Goal: Task Accomplishment & Management: Use online tool/utility

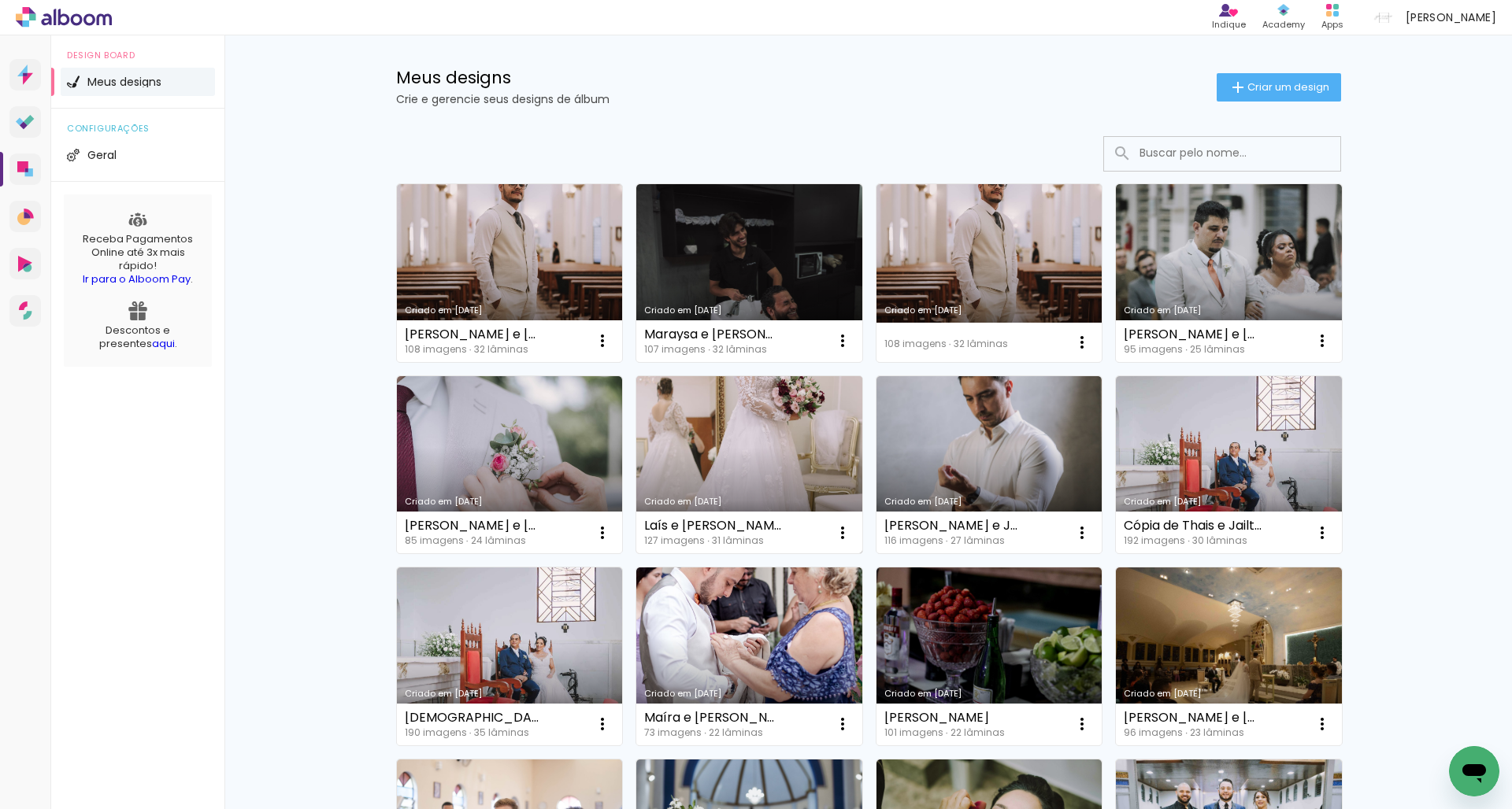
scroll to position [24, 0]
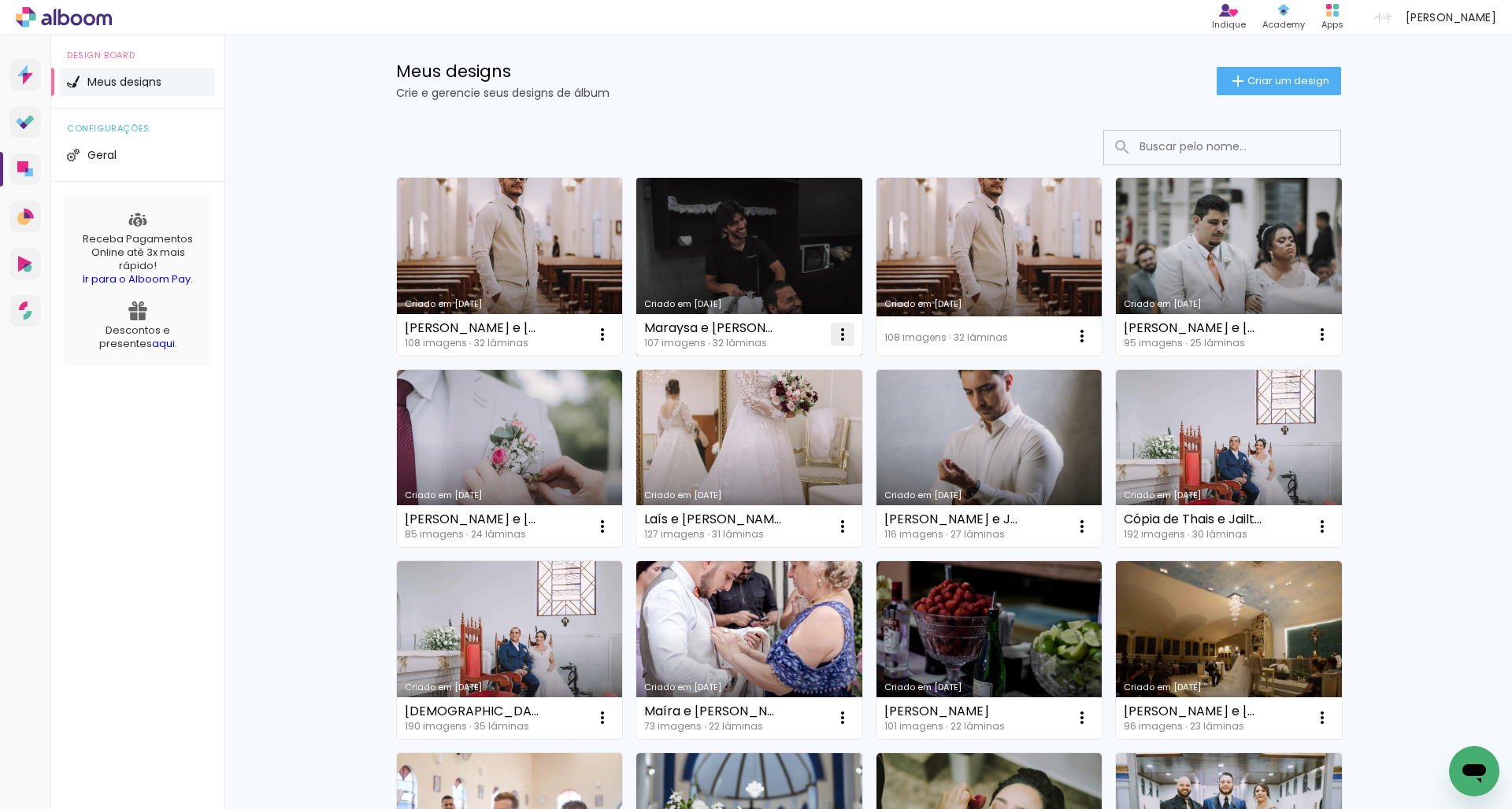
click at [843, 334] on iron-icon at bounding box center [842, 334] width 19 height 19
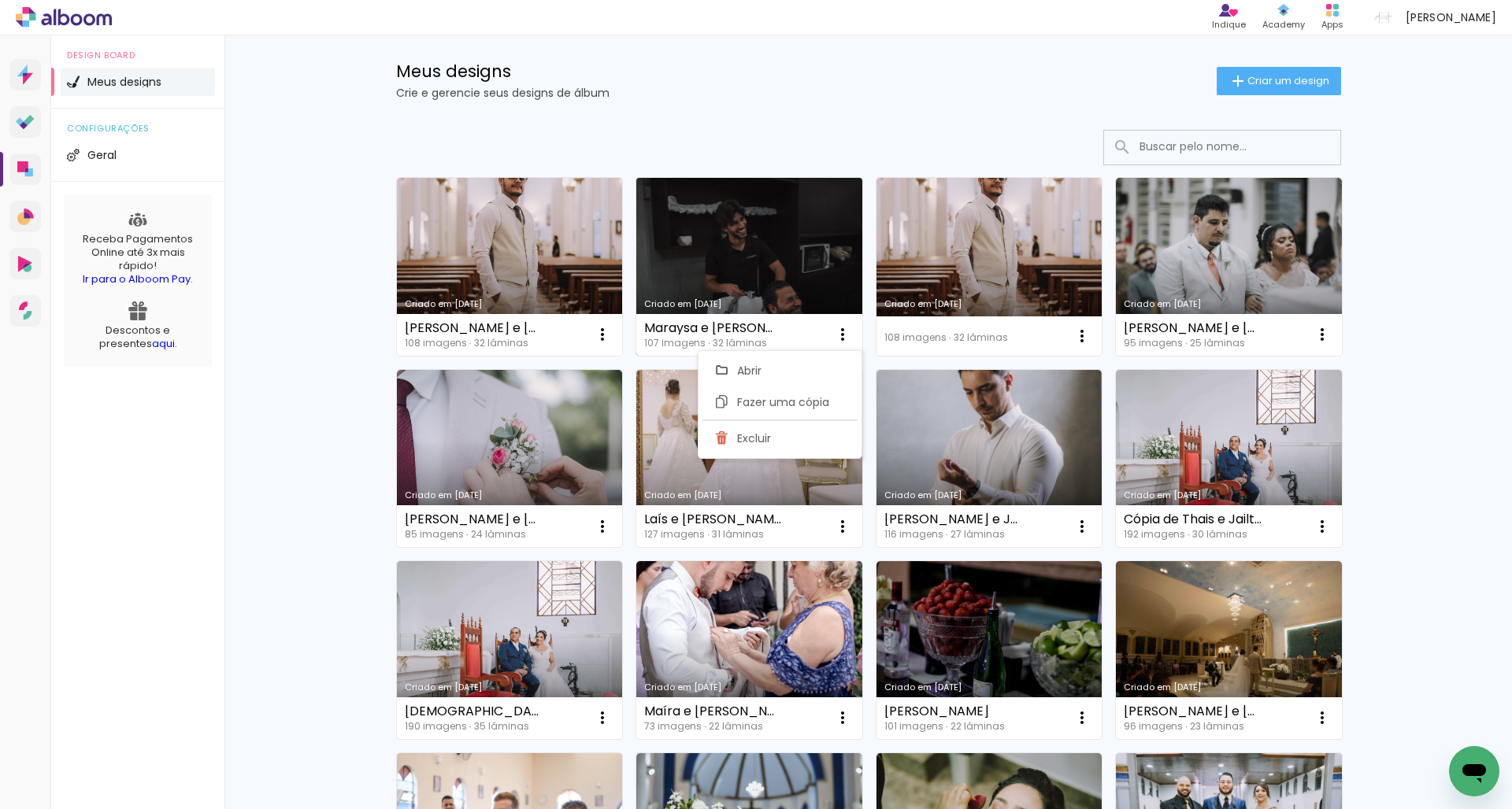
click at [813, 273] on link "Criado em [DATE]" at bounding box center [750, 267] width 226 height 178
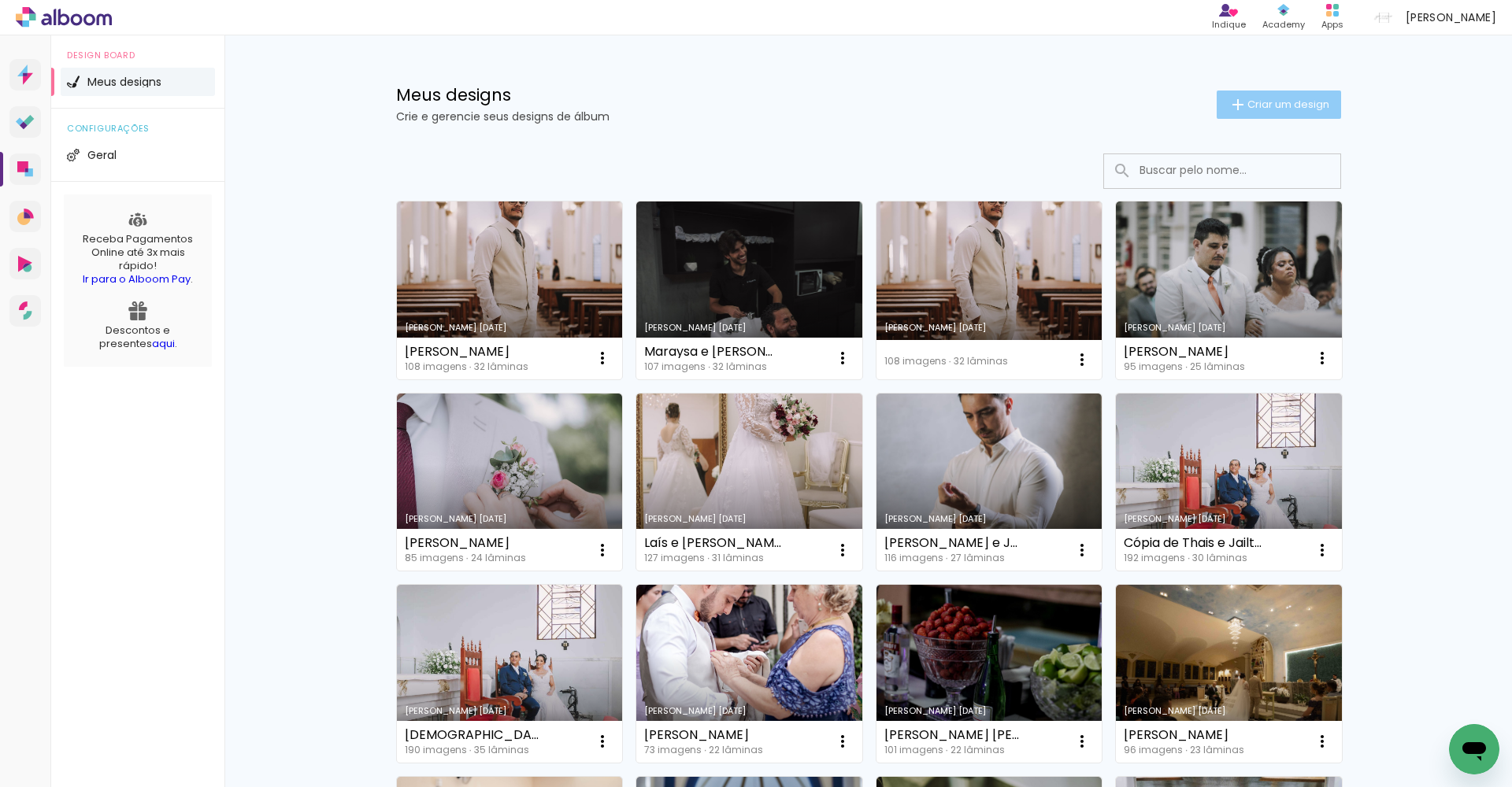
click at [1274, 109] on span "Criar um design" at bounding box center [1288, 104] width 82 height 10
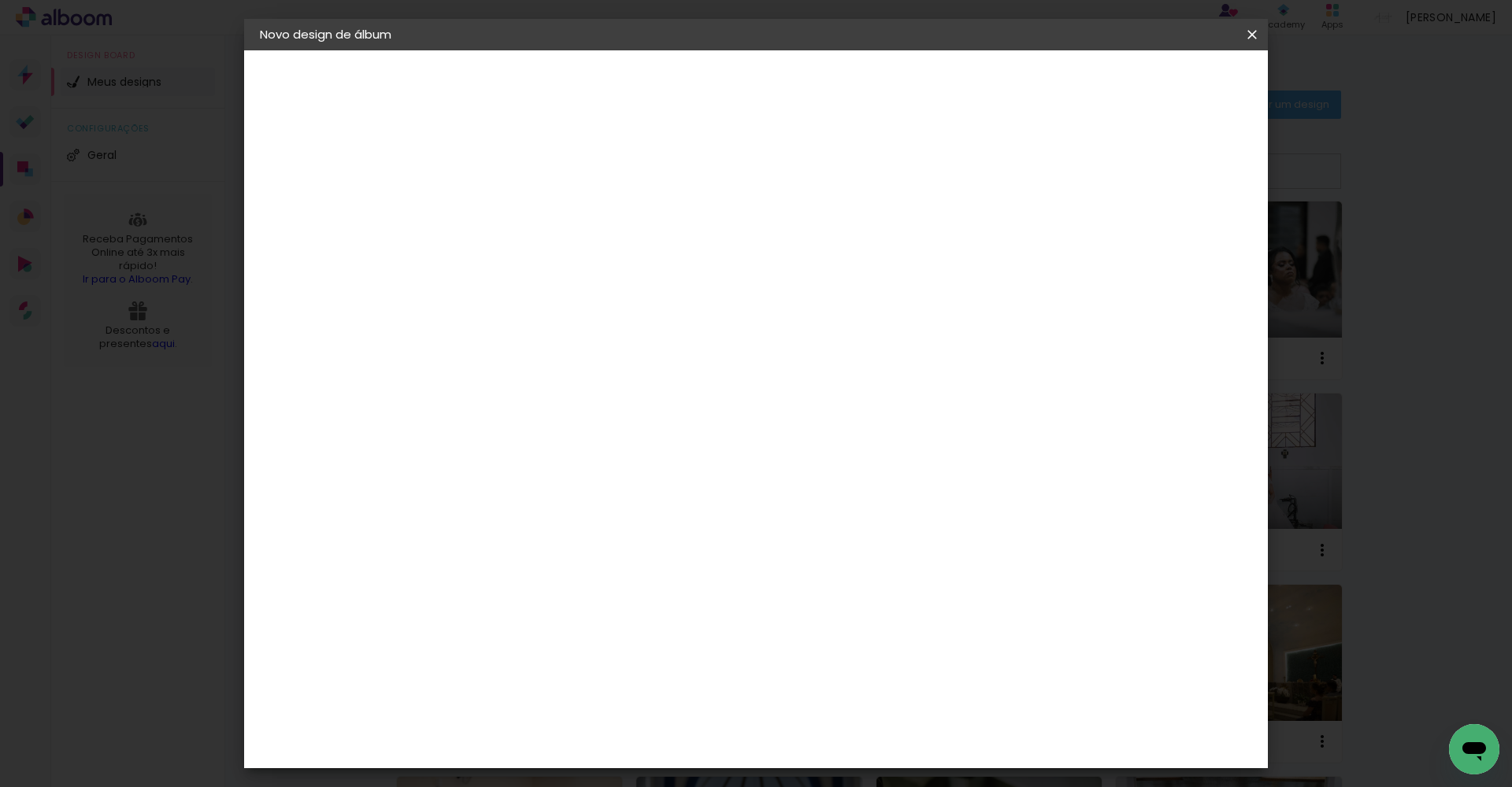
click at [517, 213] on input at bounding box center [517, 211] width 0 height 25
type input "Jéssica e [PERSON_NAME]"
type paper-input "Jéssica e [PERSON_NAME]"
click at [0, 0] on slot "Avançar" at bounding box center [0, 0] width 0 height 0
click at [629, 290] on input at bounding box center [557, 299] width 159 height 19
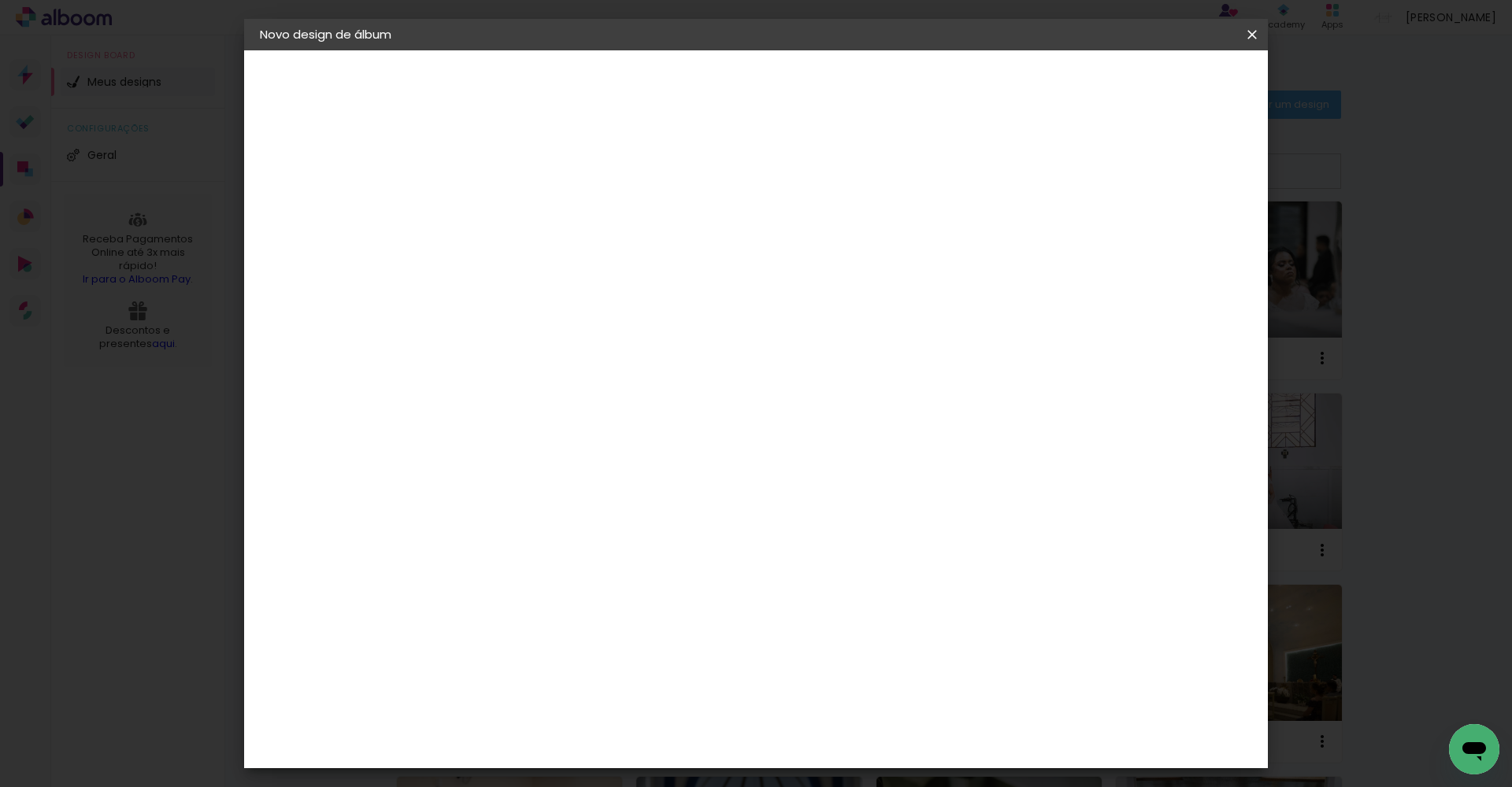
type input "Go Im"
type paper-input "Go Im"
click at [546, 362] on div "Go image" at bounding box center [526, 358] width 39 height 25
click at [770, 92] on paper-button "Avançar" at bounding box center [731, 83] width 77 height 27
click at [579, 262] on input "text" at bounding box center [547, 274] width 62 height 25
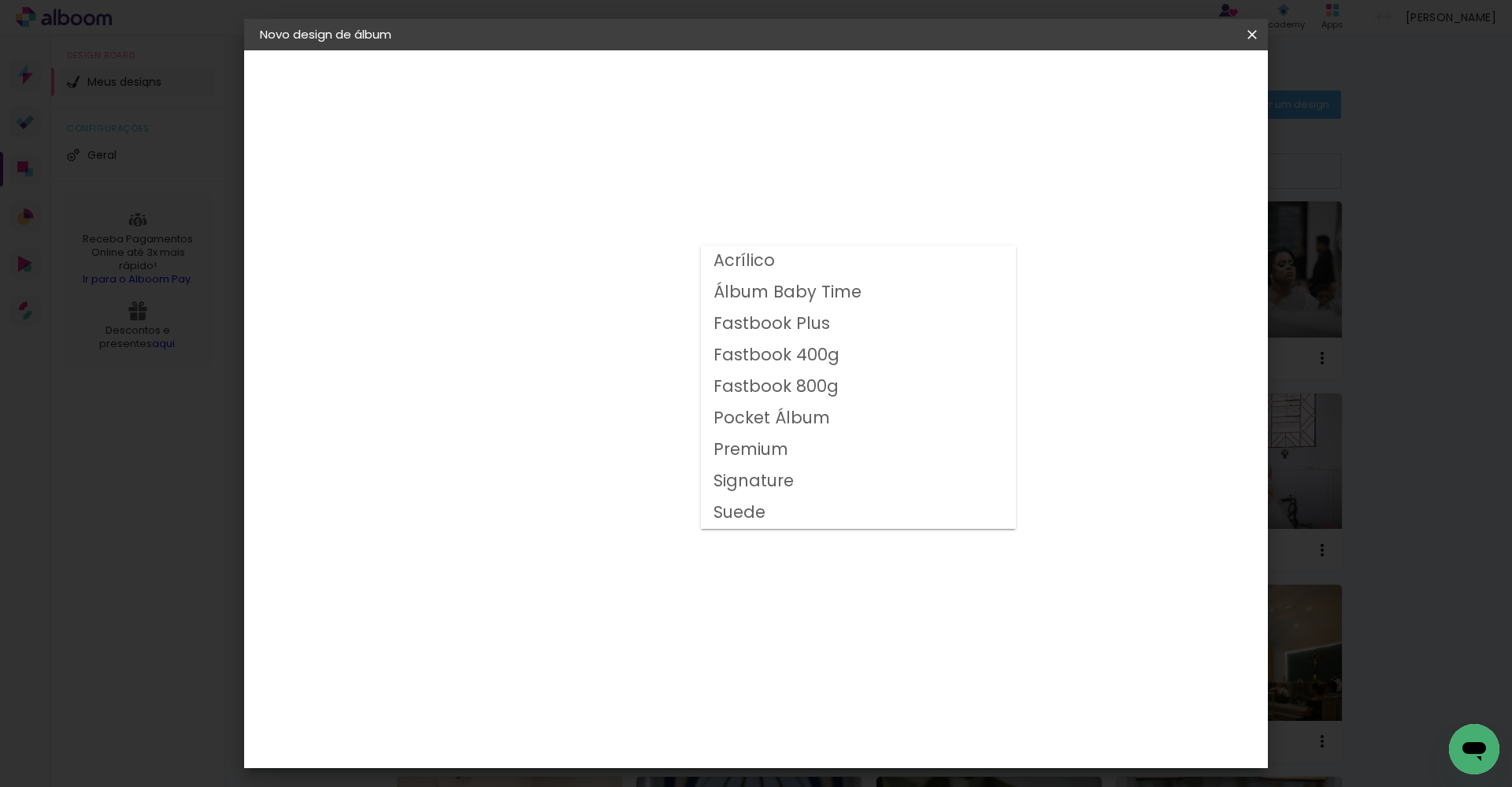
click at [0, 0] on slot "Fastbook 400g" at bounding box center [0, 0] width 0 height 0
type input "Fastbook 400g"
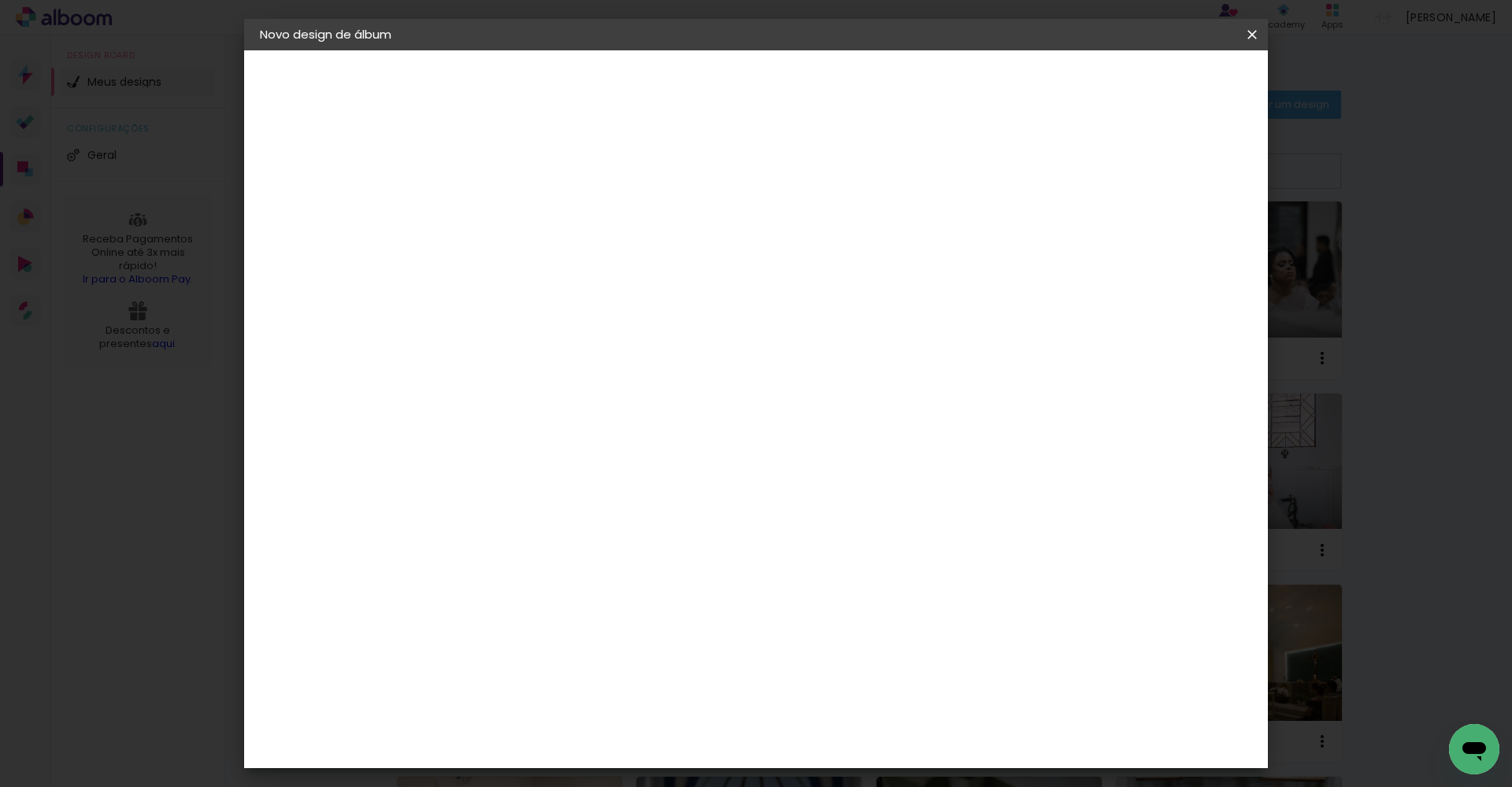
scroll to position [85, 0]
click at [624, 734] on span "30 × 30" at bounding box center [587, 759] width 73 height 51
click at [774, 92] on paper-button "Avançar" at bounding box center [736, 83] width 77 height 27
click at [1166, 83] on span "Iniciar design" at bounding box center [1130, 84] width 72 height 11
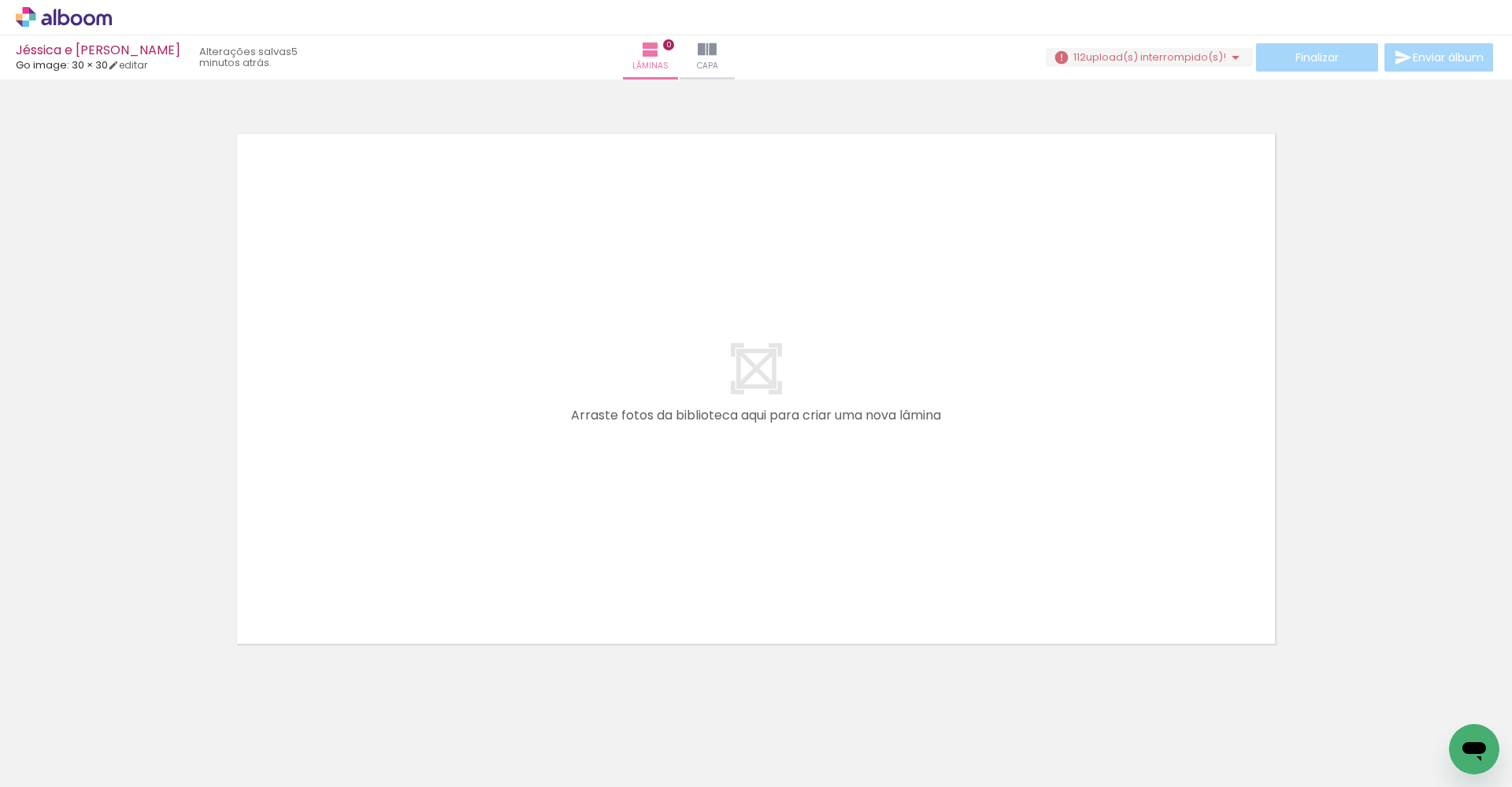
scroll to position [0, 5691]
click at [1117, 63] on span "upload(s) interrompido(s)!" at bounding box center [1156, 57] width 141 height 15
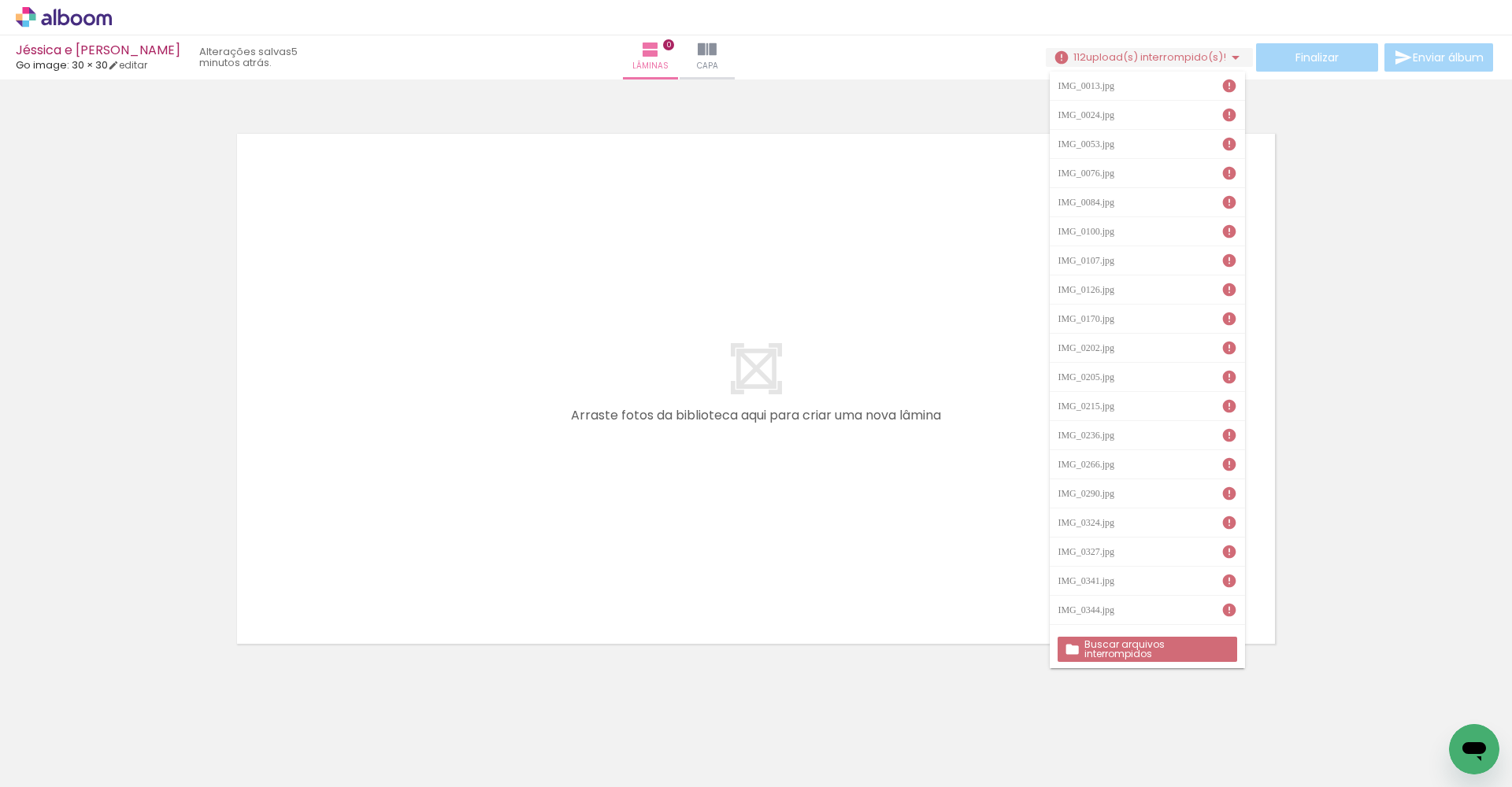
click at [0, 0] on slot "Buscar arquivos interrompidos" at bounding box center [0, 0] width 0 height 0
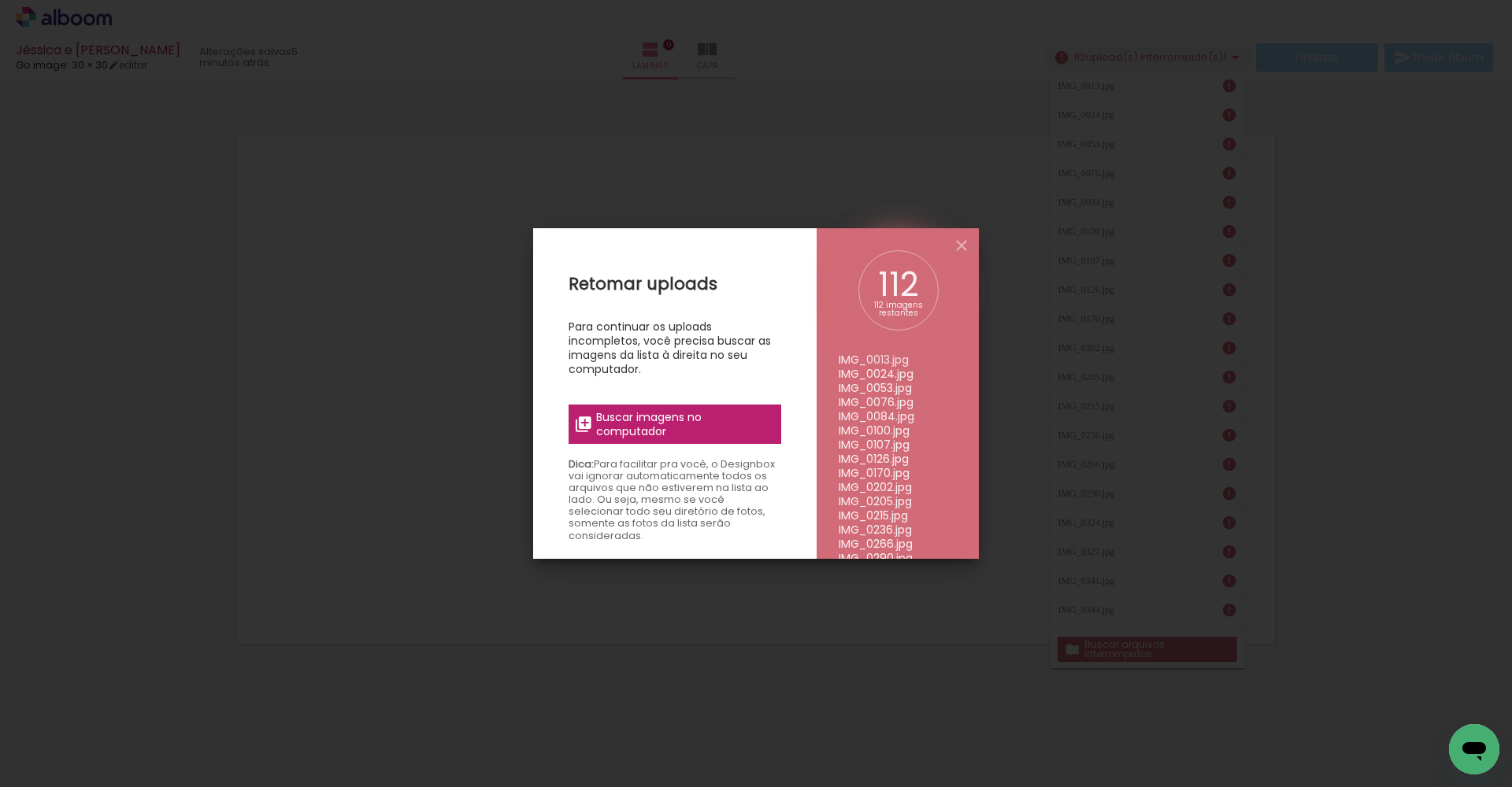
click at [655, 430] on span "Buscar imagens no computador" at bounding box center [683, 424] width 175 height 28
click at [0, 0] on input "file" at bounding box center [0, 0] width 0 height 0
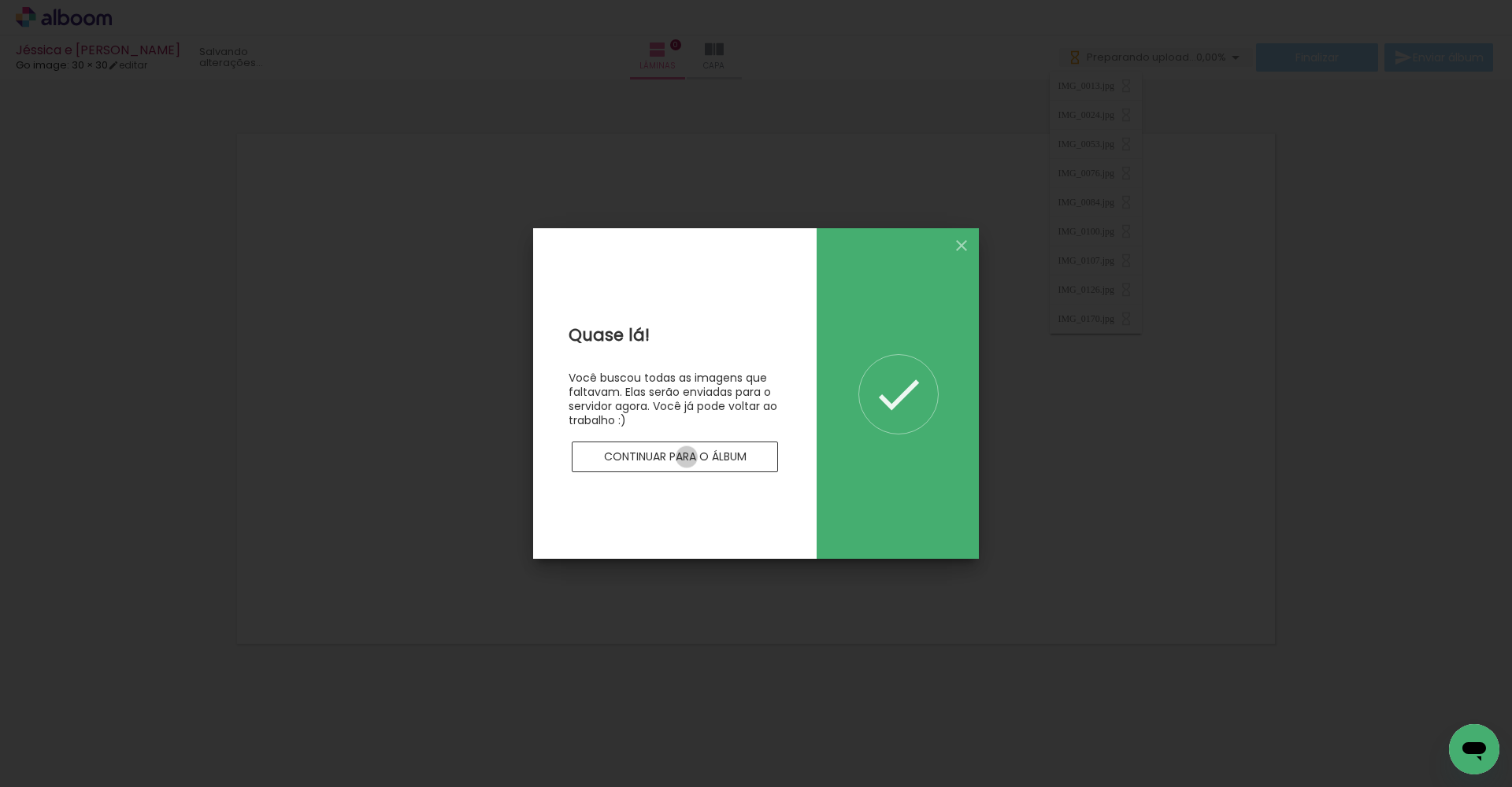
click at [0, 0] on slot "Continuar para o álbum" at bounding box center [0, 0] width 0 height 0
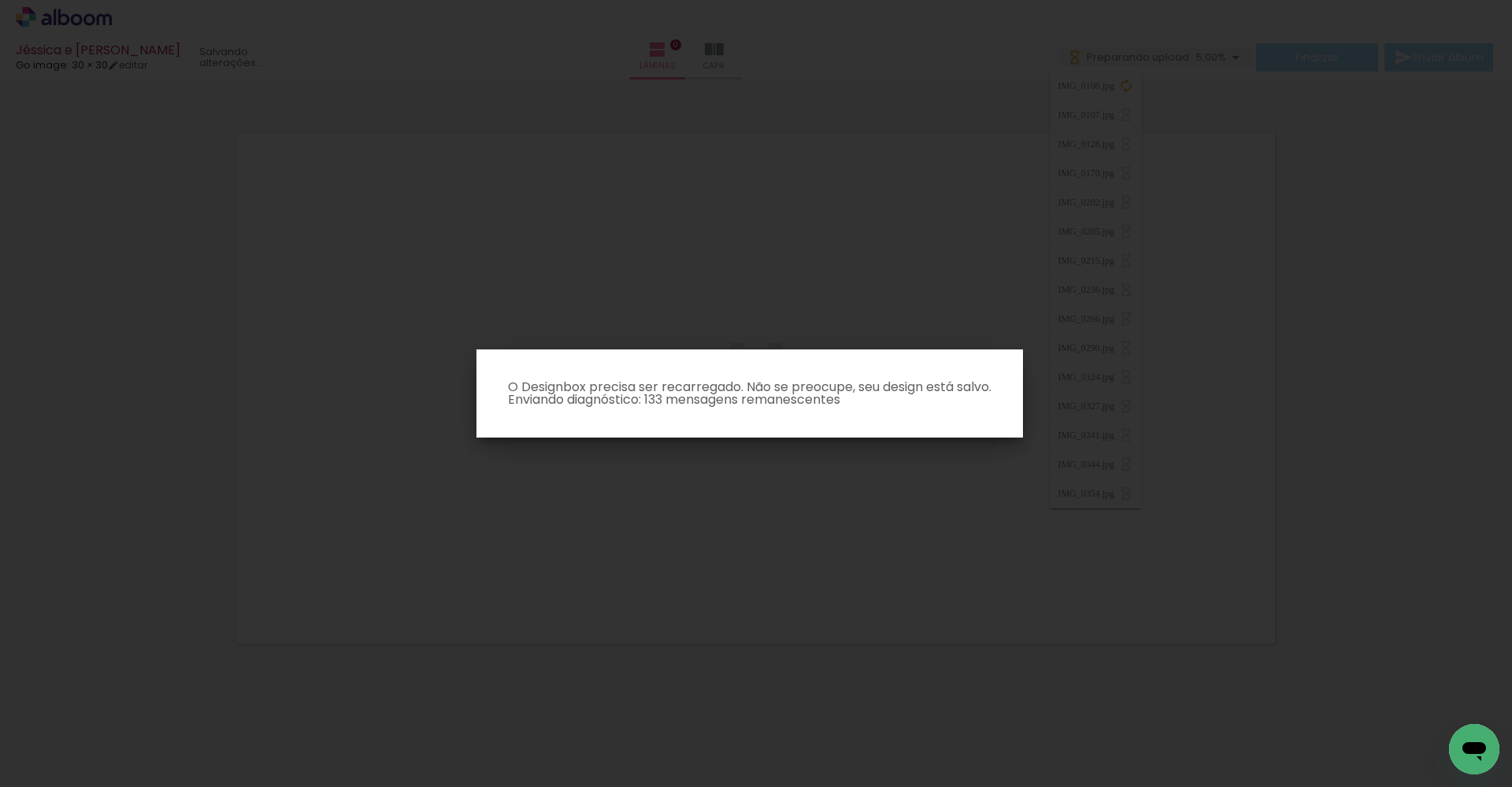
click at [681, 410] on paper-dialog "O Designbox precisa ser recarregado. Não se preocupe, seu design está salvo. En…" at bounding box center [750, 394] width 547 height 88
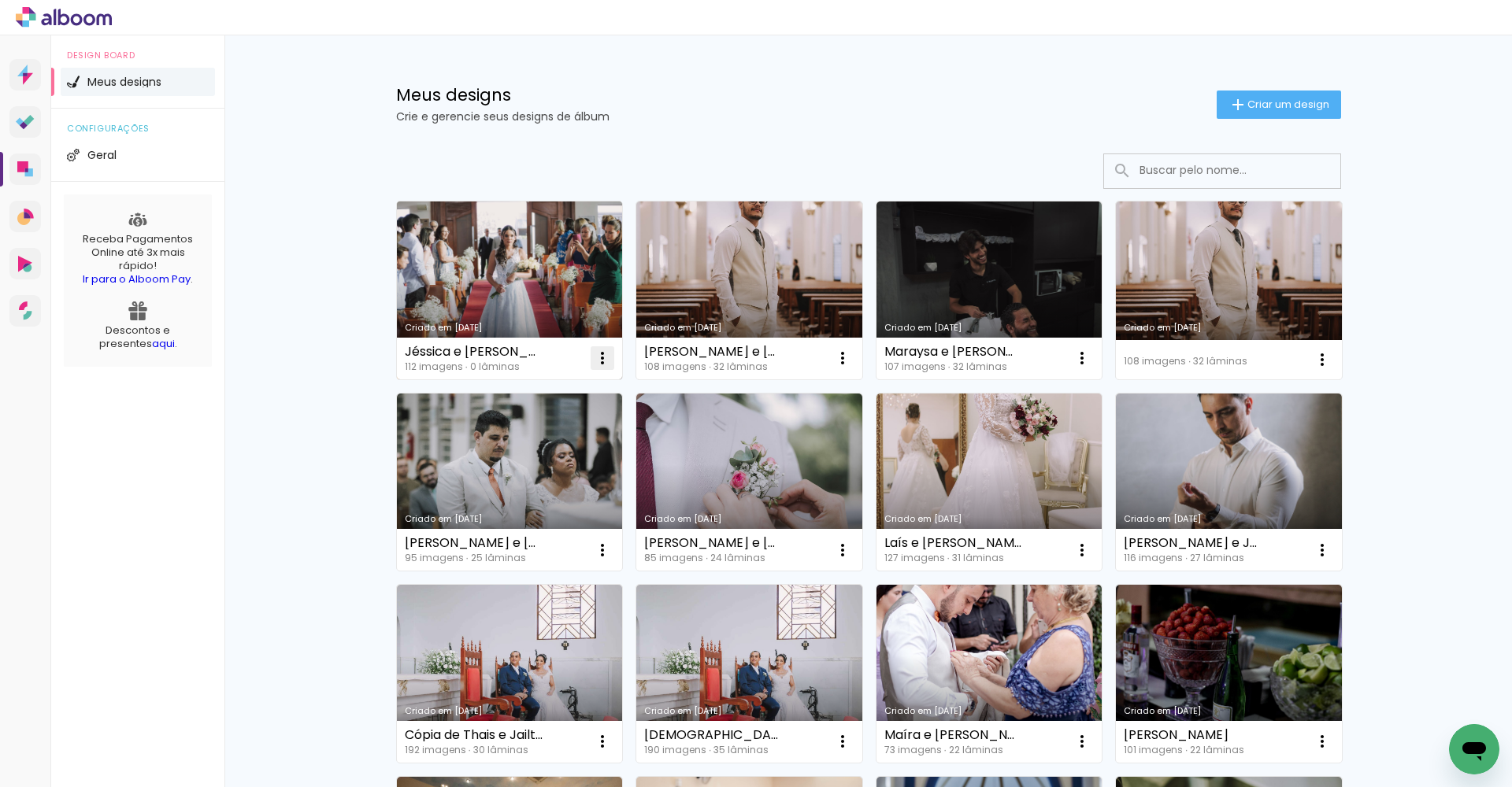
click at [604, 353] on iron-icon at bounding box center [603, 358] width 19 height 19
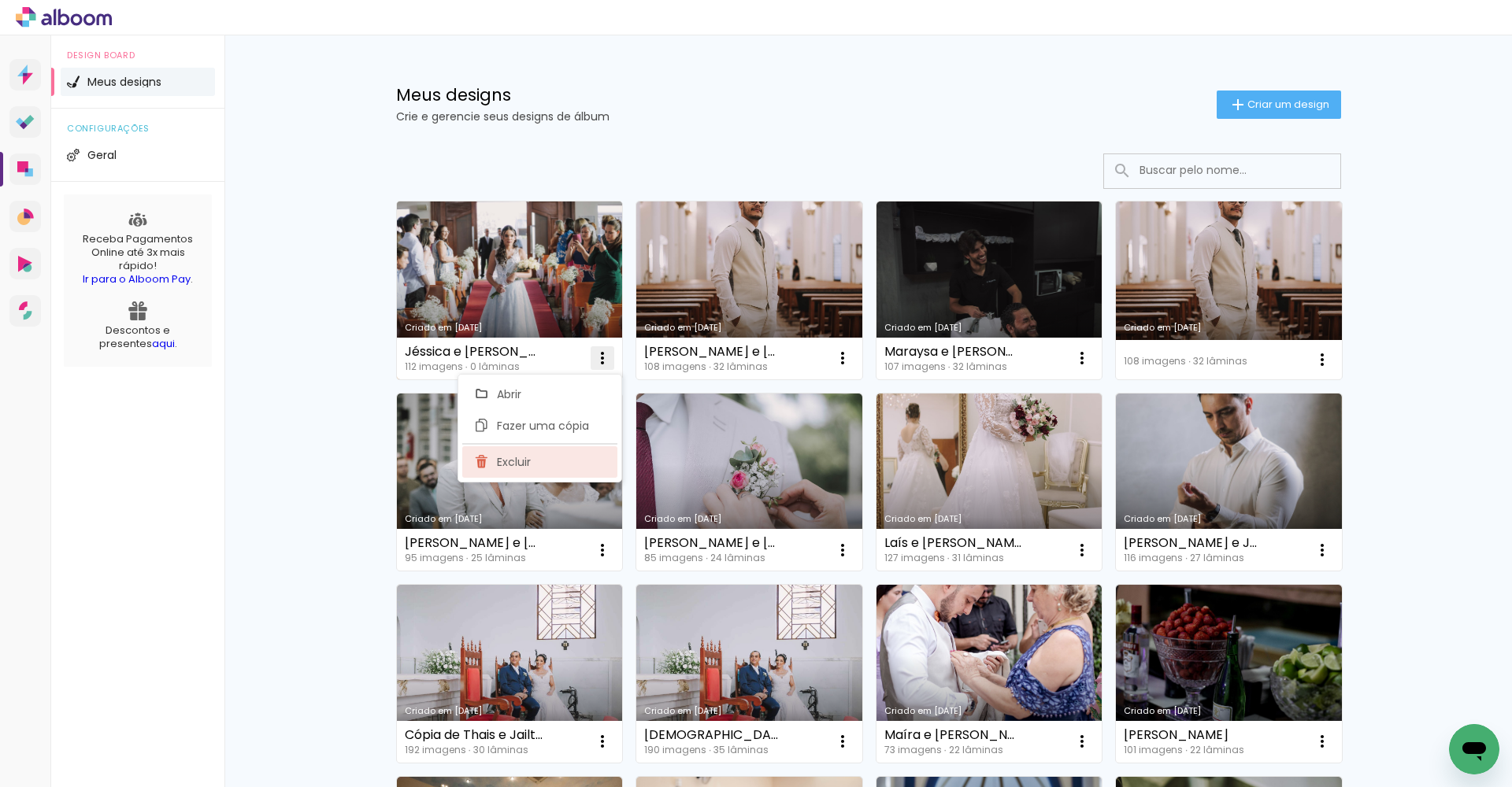
click at [587, 462] on paper-item "Excluir" at bounding box center [539, 462] width 155 height 31
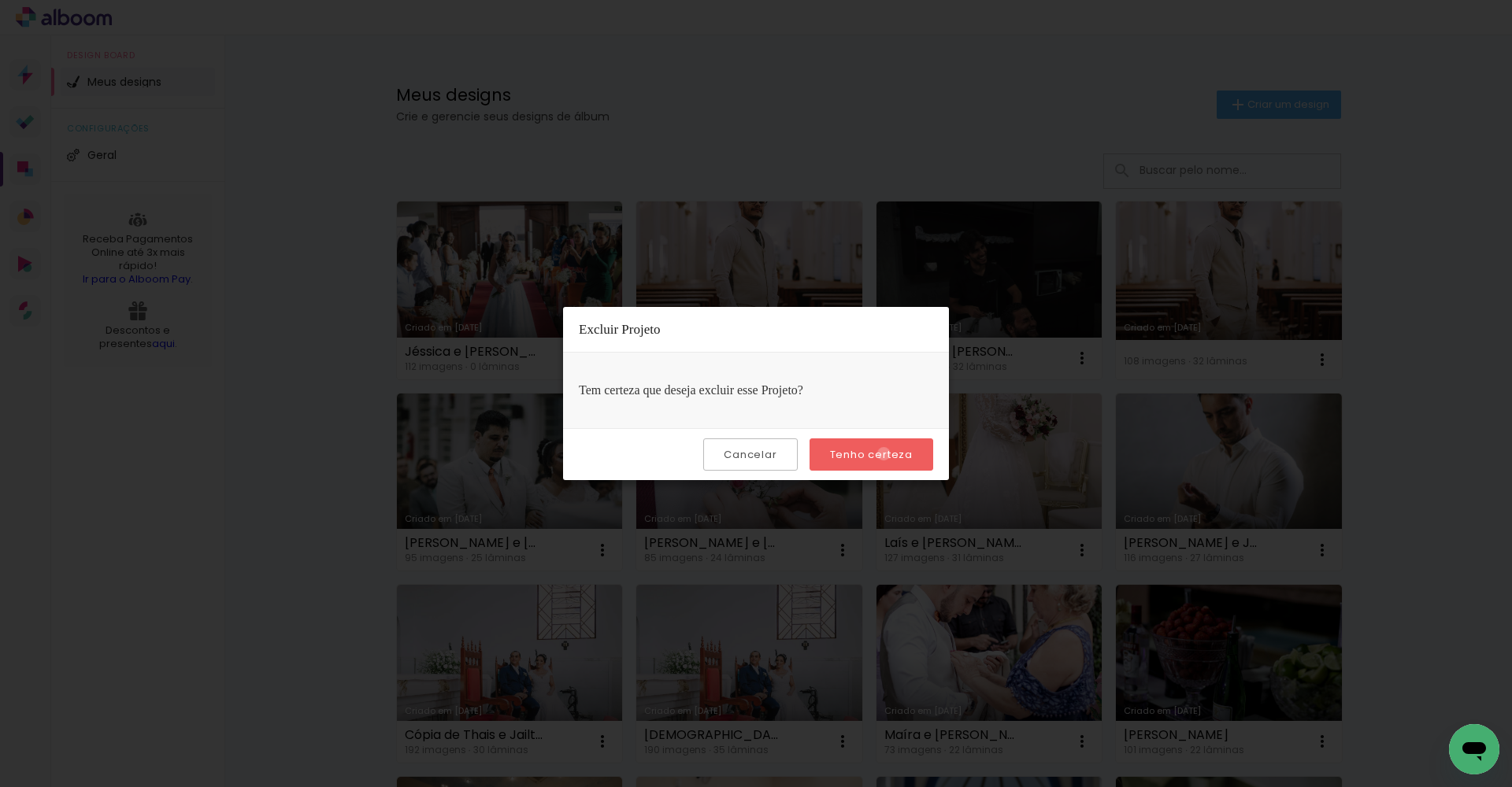
click at [0, 0] on slot "Tenho certeza" at bounding box center [0, 0] width 0 height 0
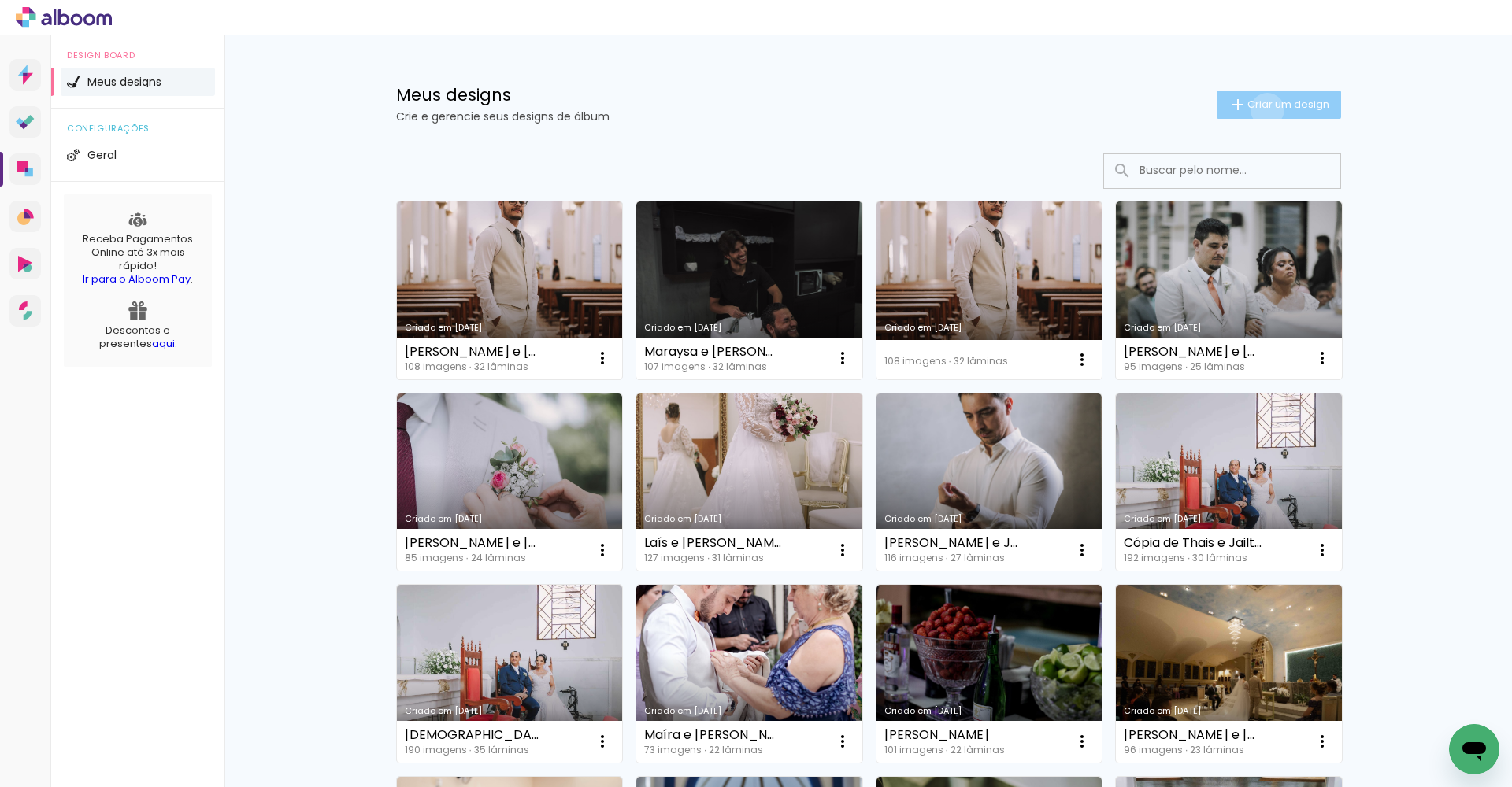
click at [1264, 109] on span "Criar um design" at bounding box center [1288, 104] width 82 height 10
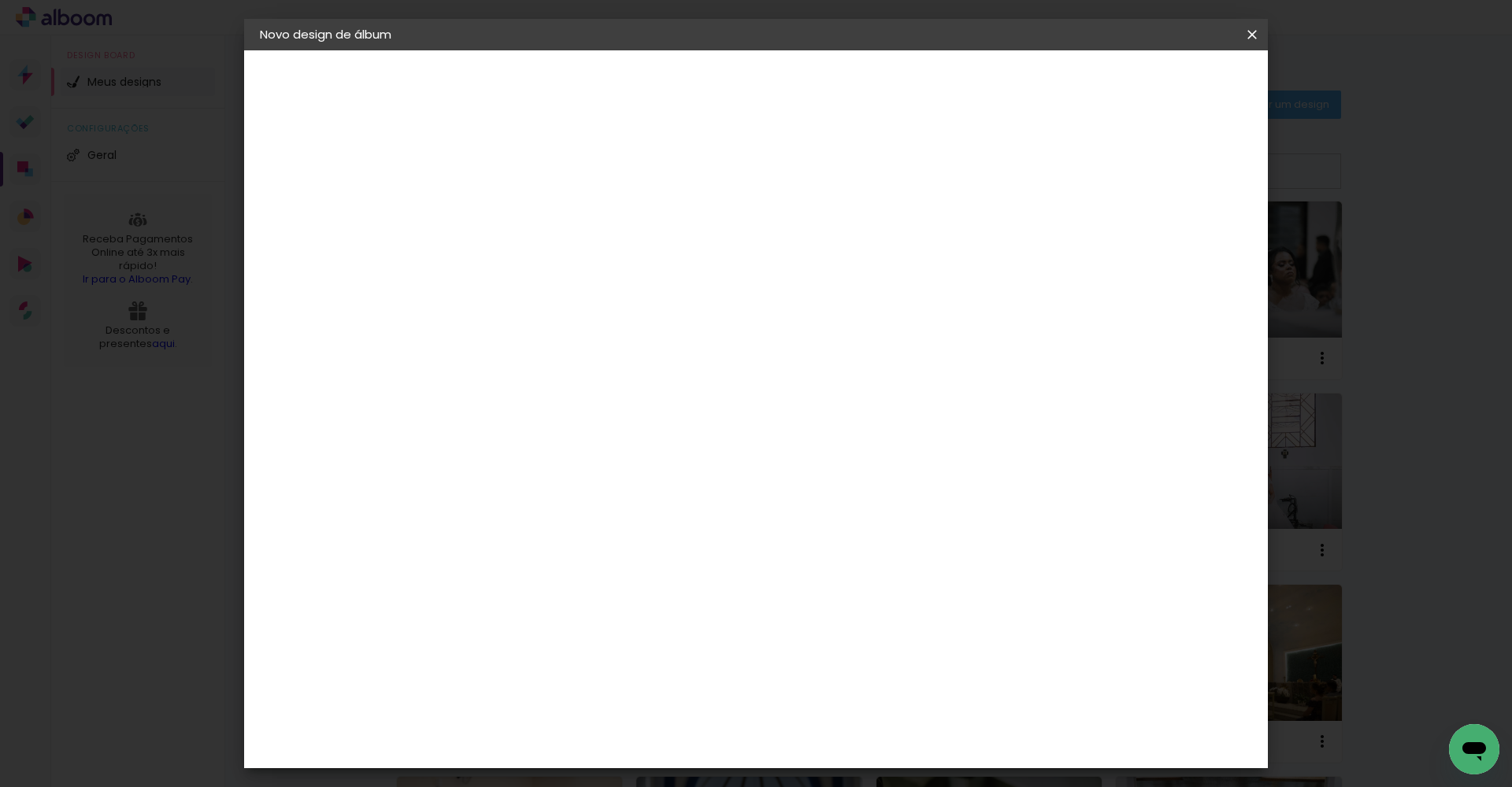
click at [517, 223] on div at bounding box center [517, 224] width 0 height 2
type input "Tomás e Jéssica"
type paper-input "Tomás e Jéssica"
click at [0, 0] on slot "Avançar" at bounding box center [0, 0] width 0 height 0
click at [638, 308] on input at bounding box center [557, 299] width 159 height 19
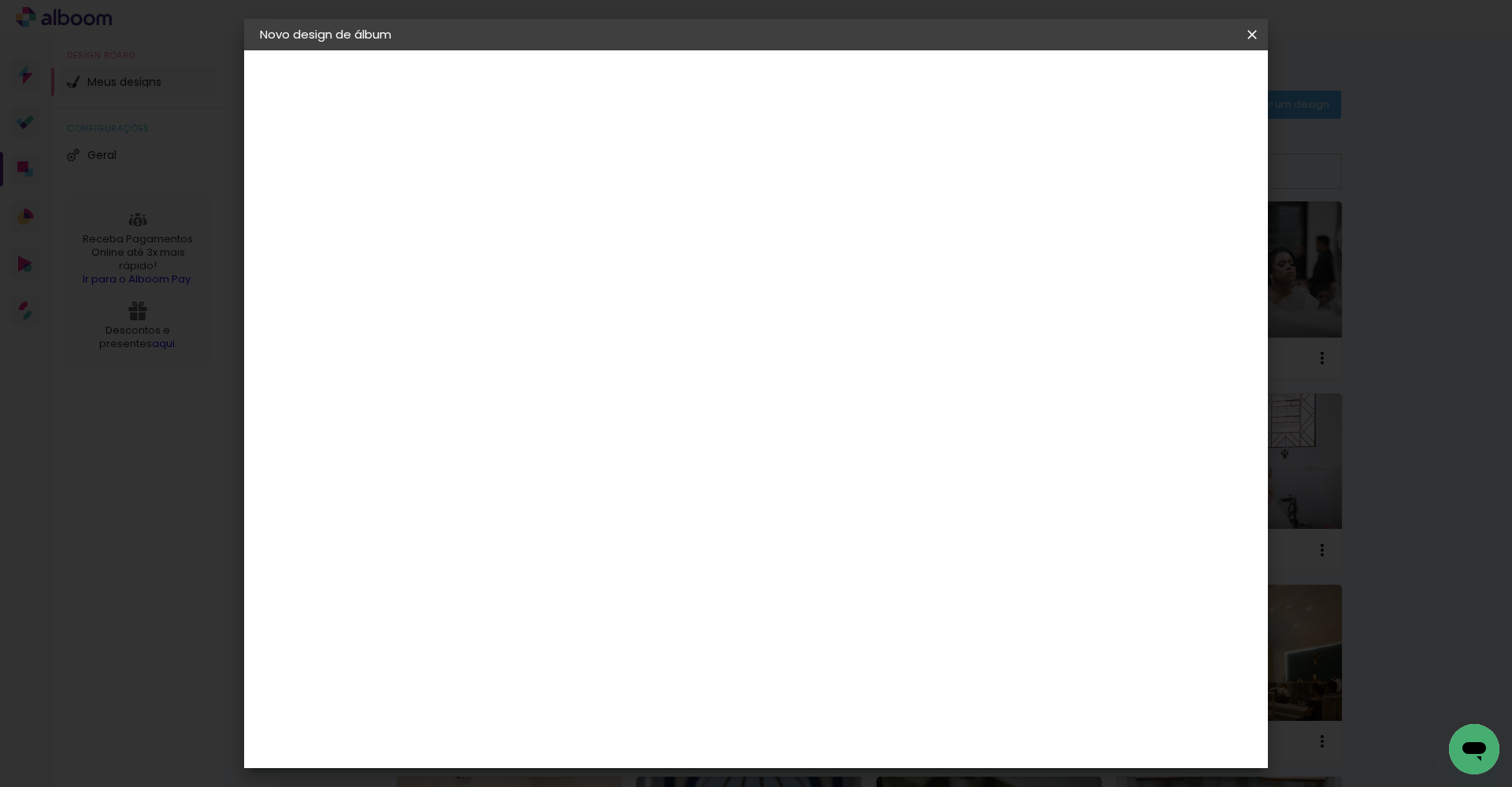
type input "Go"
type paper-input "Go"
click at [611, 346] on paper-item "Go image" at bounding box center [541, 359] width 139 height 41
click at [0, 0] on slot "Avançar" at bounding box center [0, 0] width 0 height 0
click at [579, 262] on input "text" at bounding box center [547, 274] width 62 height 25
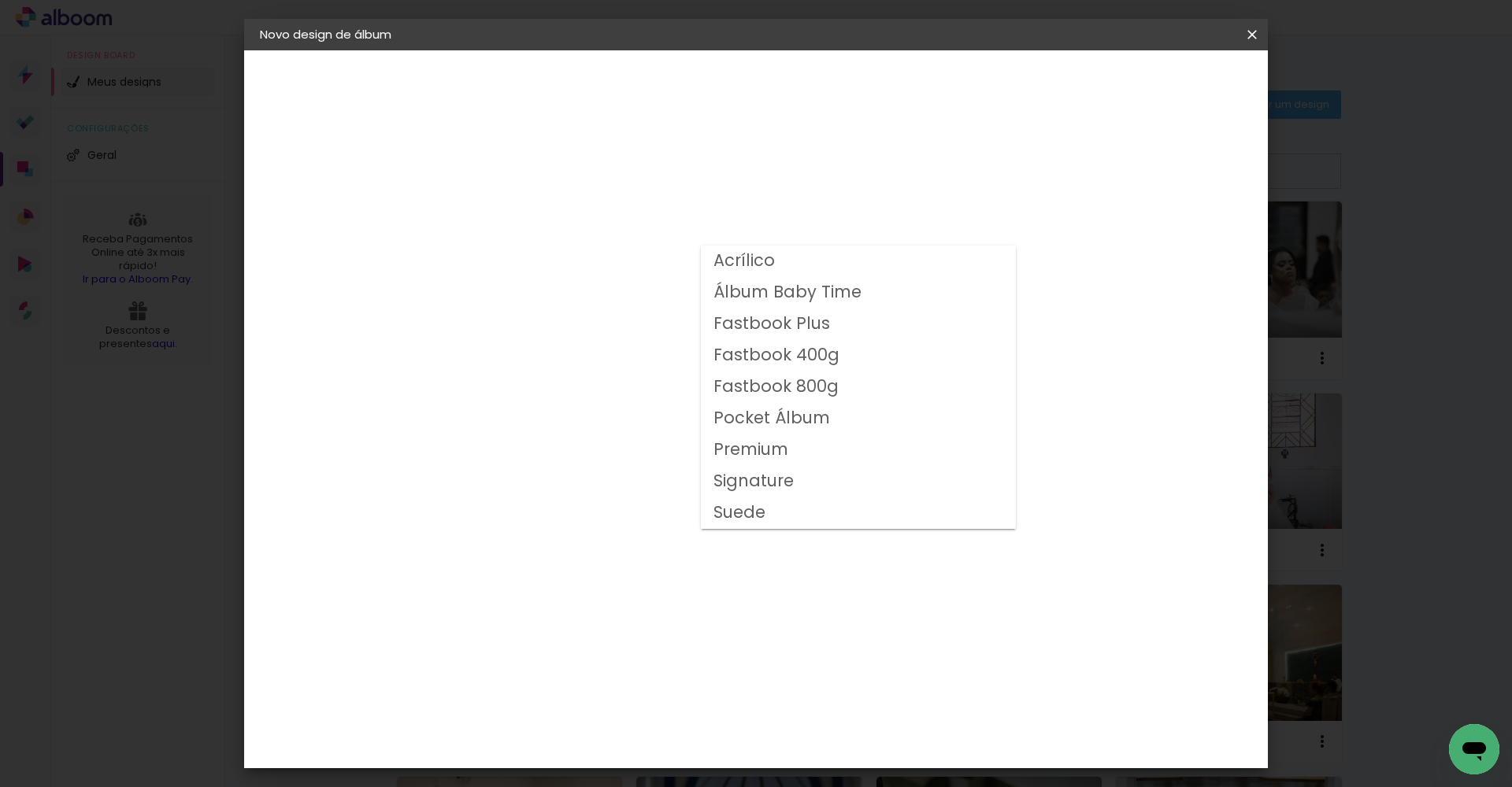
click at [0, 0] on slot "Fastbook 400g" at bounding box center [0, 0] width 0 height 0
type input "Fastbook 400g"
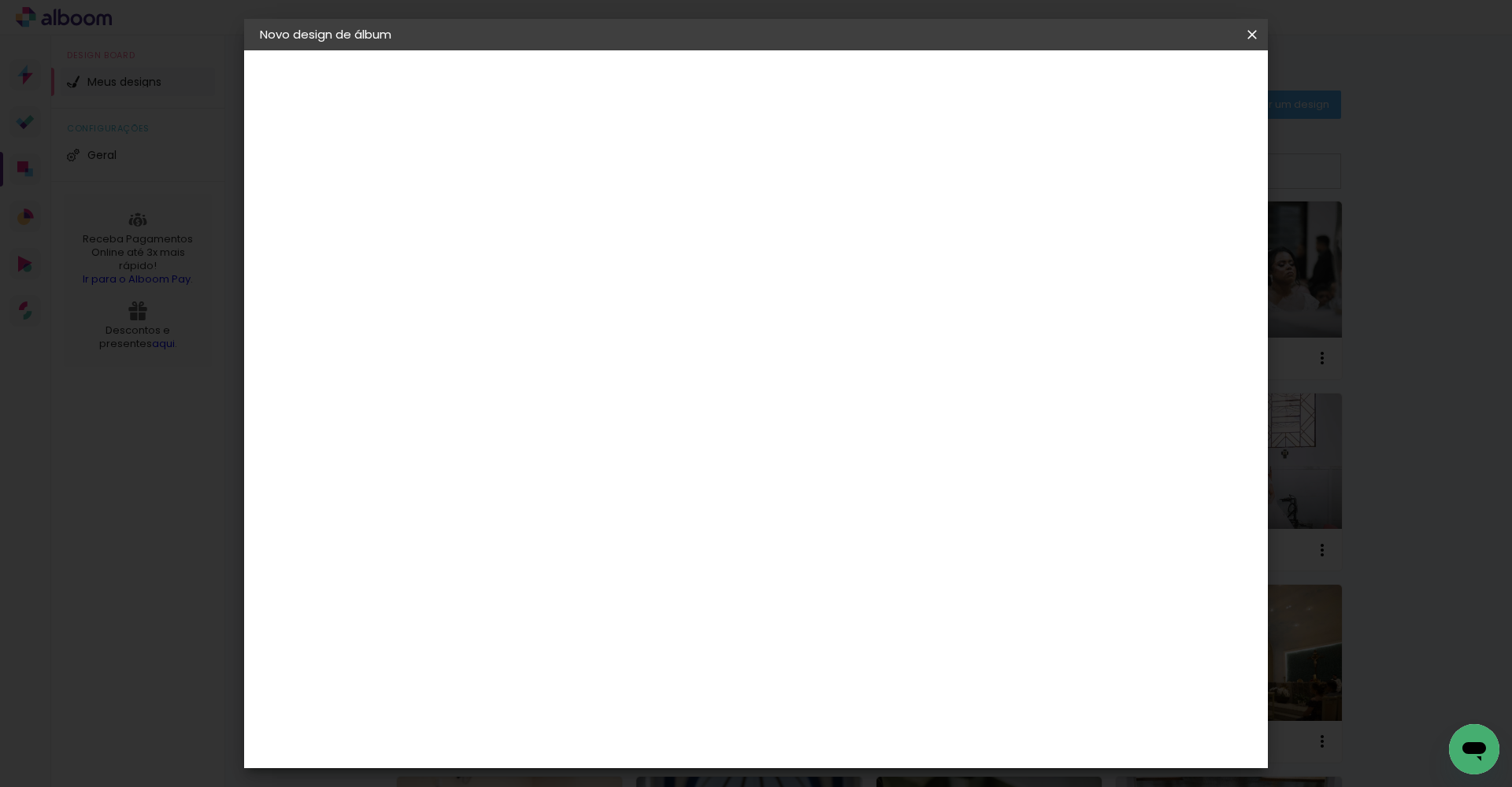
scroll to position [58, 0]
click at [624, 760] on span "30 × 30" at bounding box center [587, 786] width 73 height 51
click at [0, 0] on slot "Avançar" at bounding box center [0, 0] width 0 height 0
click at [1166, 89] on span "Iniciar design" at bounding box center [1130, 84] width 72 height 11
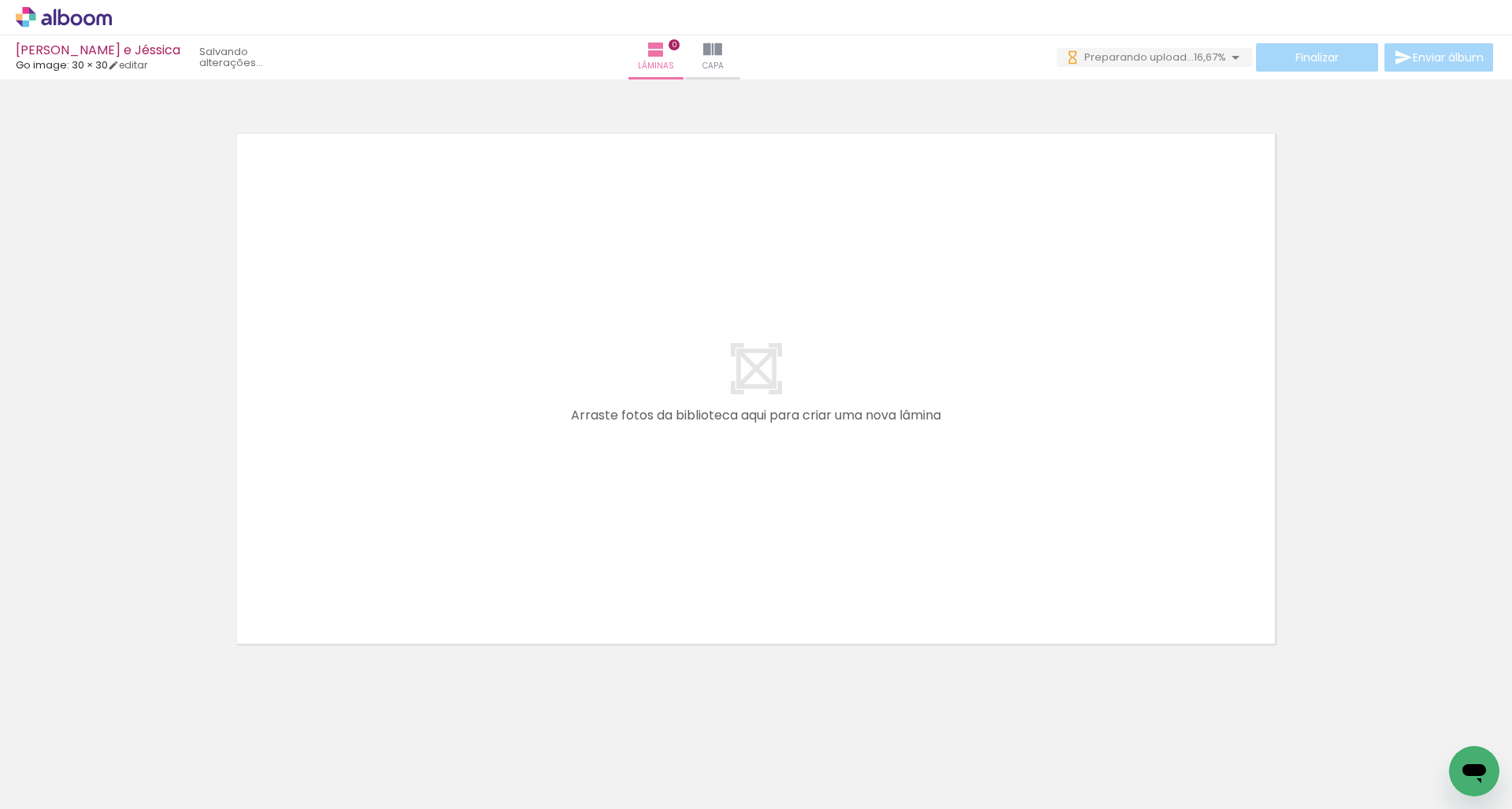
click at [655, 287] on quentale-layouter at bounding box center [756, 388] width 1055 height 527
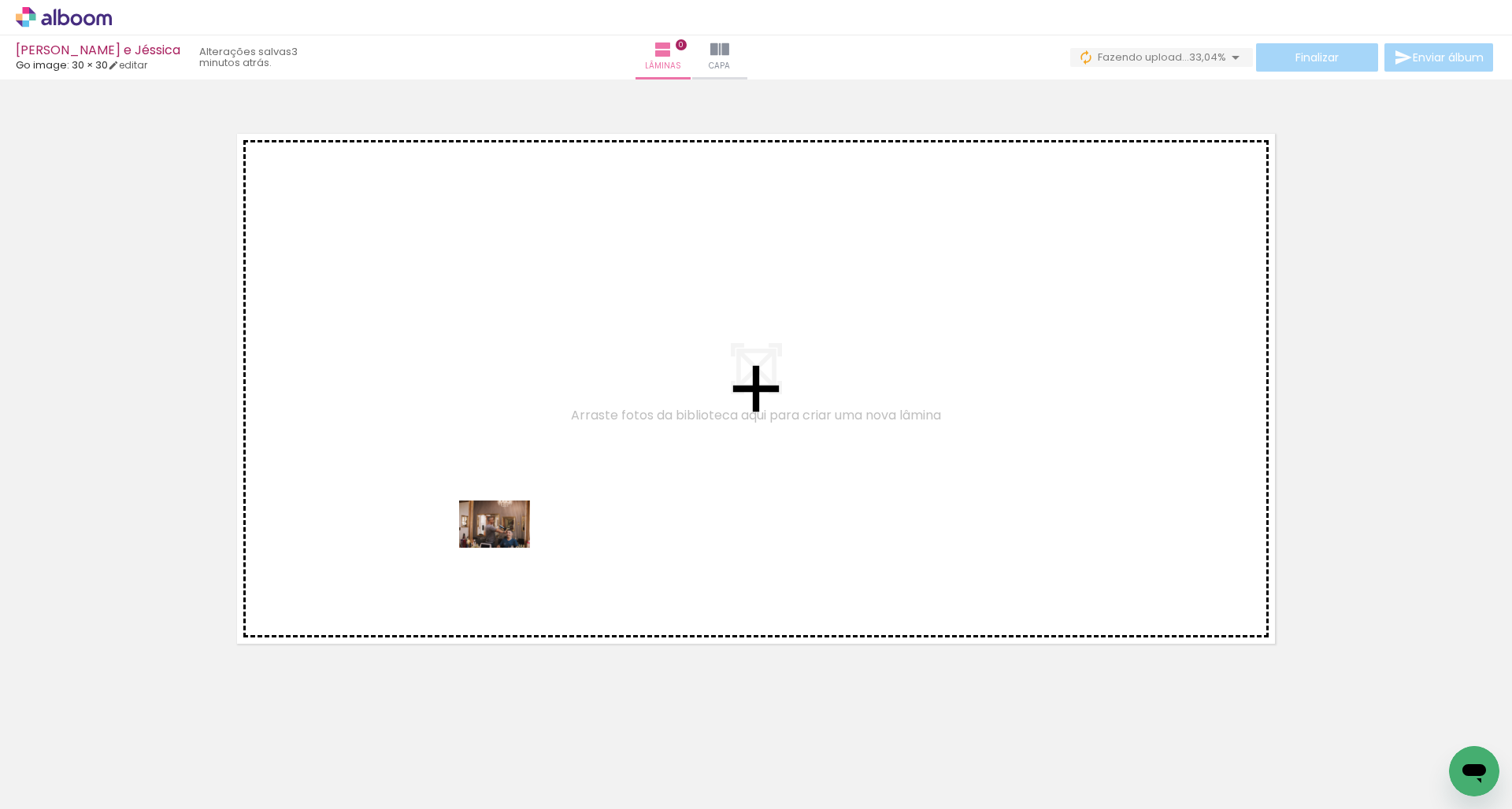
drag, startPoint x: 506, startPoint y: 755, endPoint x: 506, endPoint y: 548, distance: 207.0
click at [506, 548] on quentale-workspace at bounding box center [756, 404] width 1512 height 809
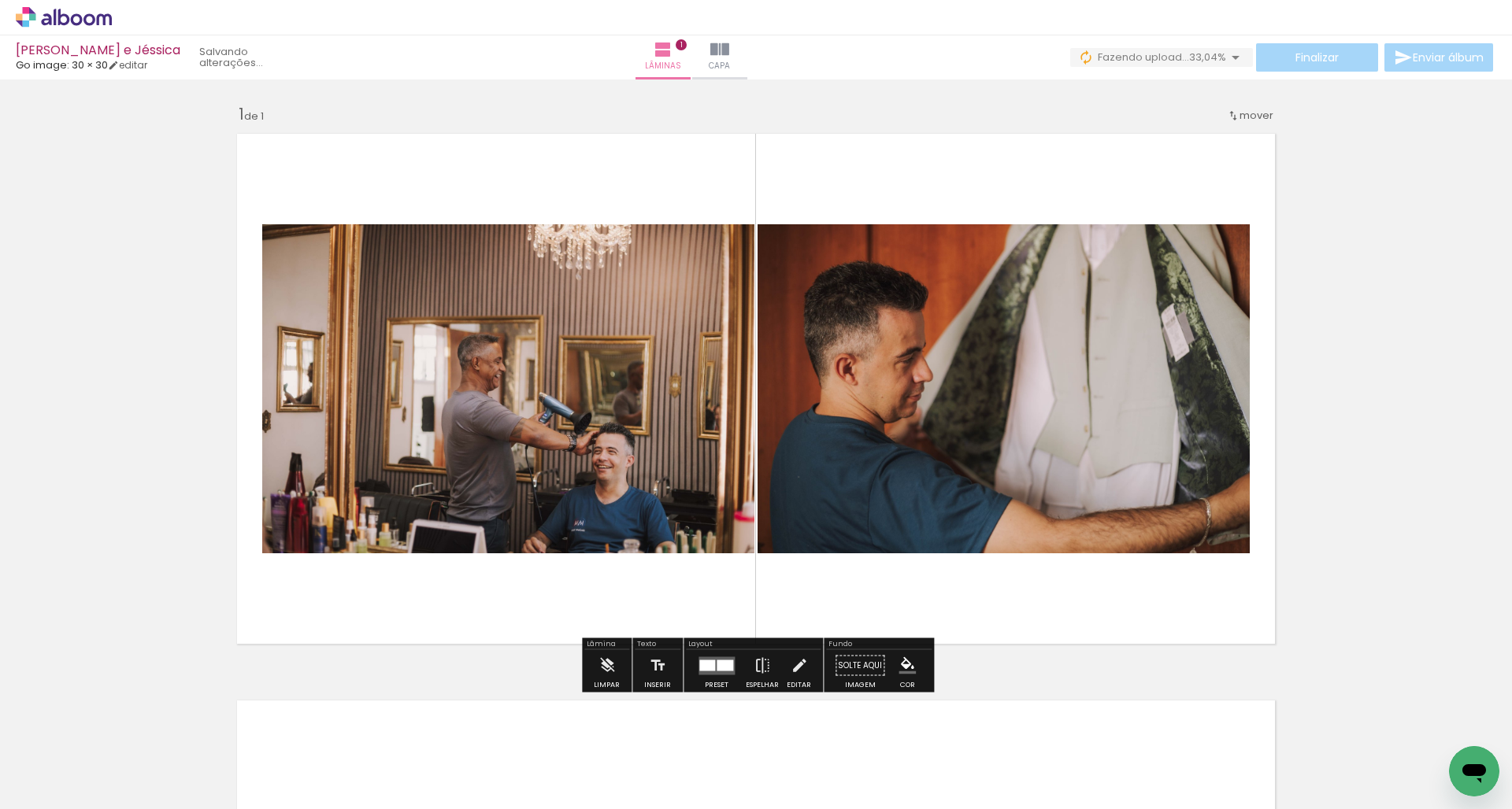
drag, startPoint x: 597, startPoint y: 764, endPoint x: 817, endPoint y: 484, distance: 356.1
click at [817, 484] on quentale-workspace at bounding box center [756, 404] width 1512 height 809
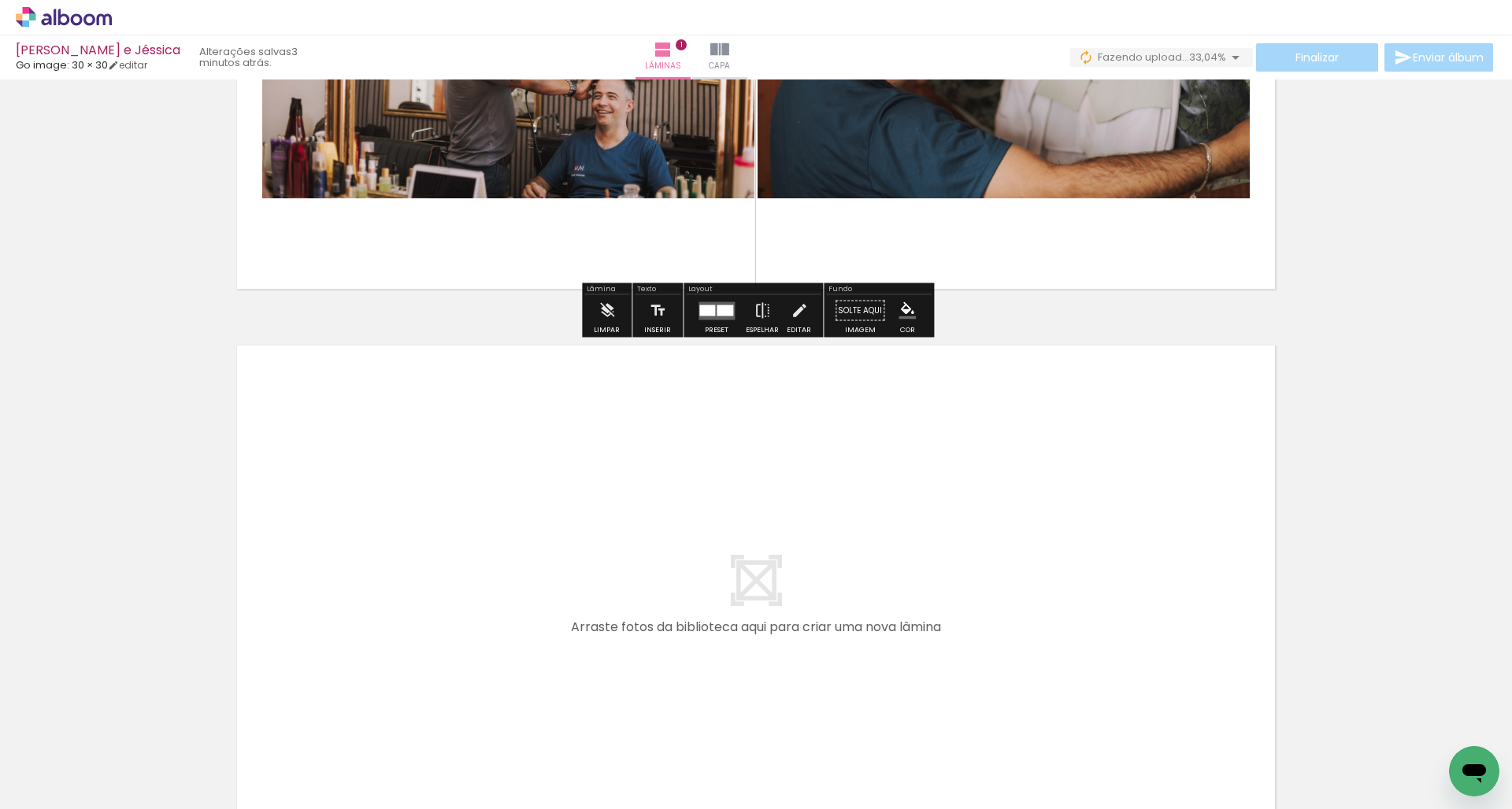
scroll to position [437, 0]
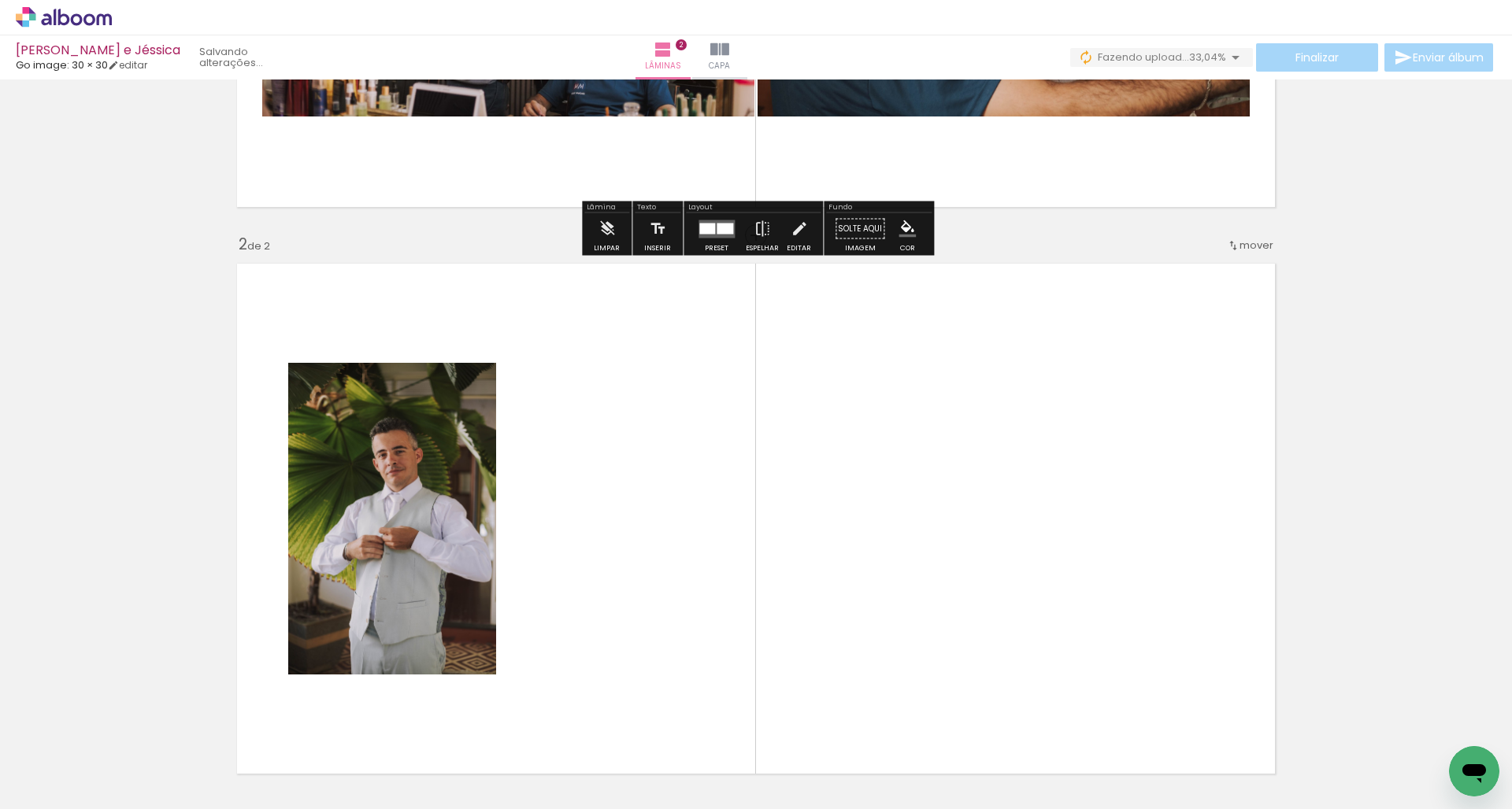
drag, startPoint x: 674, startPoint y: 772, endPoint x: 665, endPoint y: 531, distance: 241.2
click at [665, 531] on quentale-workspace at bounding box center [756, 404] width 1512 height 809
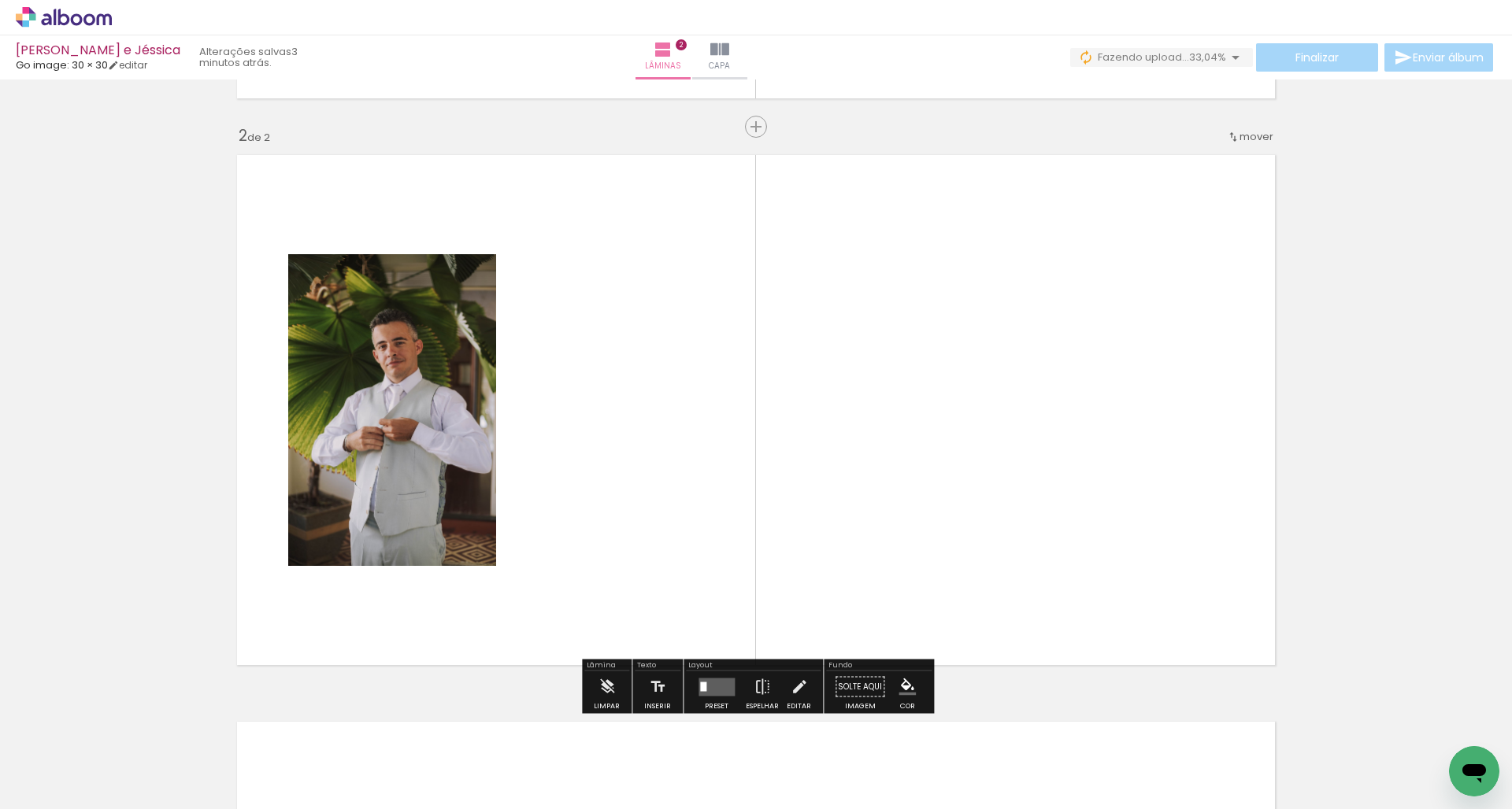
scroll to position [560, 0]
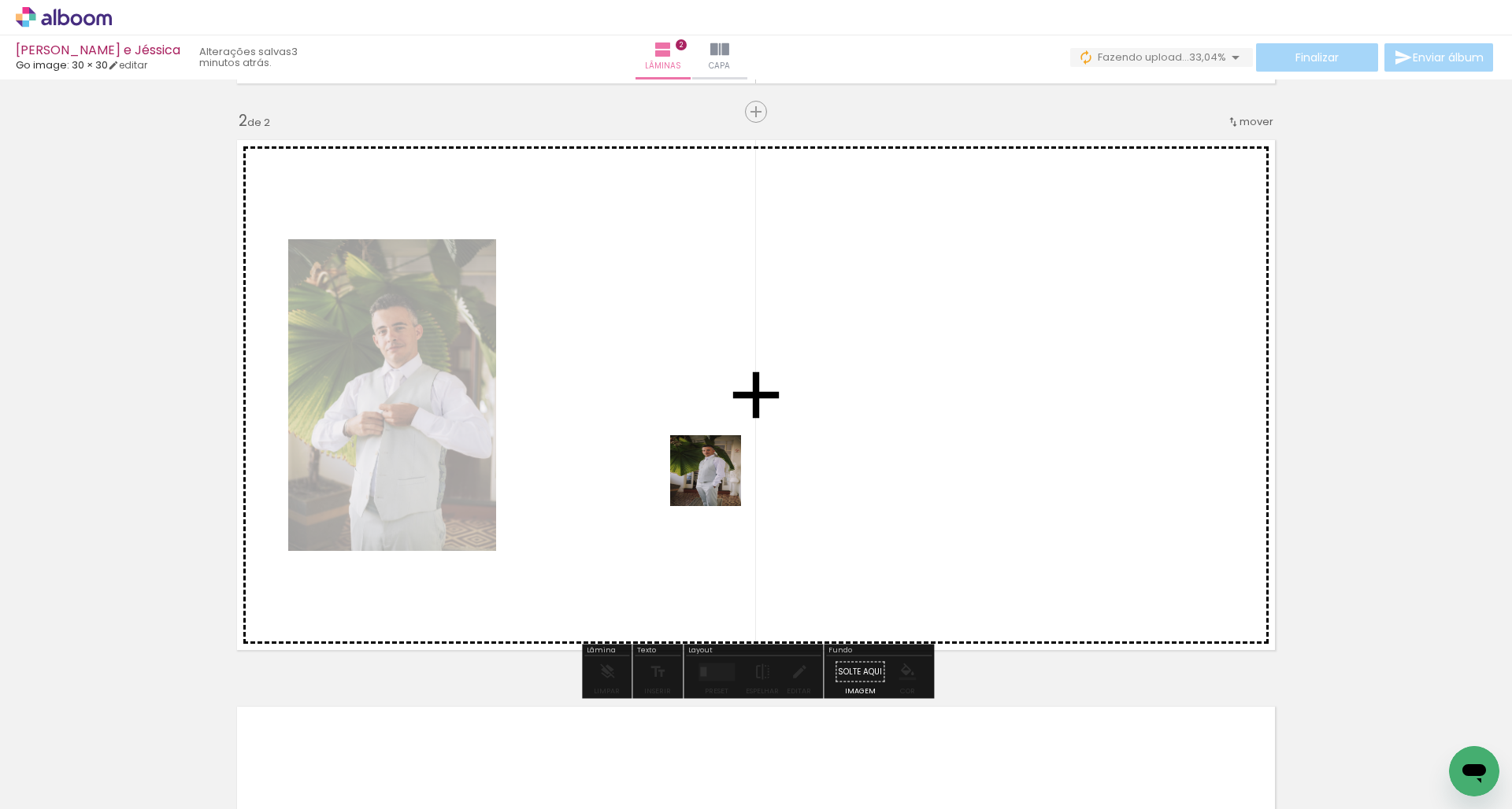
drag, startPoint x: 770, startPoint y: 751, endPoint x: 715, endPoint y: 468, distance: 288.3
click at [715, 468] on quentale-workspace at bounding box center [756, 404] width 1512 height 809
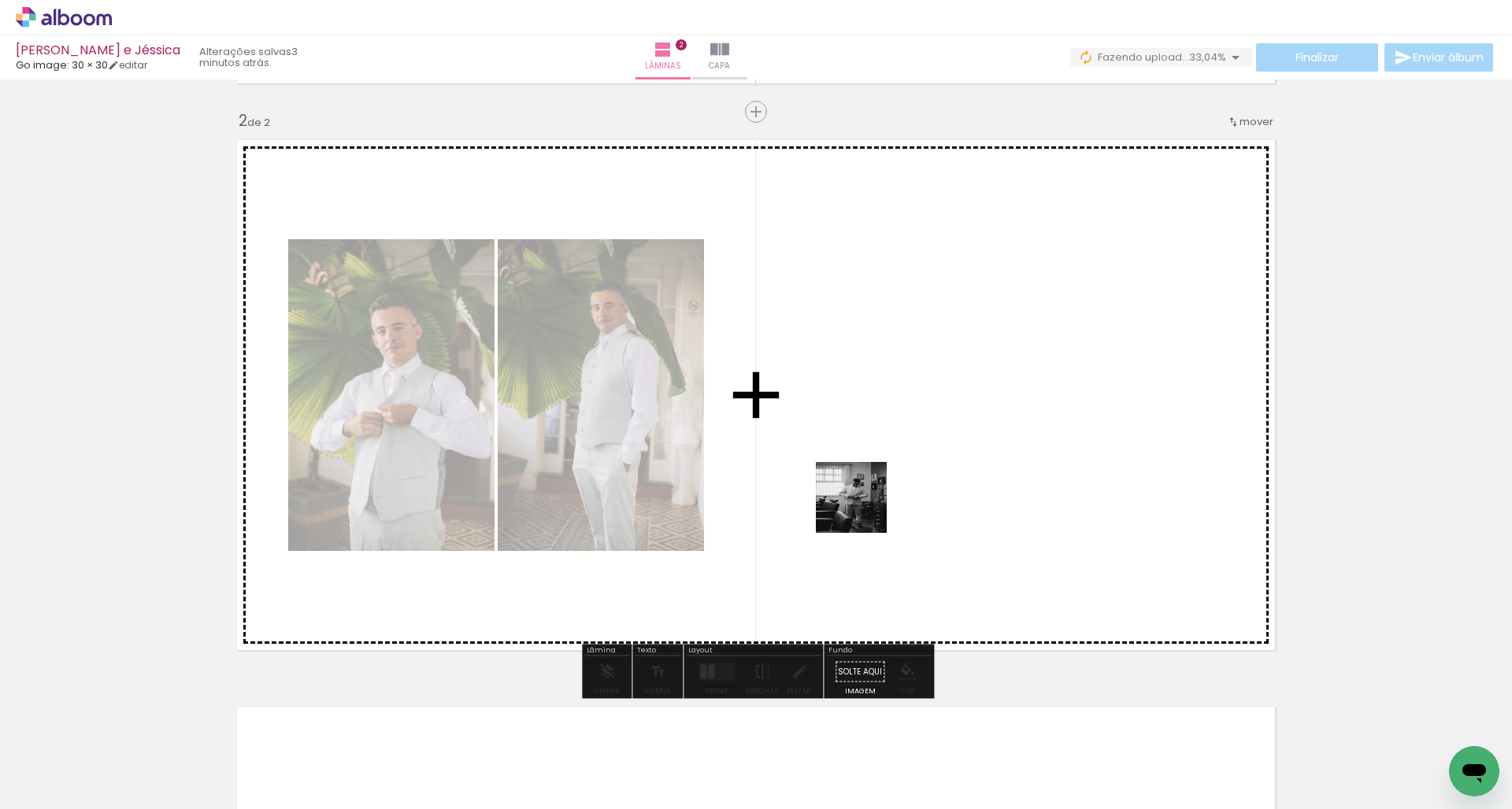
drag, startPoint x: 864, startPoint y: 763, endPoint x: 857, endPoint y: 455, distance: 308.1
click at [857, 455] on quentale-workspace at bounding box center [756, 404] width 1512 height 809
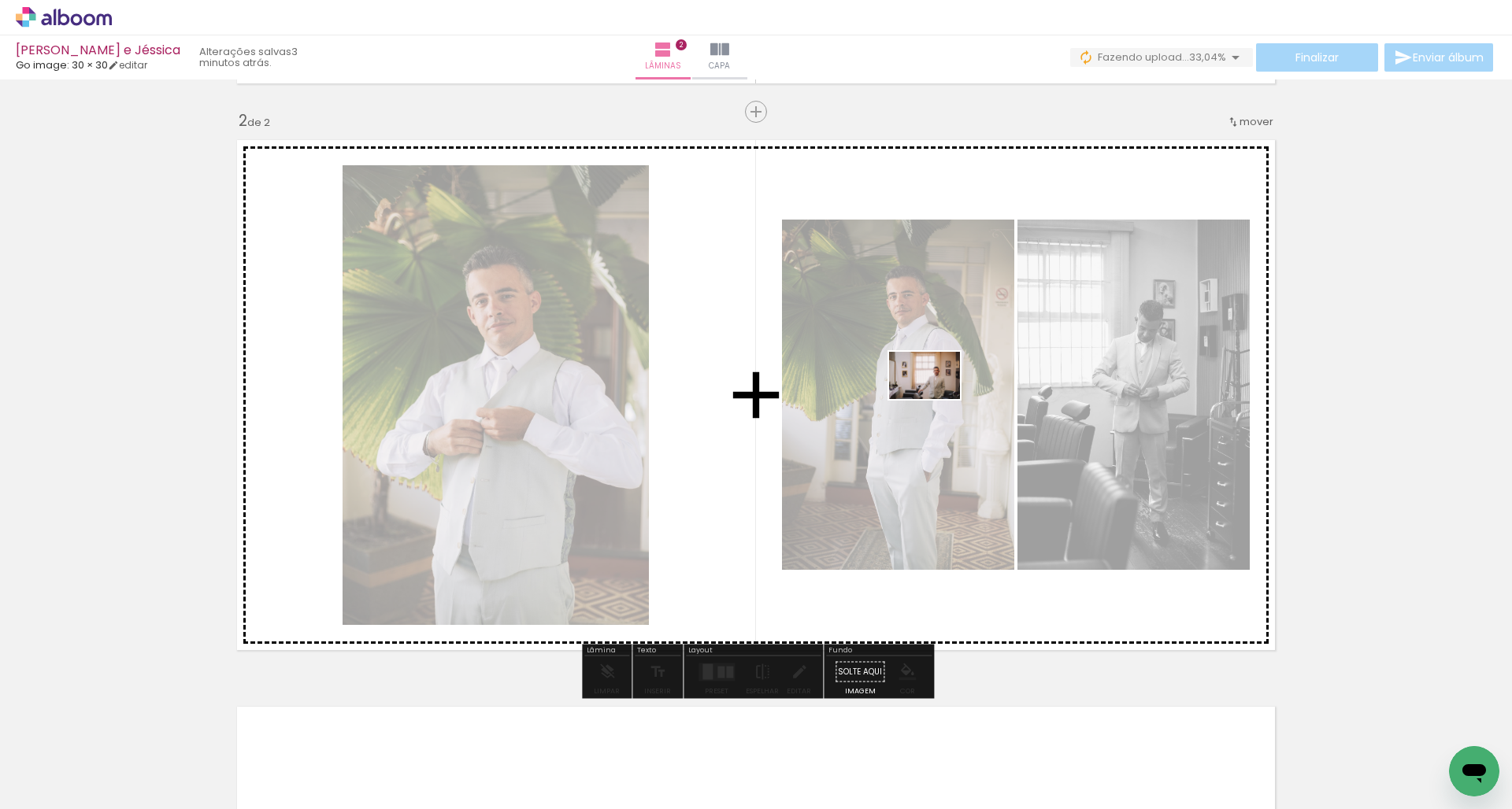
drag, startPoint x: 927, startPoint y: 758, endPoint x: 935, endPoint y: 394, distance: 364.1
click at [935, 394] on quentale-workspace at bounding box center [756, 404] width 1512 height 809
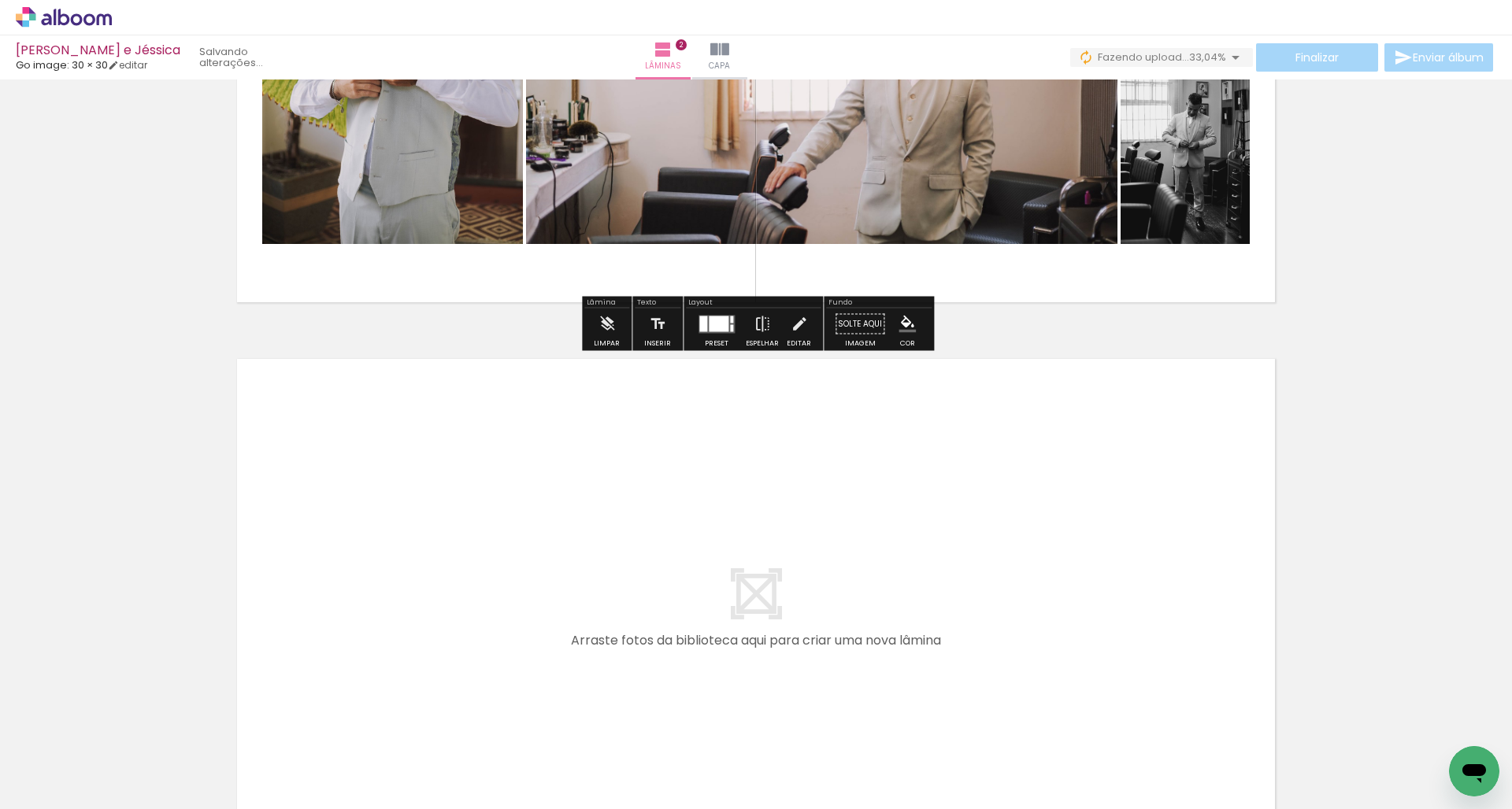
scroll to position [923, 0]
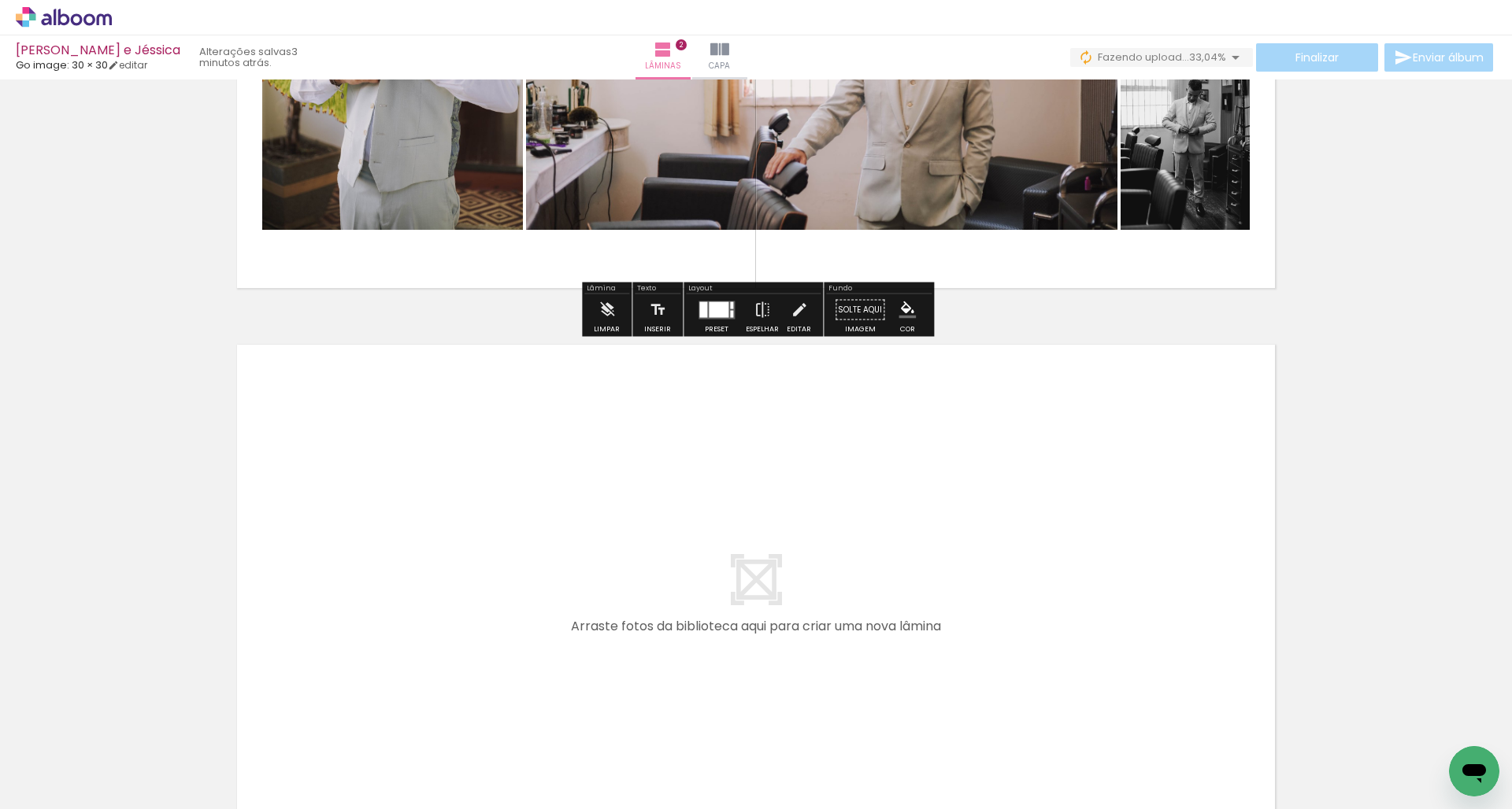
click at [52, 764] on input "Todas as fotos" at bounding box center [43, 761] width 60 height 14
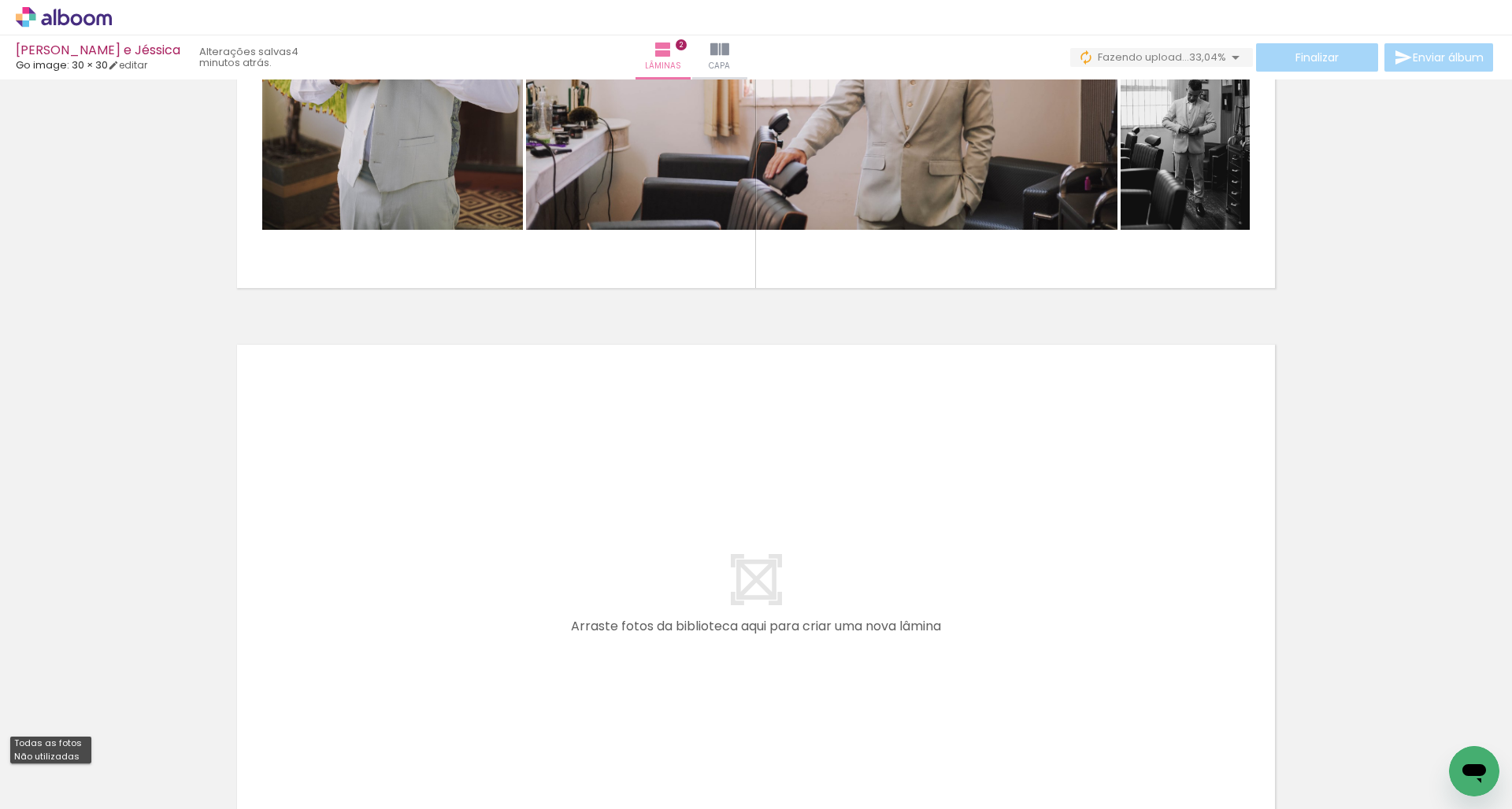
click at [0, 0] on slot "Não utilizadas" at bounding box center [0, 0] width 0 height 0
type input "Não utilizadas"
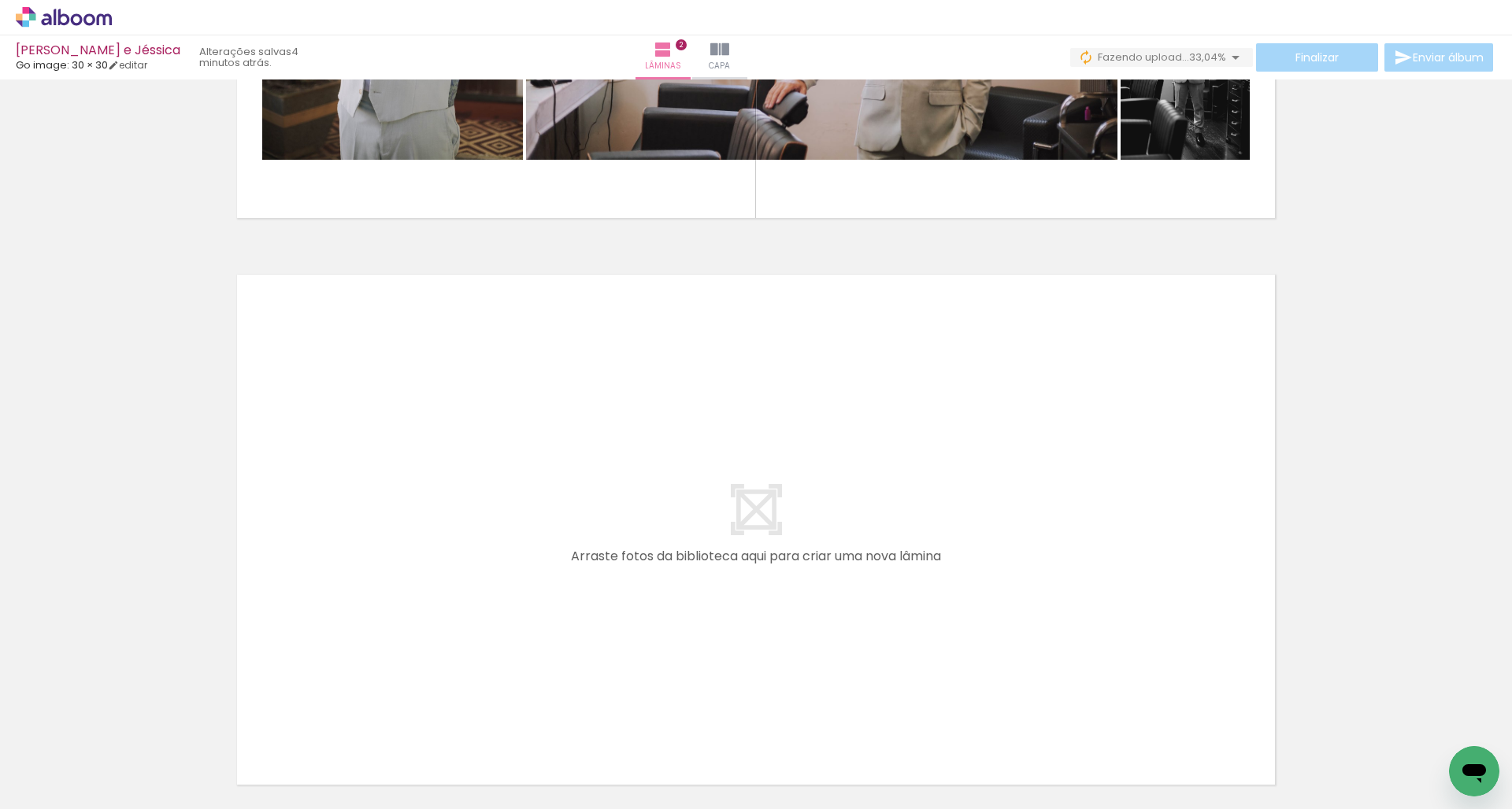
scroll to position [1004, 0]
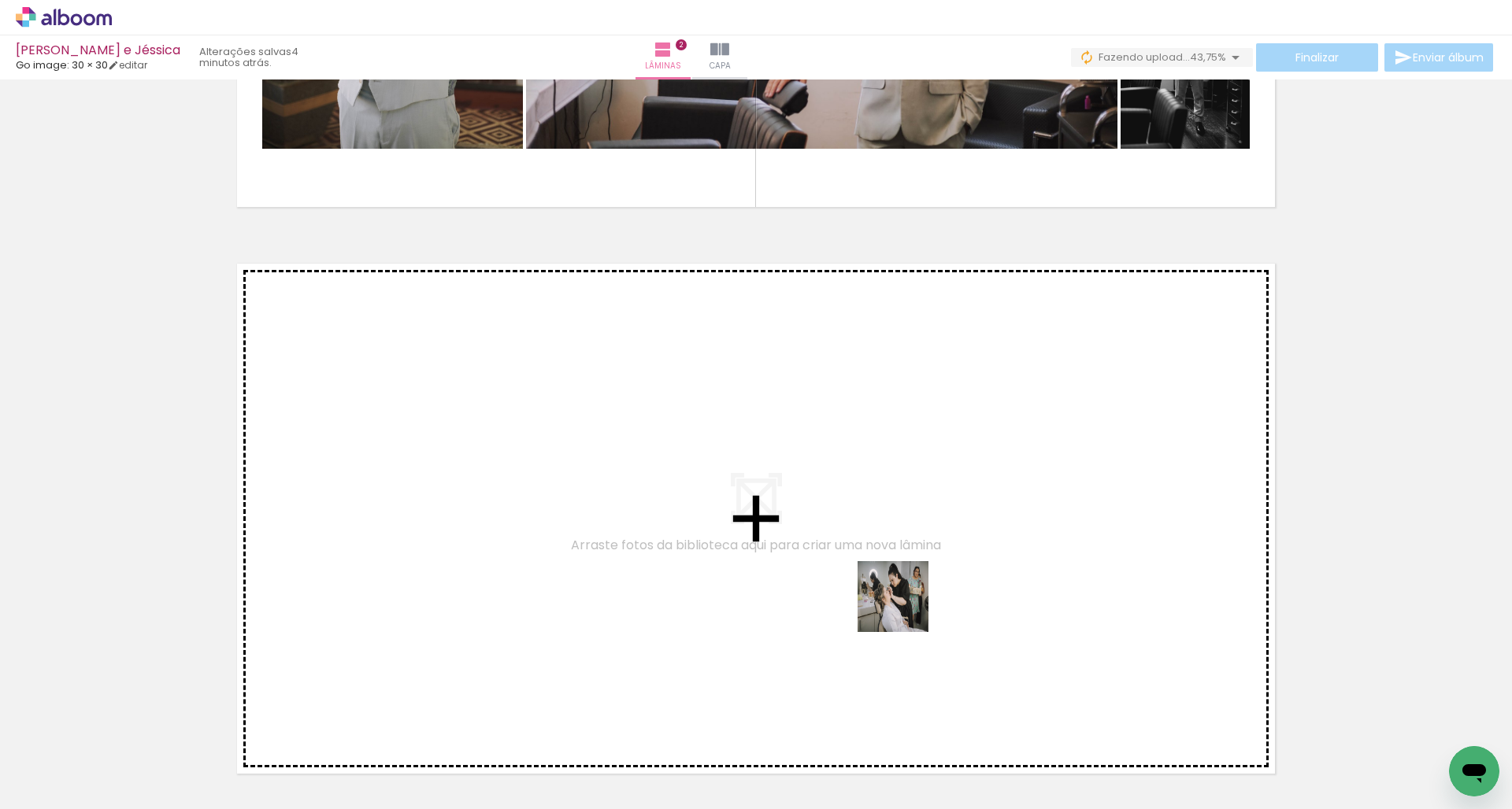
click at [878, 569] on quentale-workspace at bounding box center [756, 404] width 1512 height 809
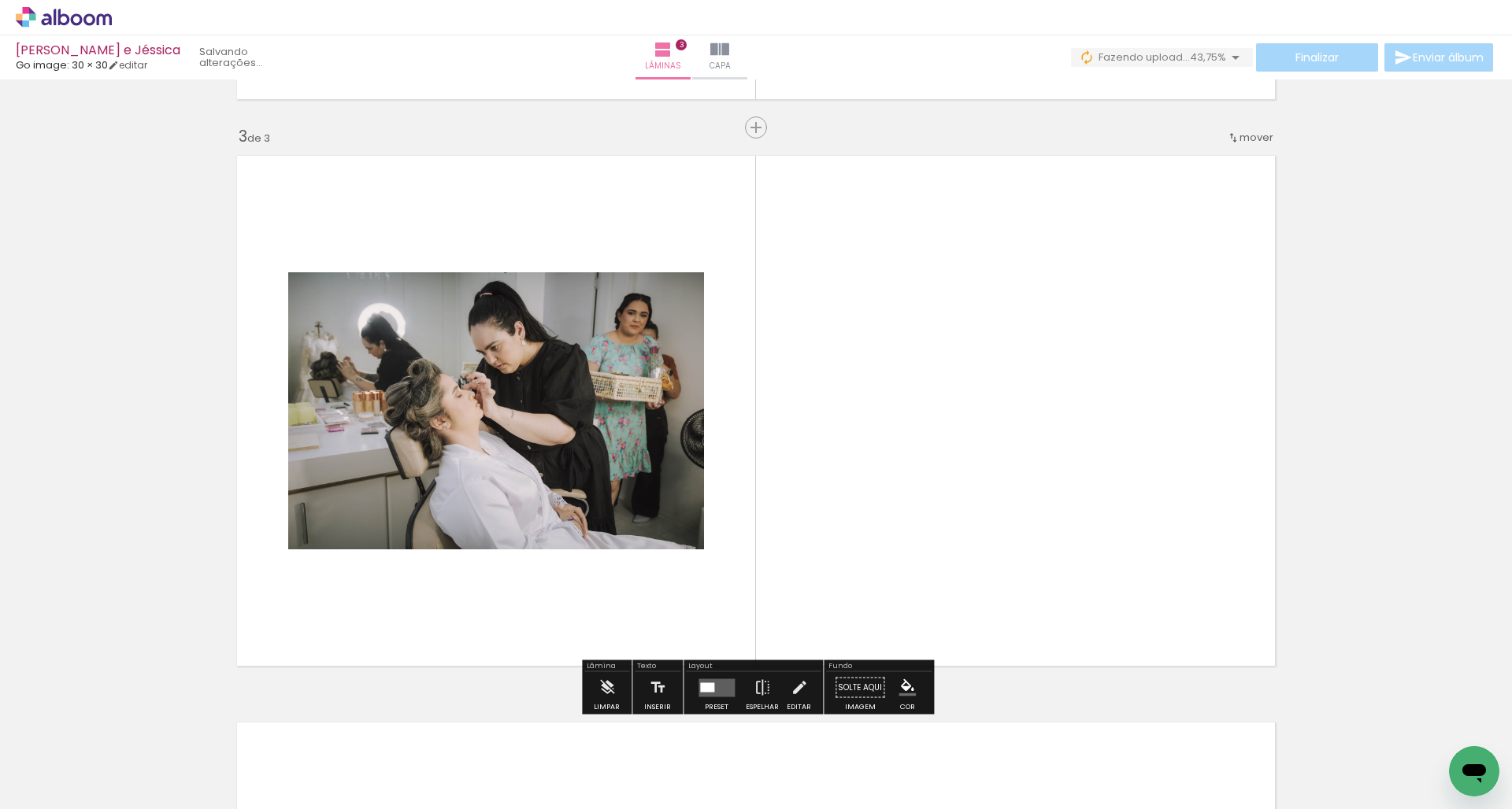
scroll to position [1128, 0]
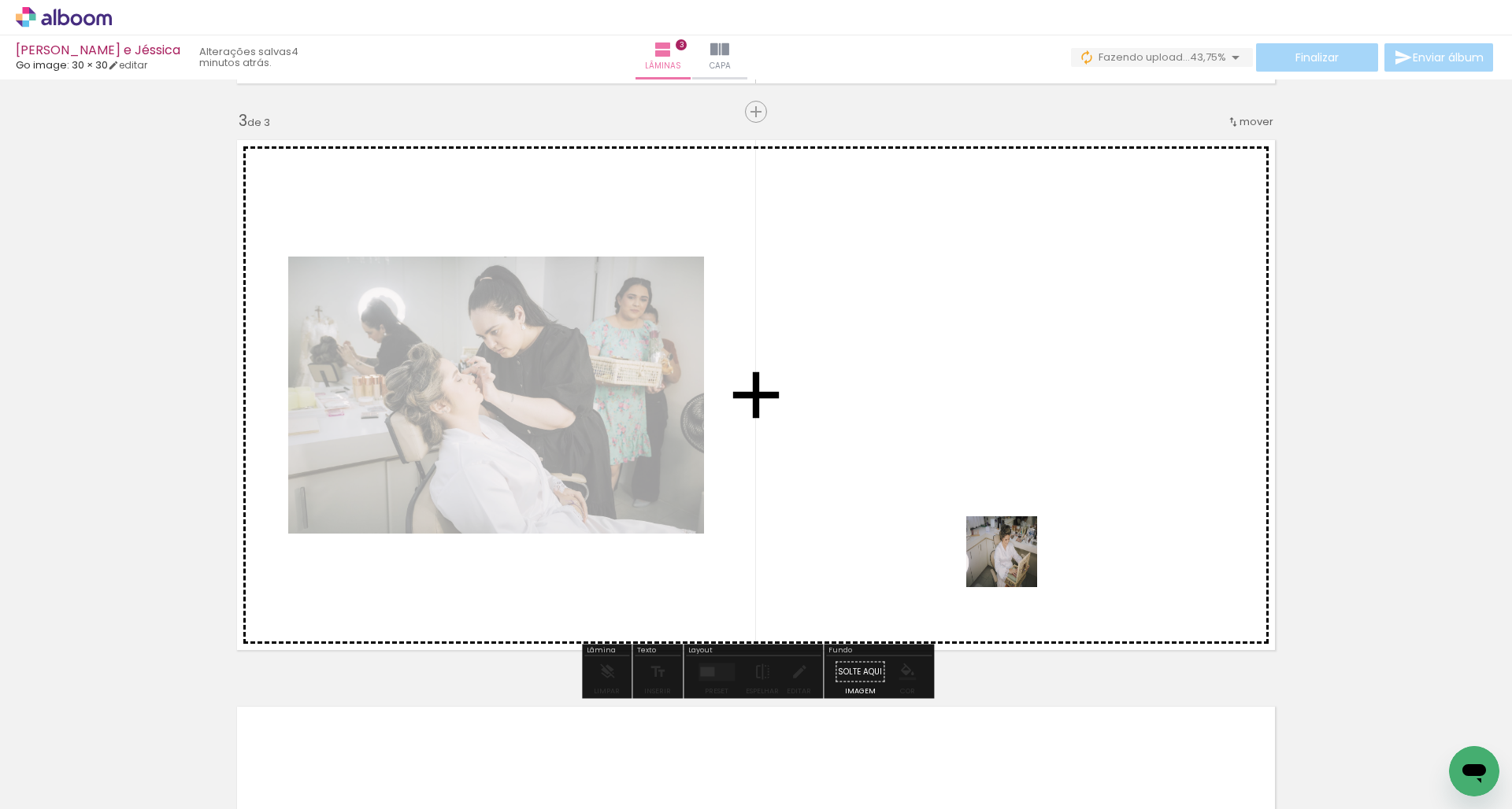
drag, startPoint x: 1123, startPoint y: 774, endPoint x: 998, endPoint y: 536, distance: 268.8
click at [998, 536] on quentale-workspace at bounding box center [756, 404] width 1512 height 809
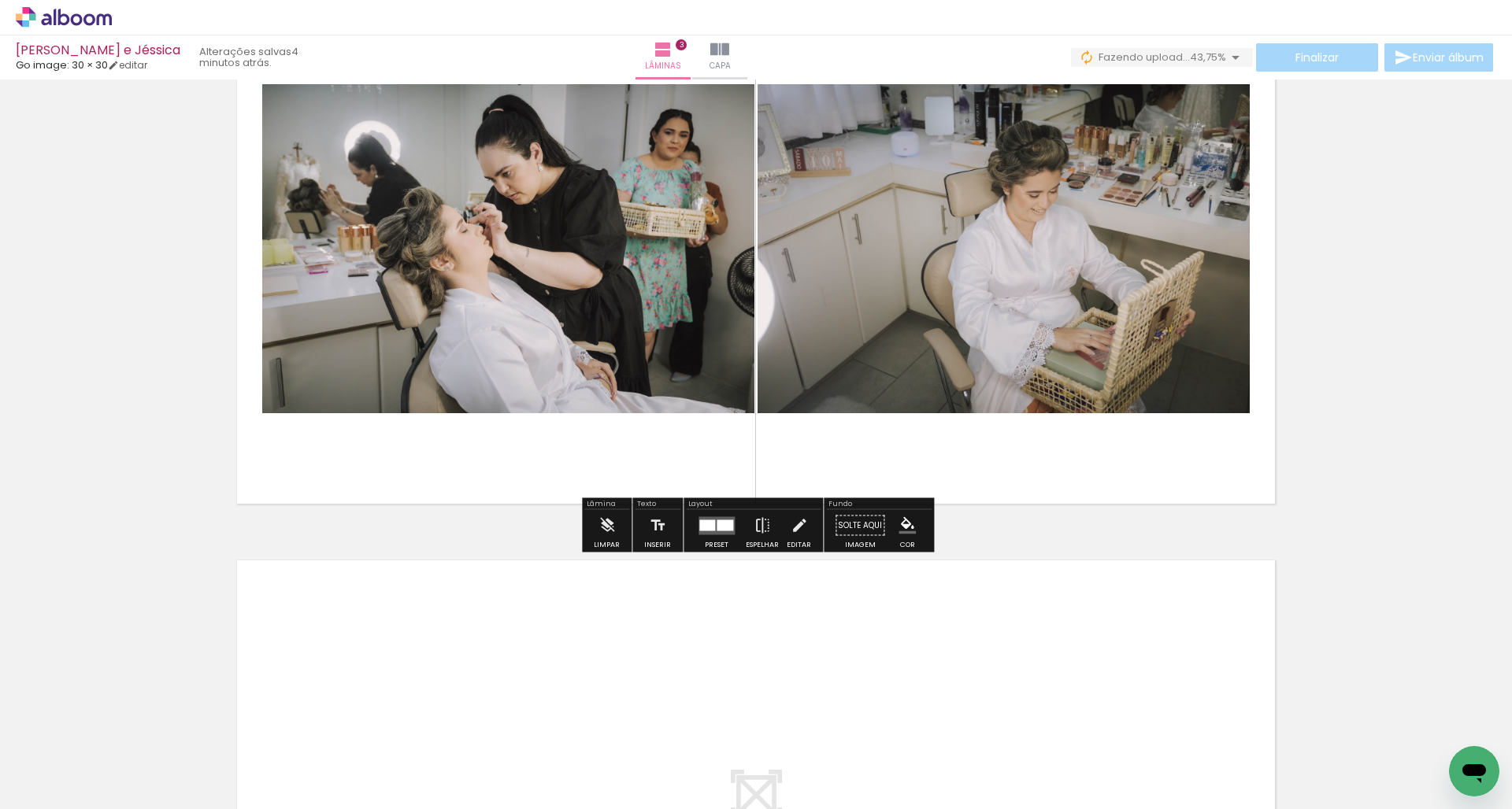
scroll to position [1301, 0]
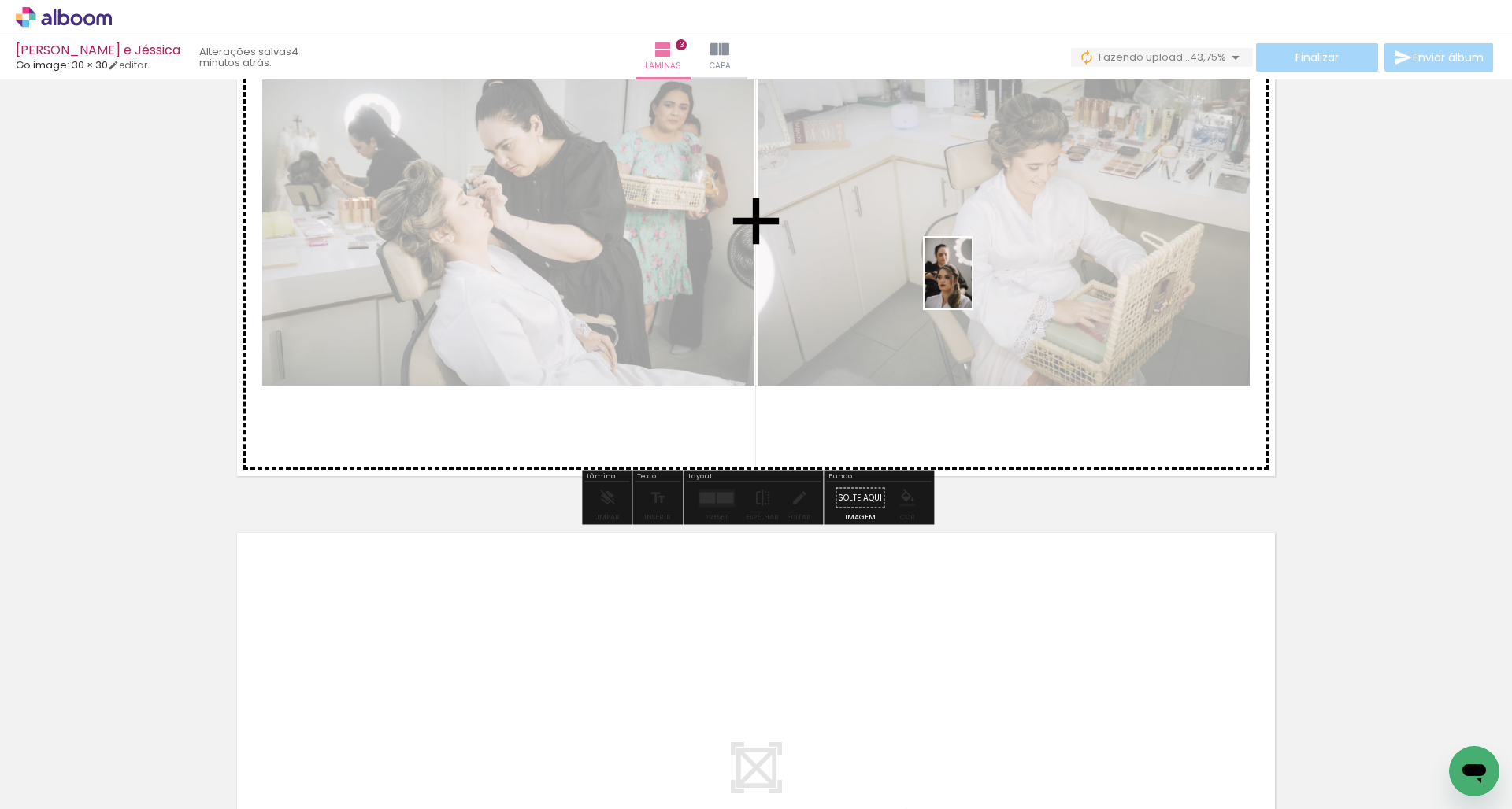
drag, startPoint x: 1212, startPoint y: 767, endPoint x: 972, endPoint y: 285, distance: 538.4
click at [972, 285] on quentale-workspace at bounding box center [756, 404] width 1512 height 809
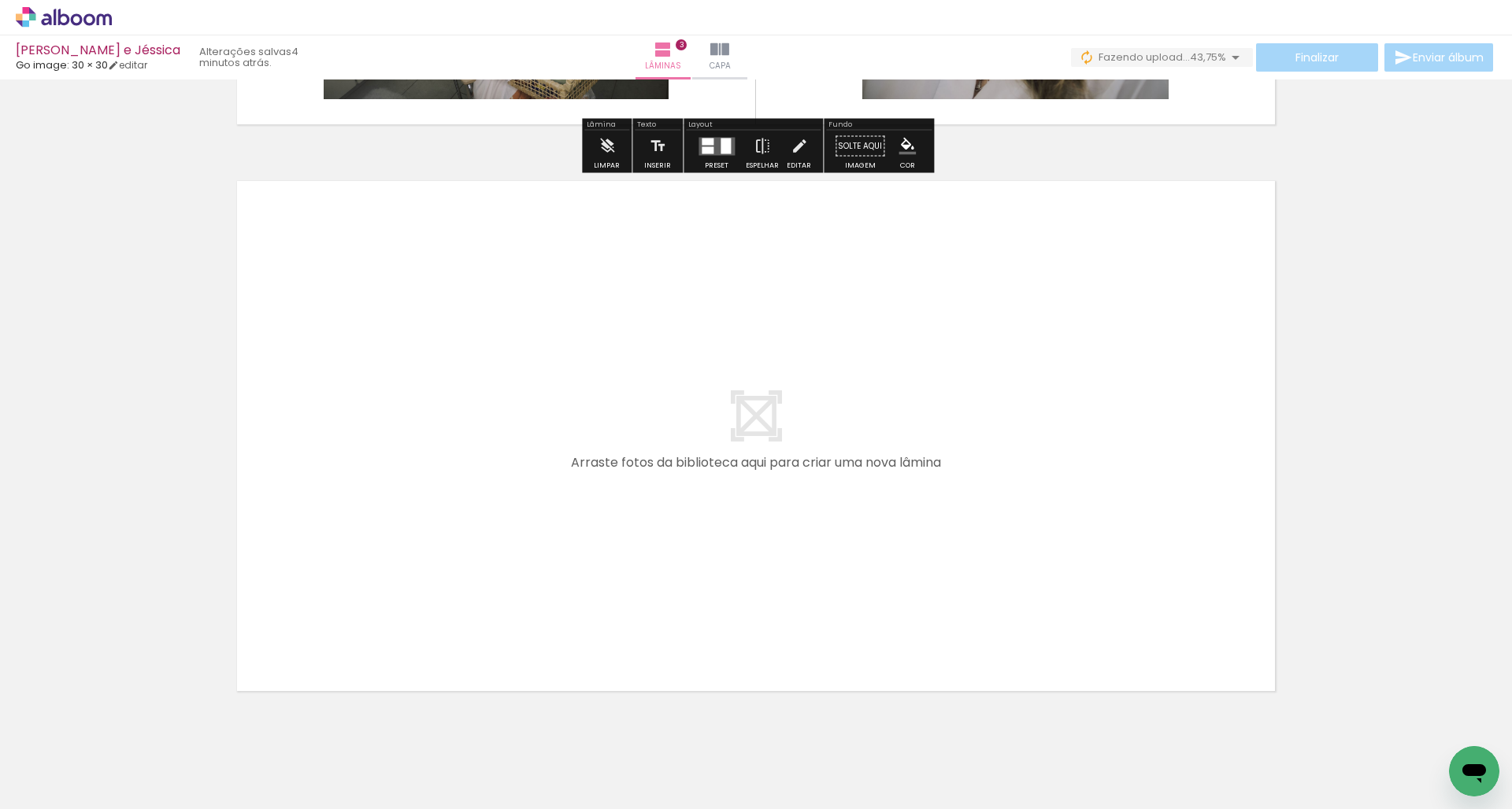
scroll to position [0, 0]
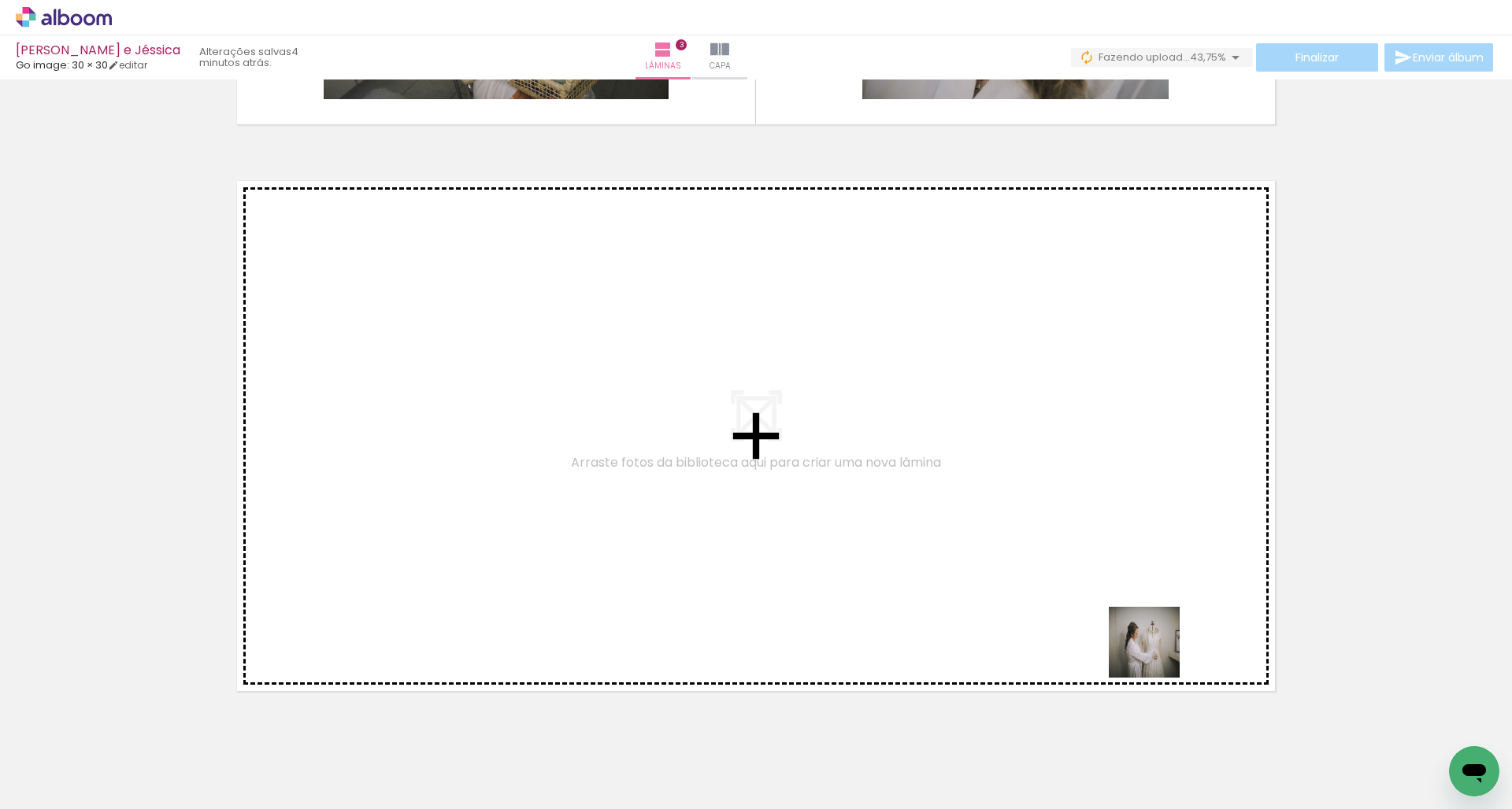
drag, startPoint x: 1392, startPoint y: 764, endPoint x: 870, endPoint y: 484, distance: 592.4
click at [870, 484] on quentale-workspace at bounding box center [756, 404] width 1512 height 809
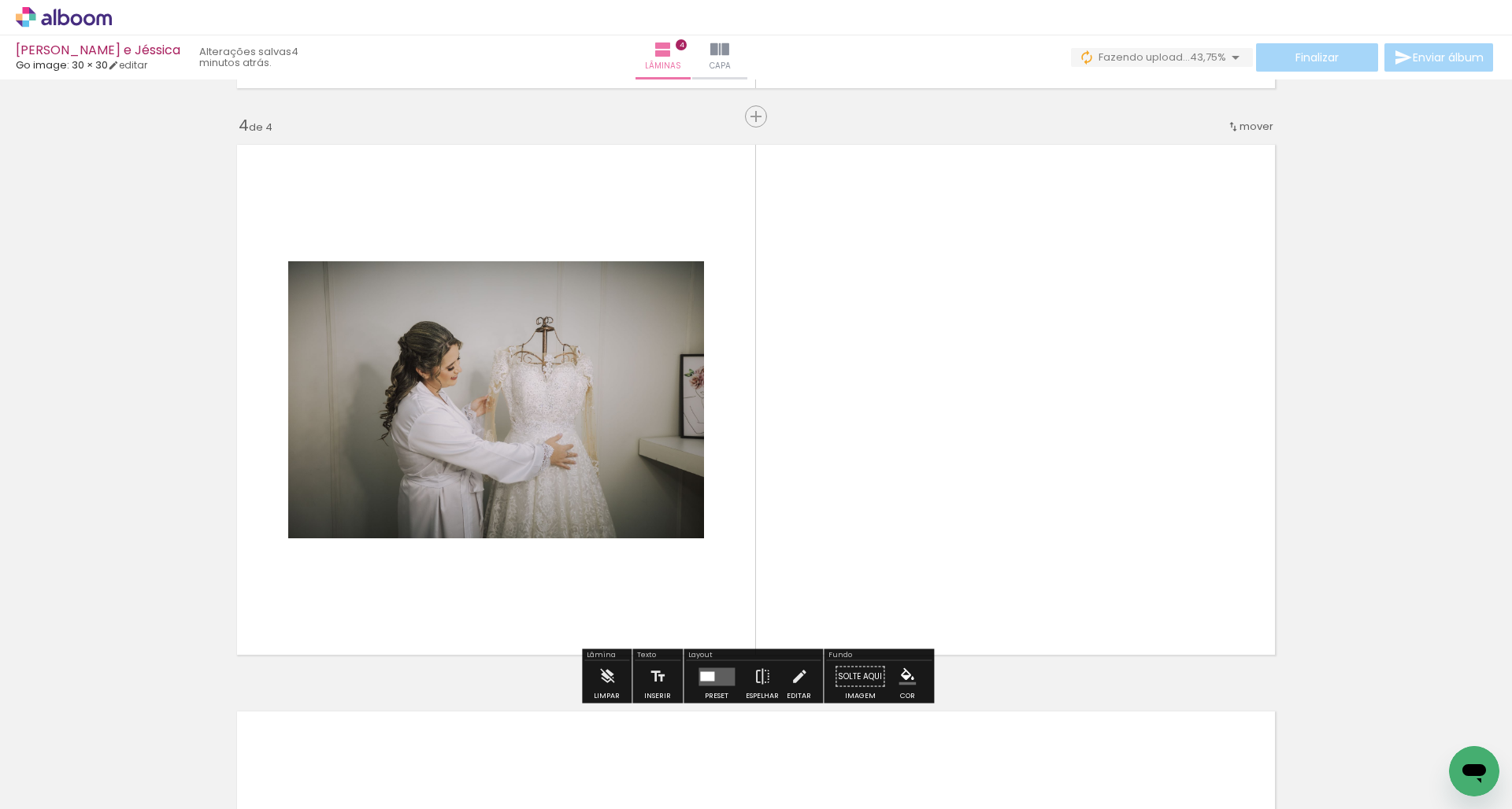
scroll to position [1694, 0]
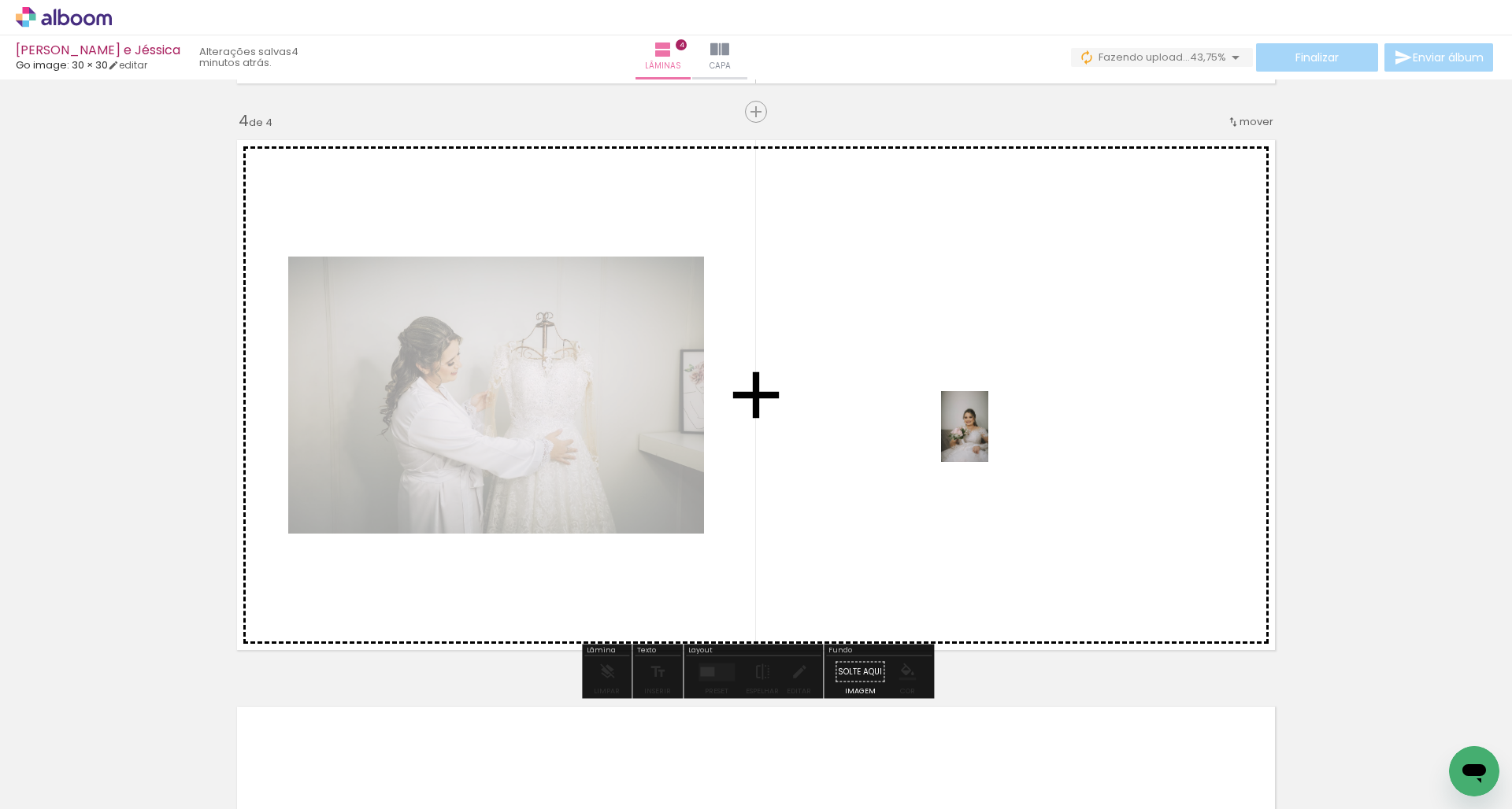
drag, startPoint x: 1392, startPoint y: 758, endPoint x: 986, endPoint y: 435, distance: 518.8
click at [986, 435] on quentale-workspace at bounding box center [756, 404] width 1512 height 809
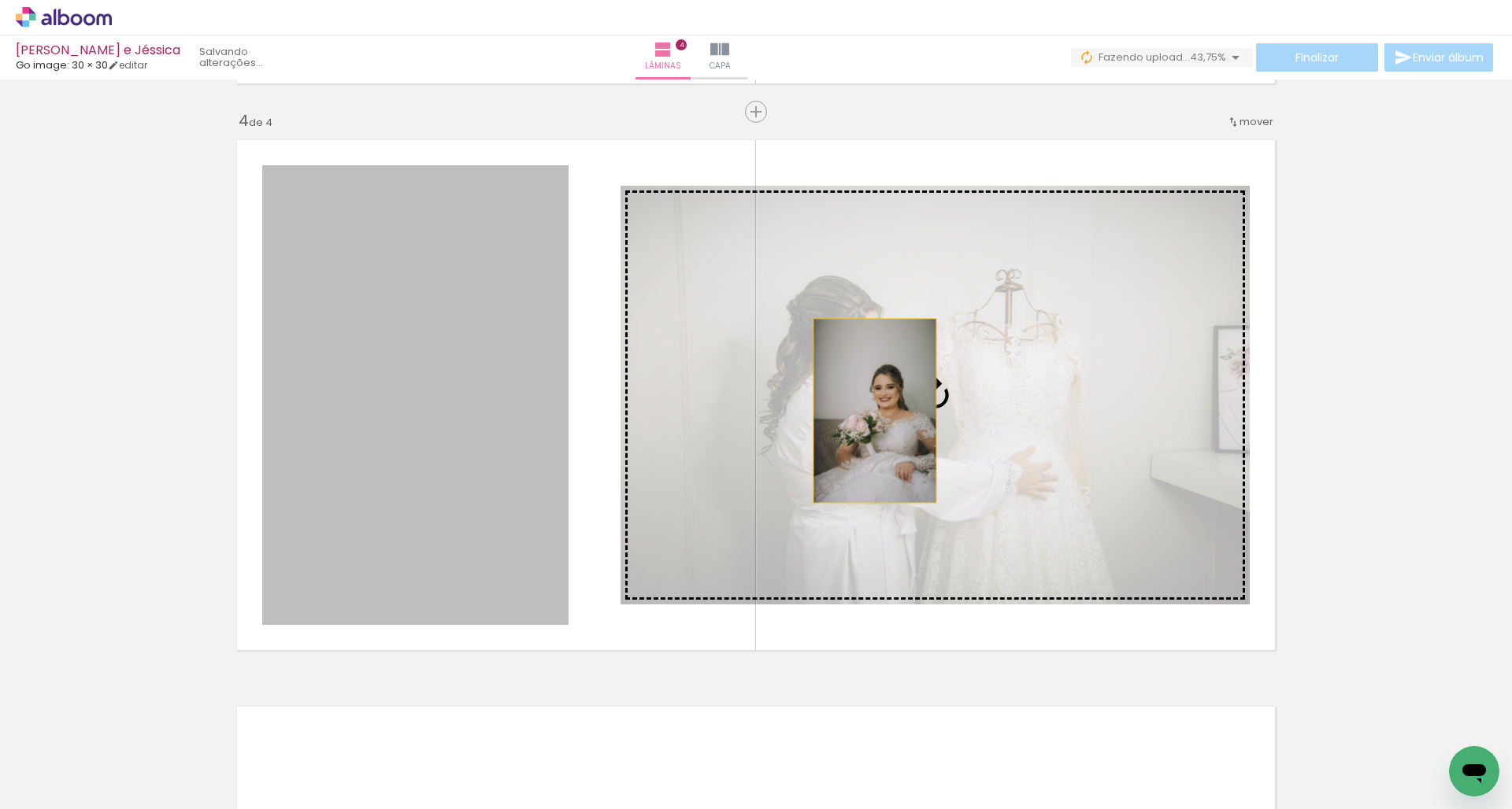
drag, startPoint x: 496, startPoint y: 406, endPoint x: 923, endPoint y: 418, distance: 427.2
click at [0, 0] on slot at bounding box center [0, 0] width 0 height 0
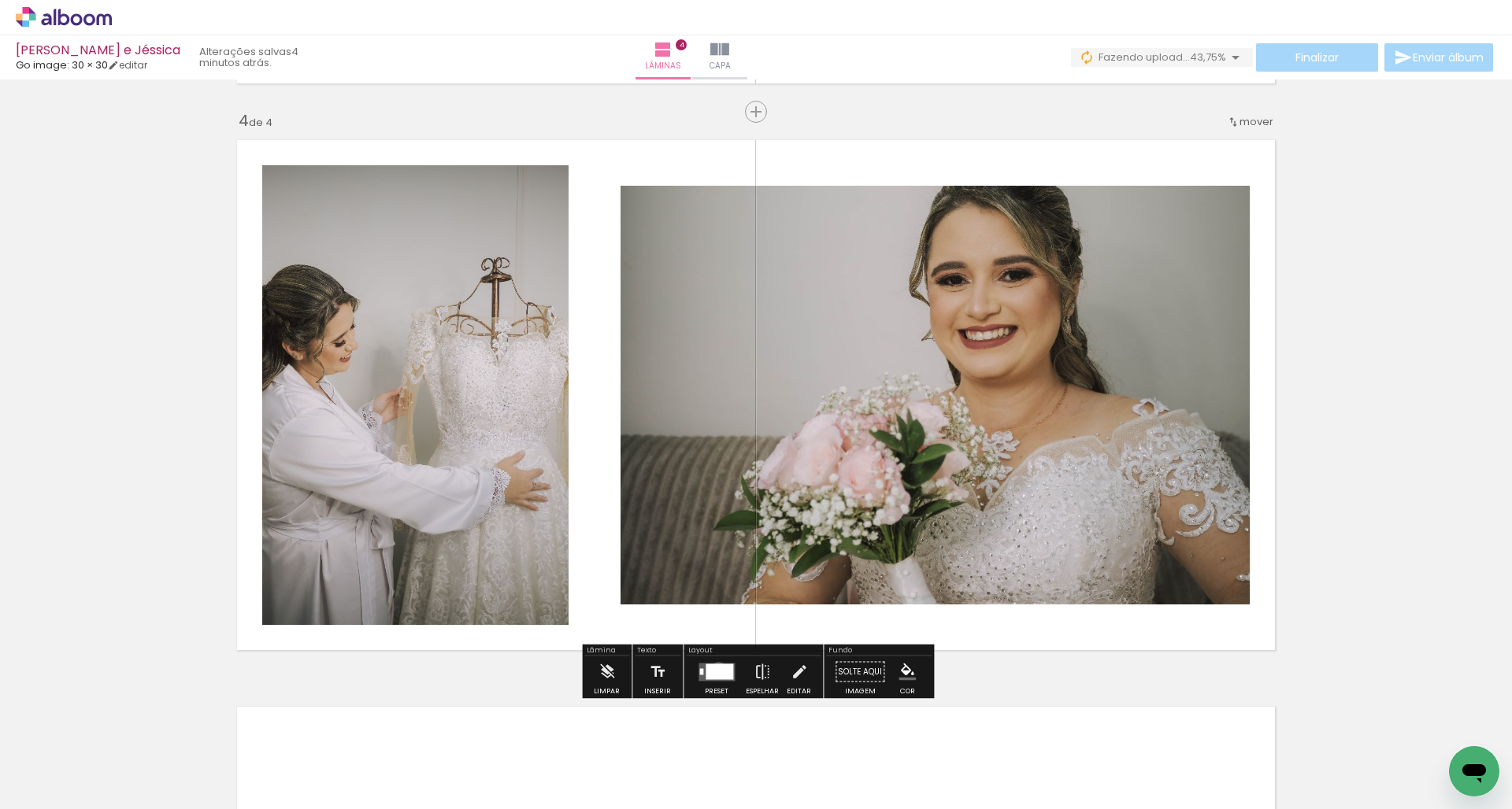
click at [715, 669] on div at bounding box center [719, 671] width 28 height 16
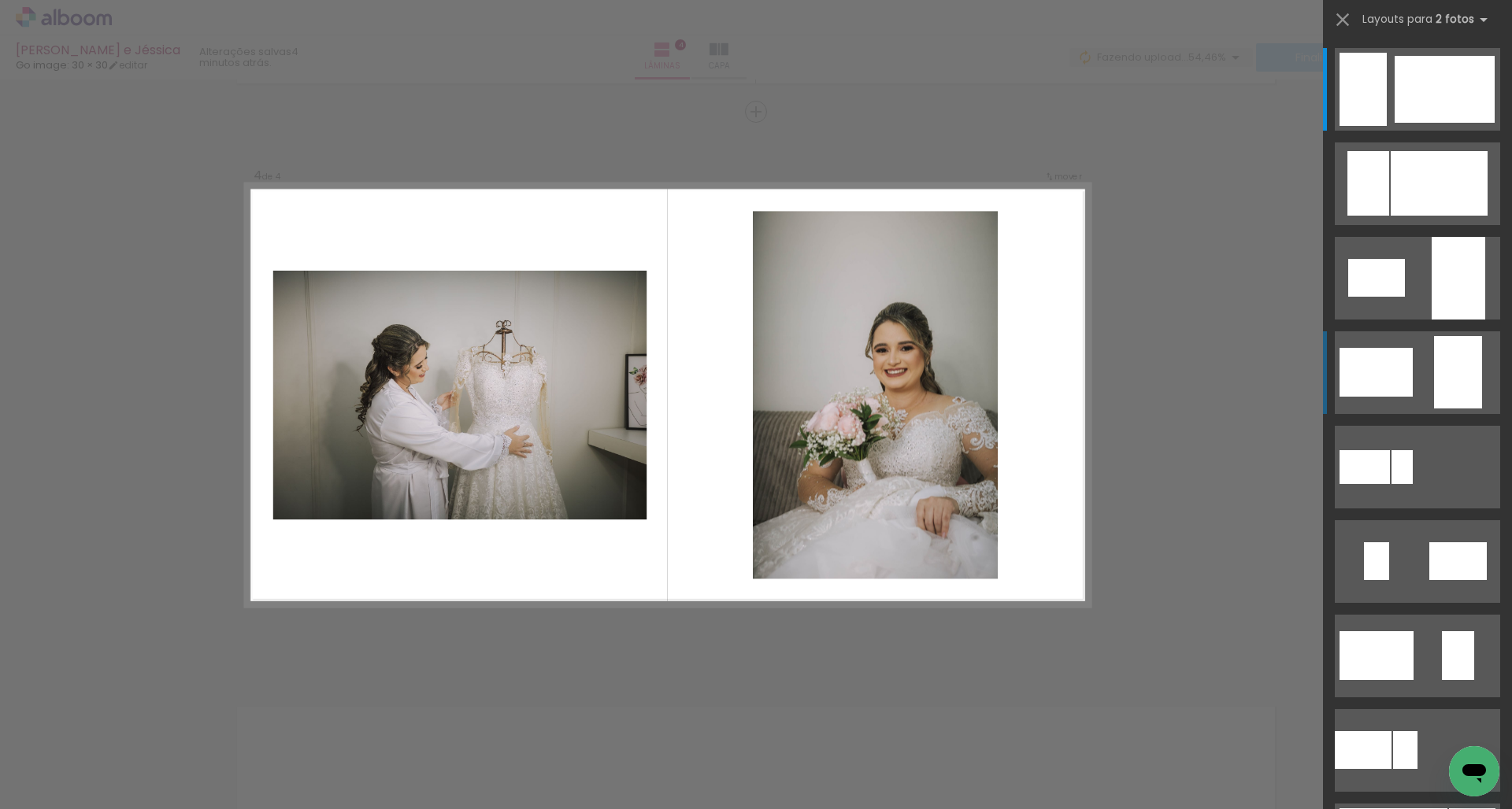
click at [1453, 353] on div at bounding box center [1458, 372] width 48 height 73
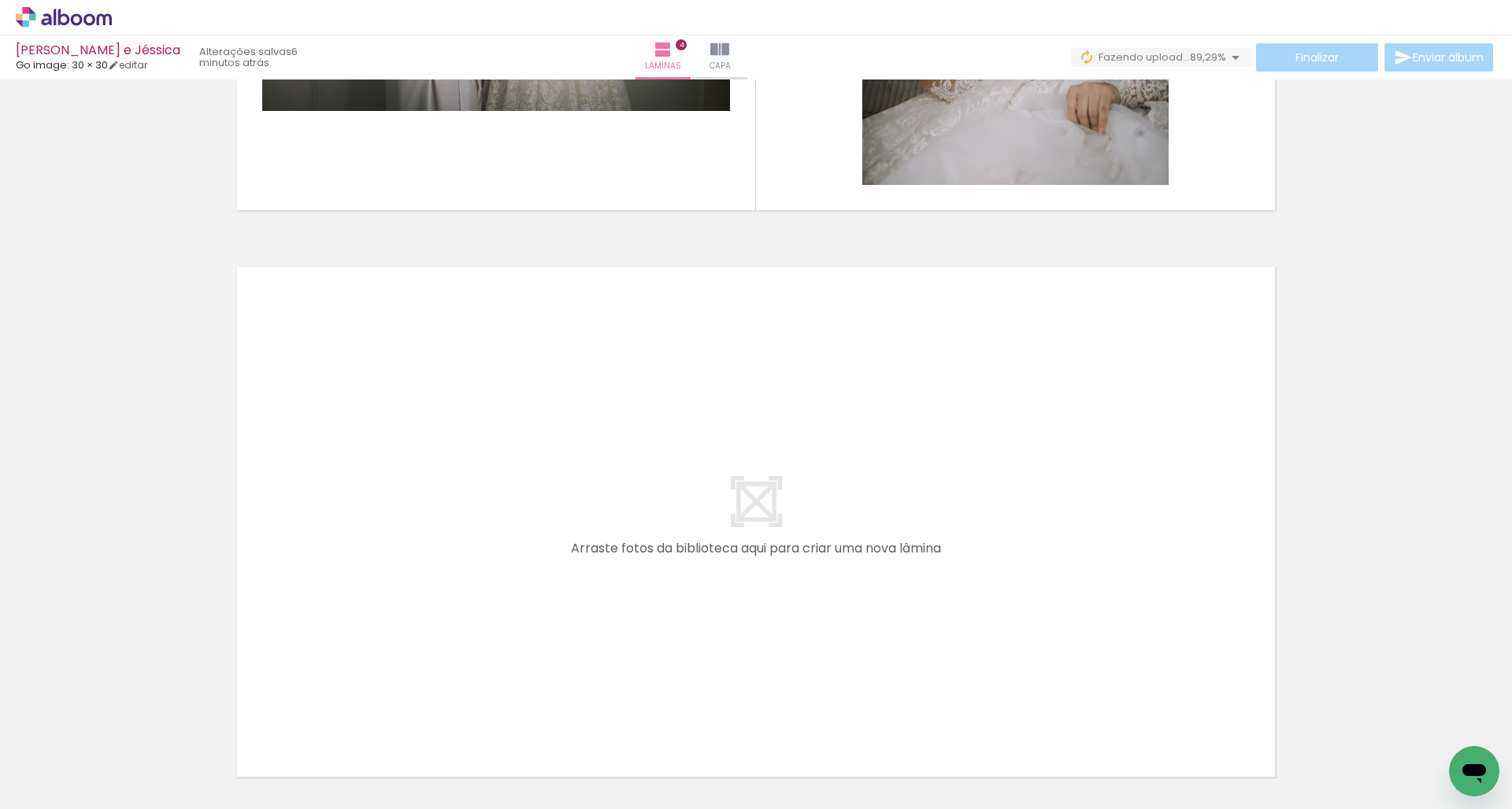
scroll to position [0, 0]
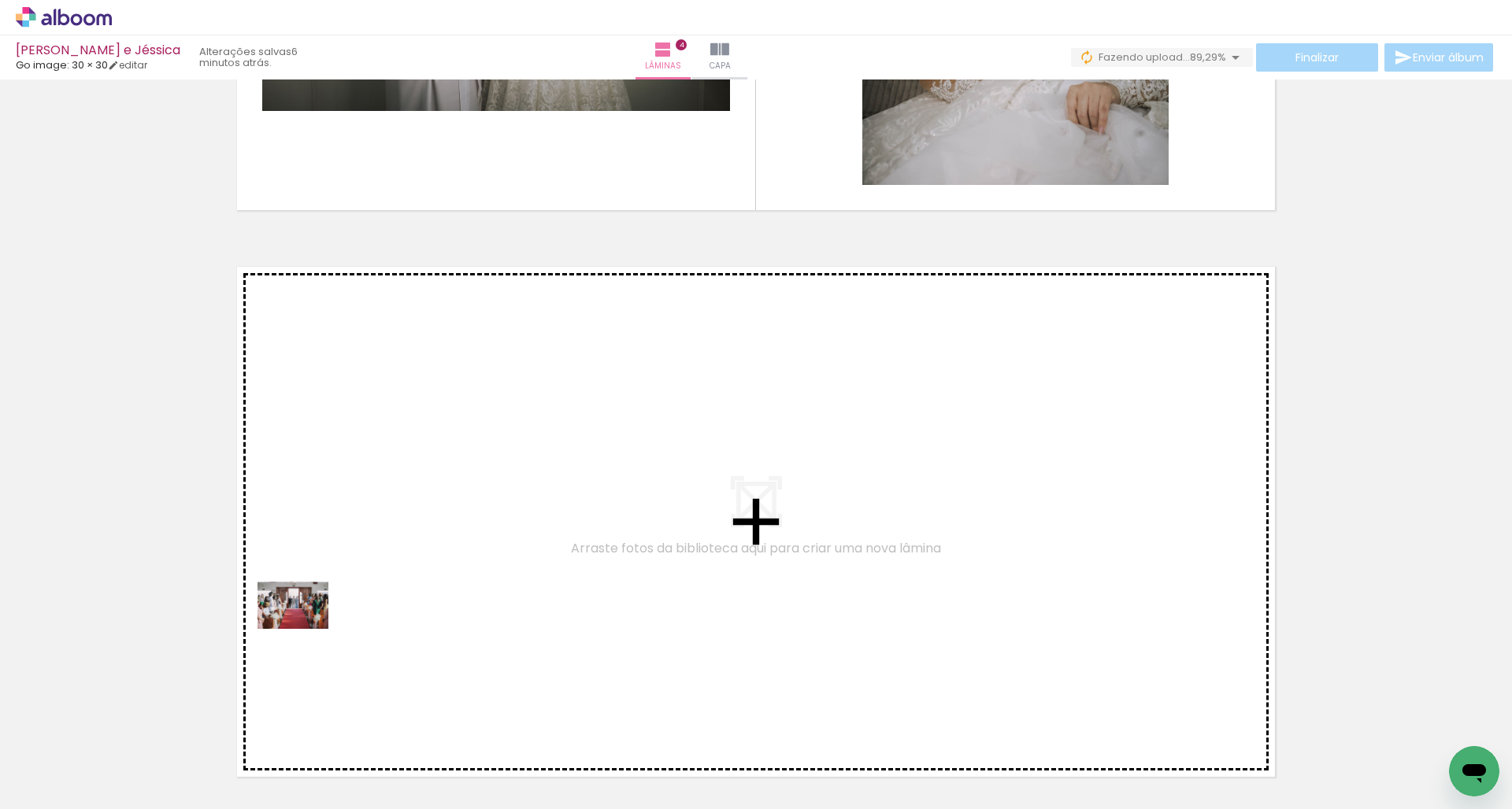
drag, startPoint x: 255, startPoint y: 759, endPoint x: 309, endPoint y: 621, distance: 148.2
click at [309, 621] on quentale-workspace at bounding box center [756, 404] width 1512 height 809
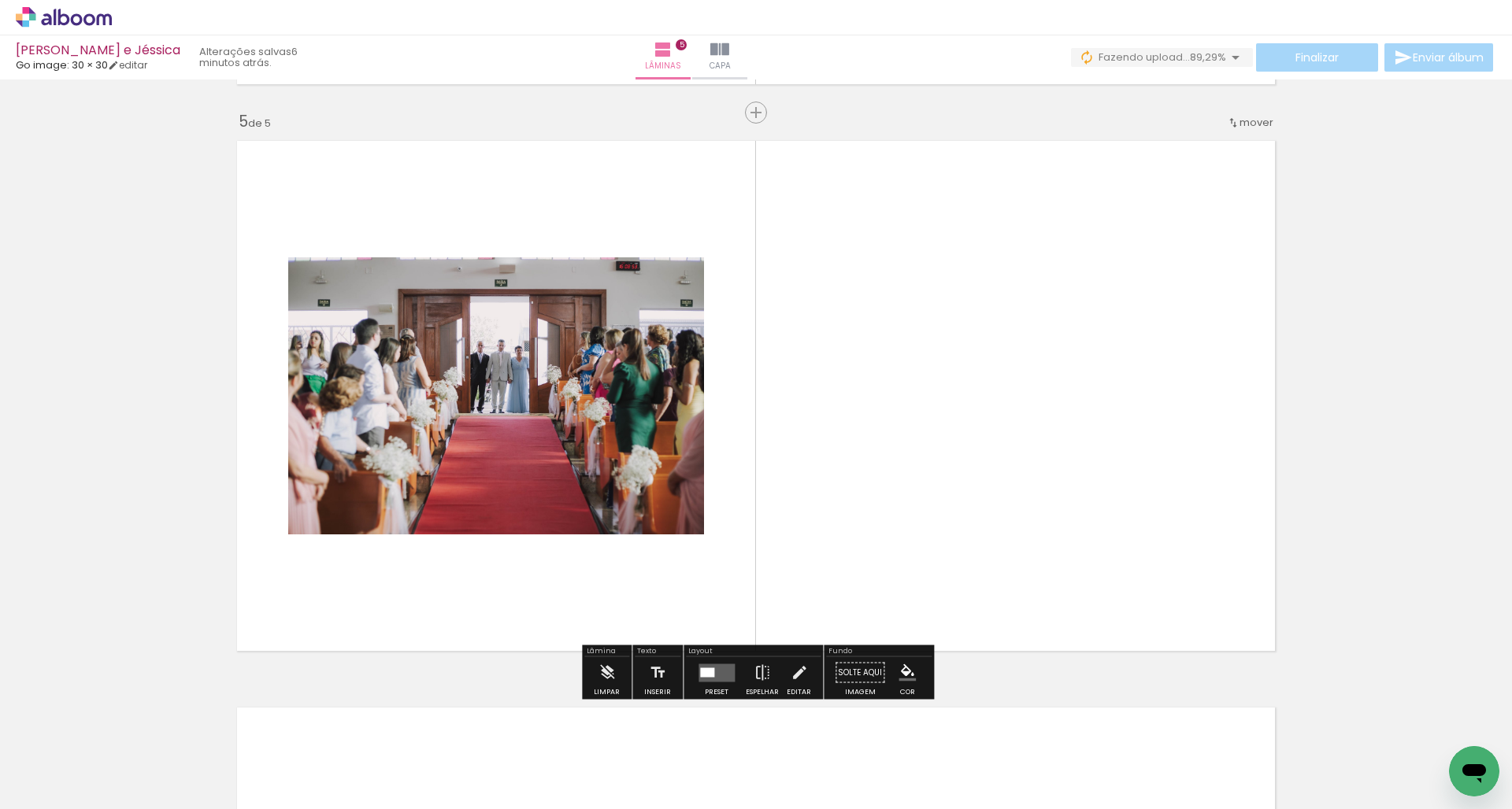
scroll to position [2261, 0]
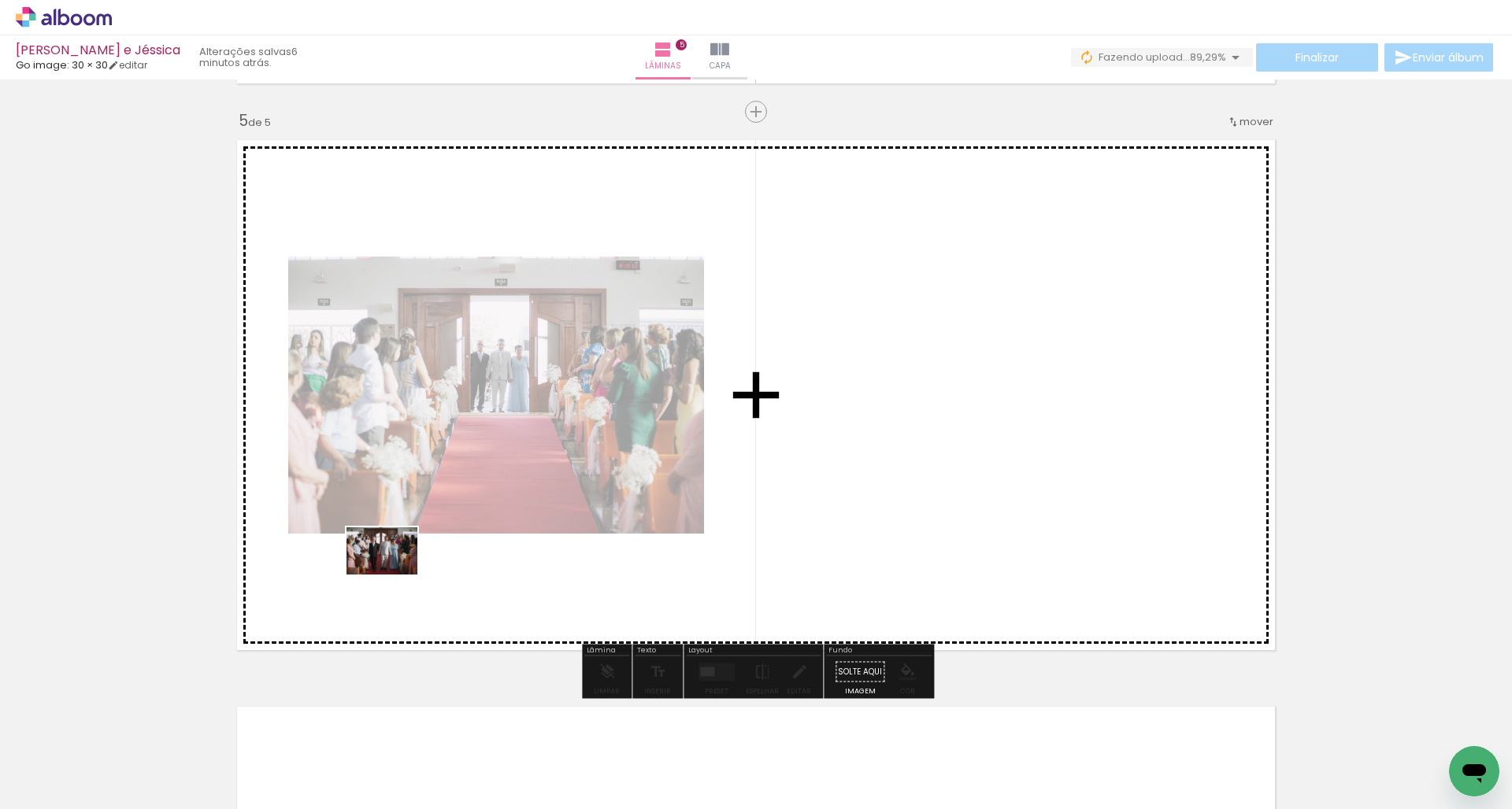
drag, startPoint x: 264, startPoint y: 760, endPoint x: 393, endPoint y: 575, distance: 225.5
click at [394, 575] on quentale-workspace at bounding box center [756, 404] width 1512 height 809
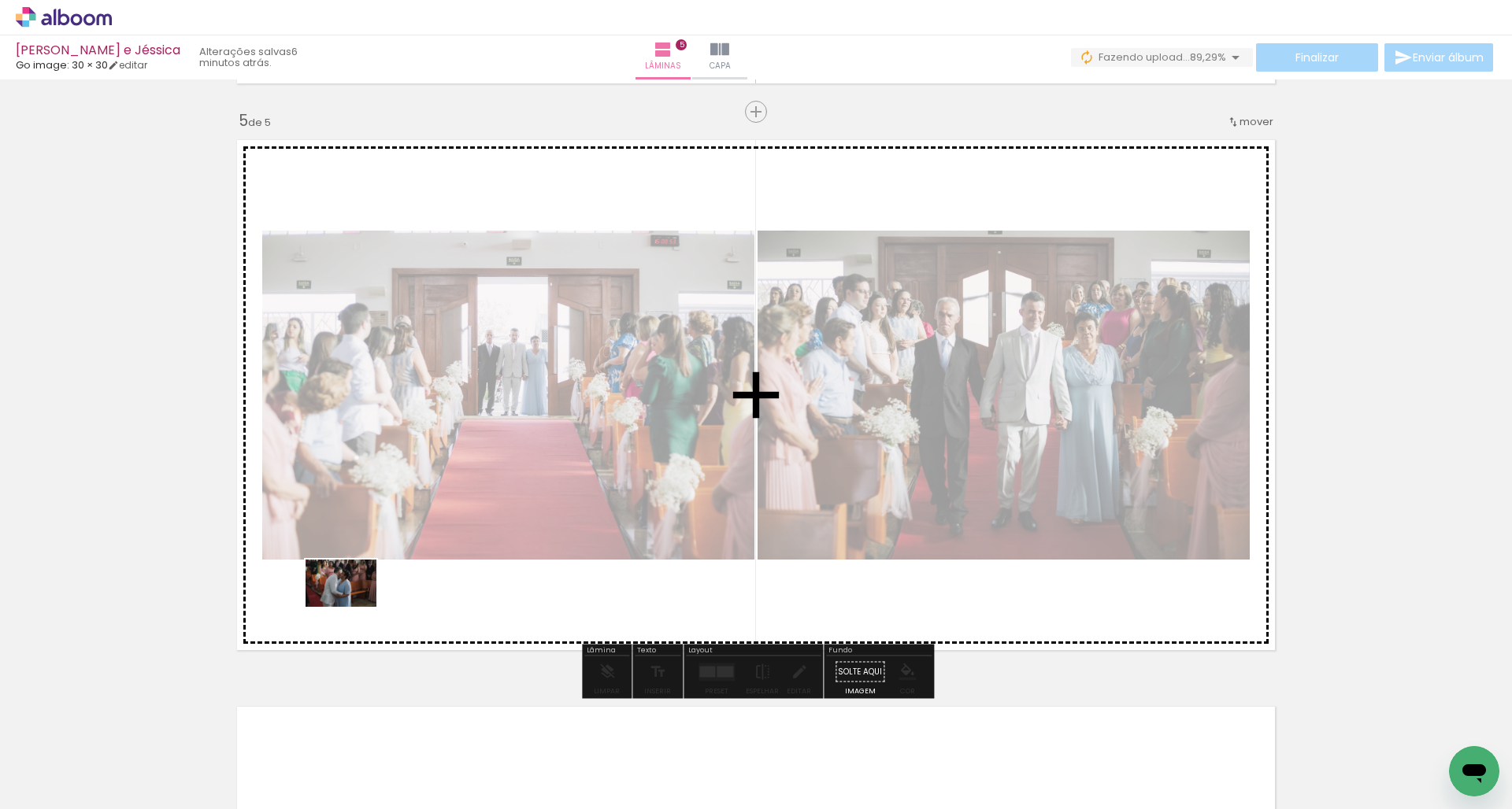
click at [357, 594] on quentale-workspace at bounding box center [756, 404] width 1512 height 809
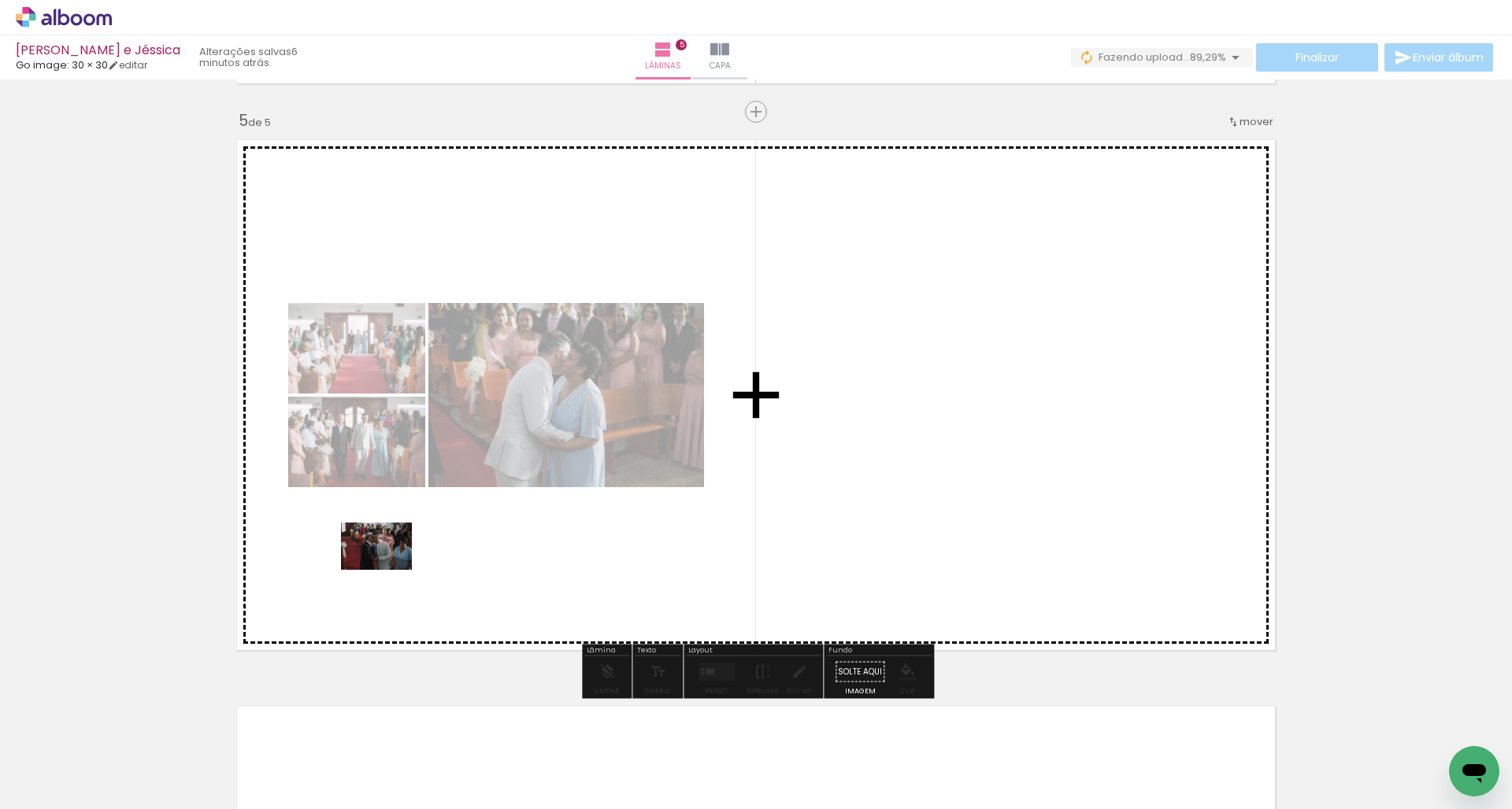
drag, startPoint x: 262, startPoint y: 764, endPoint x: 395, endPoint y: 543, distance: 257.9
click at [395, 543] on quentale-workspace at bounding box center [756, 404] width 1512 height 809
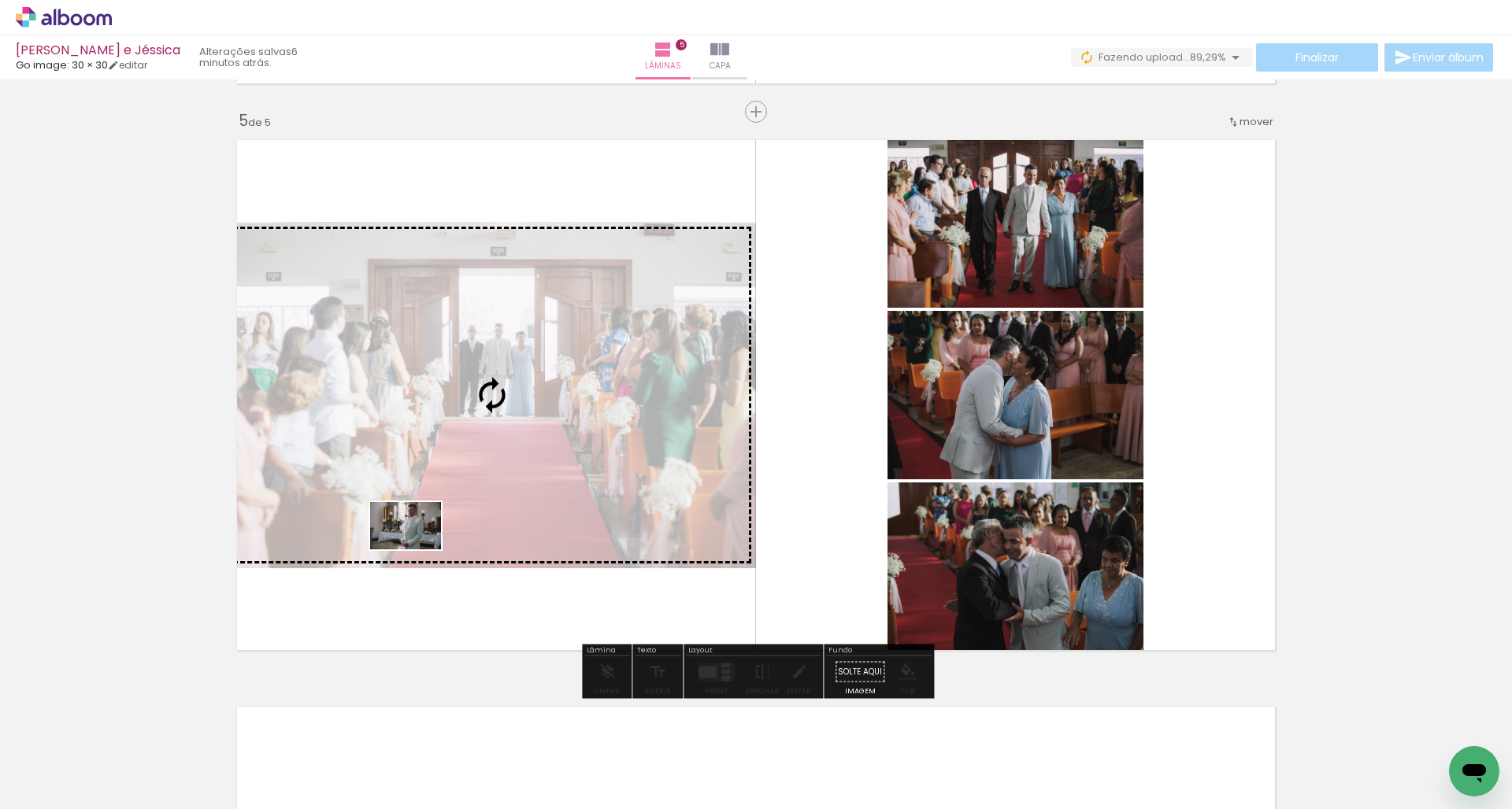
drag, startPoint x: 267, startPoint y: 755, endPoint x: 417, endPoint y: 549, distance: 254.8
click at [417, 549] on quentale-workspace at bounding box center [756, 404] width 1512 height 809
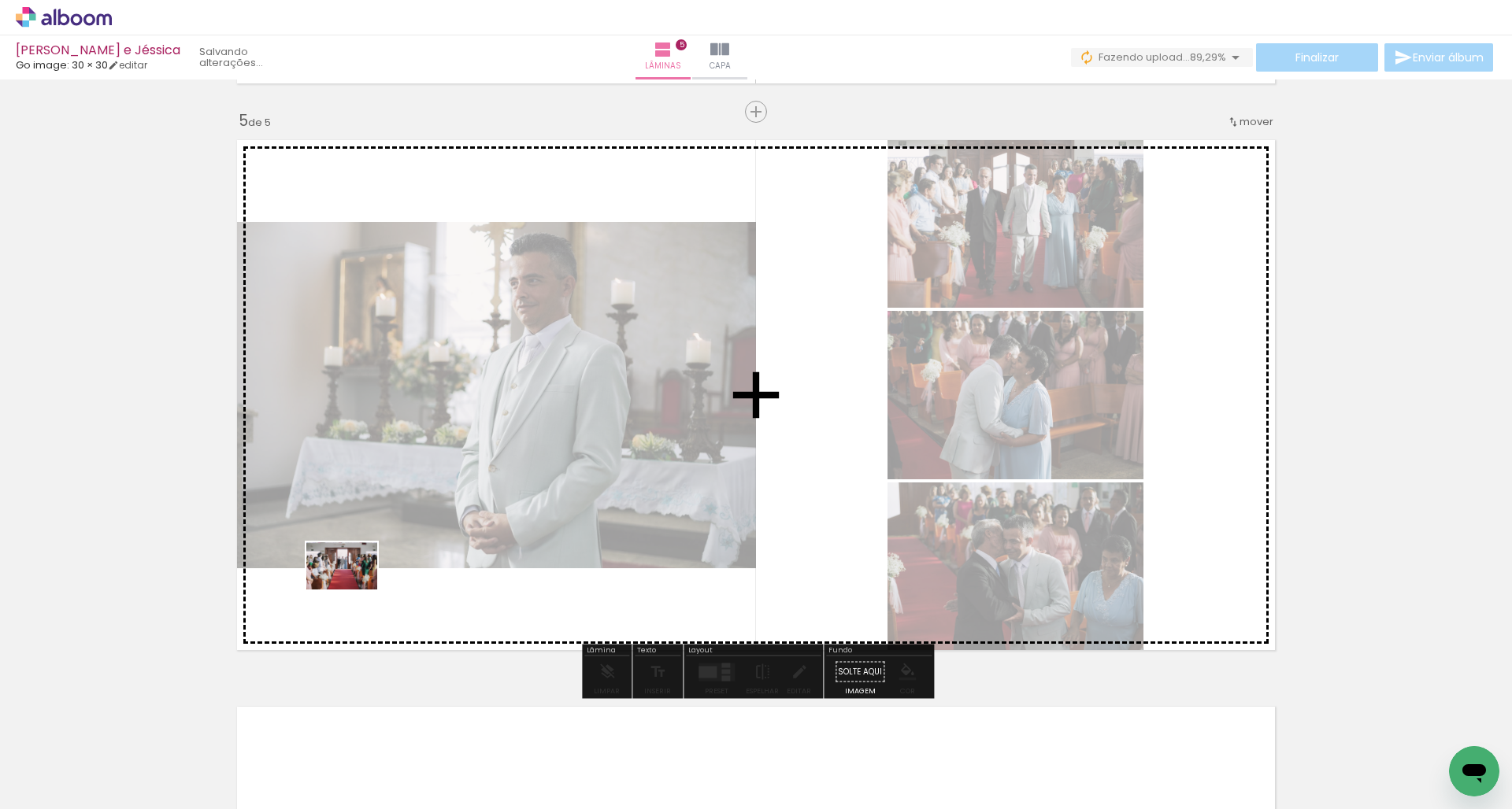
drag, startPoint x: 254, startPoint y: 747, endPoint x: 354, endPoint y: 590, distance: 186.1
click at [354, 590] on quentale-workspace at bounding box center [756, 404] width 1512 height 809
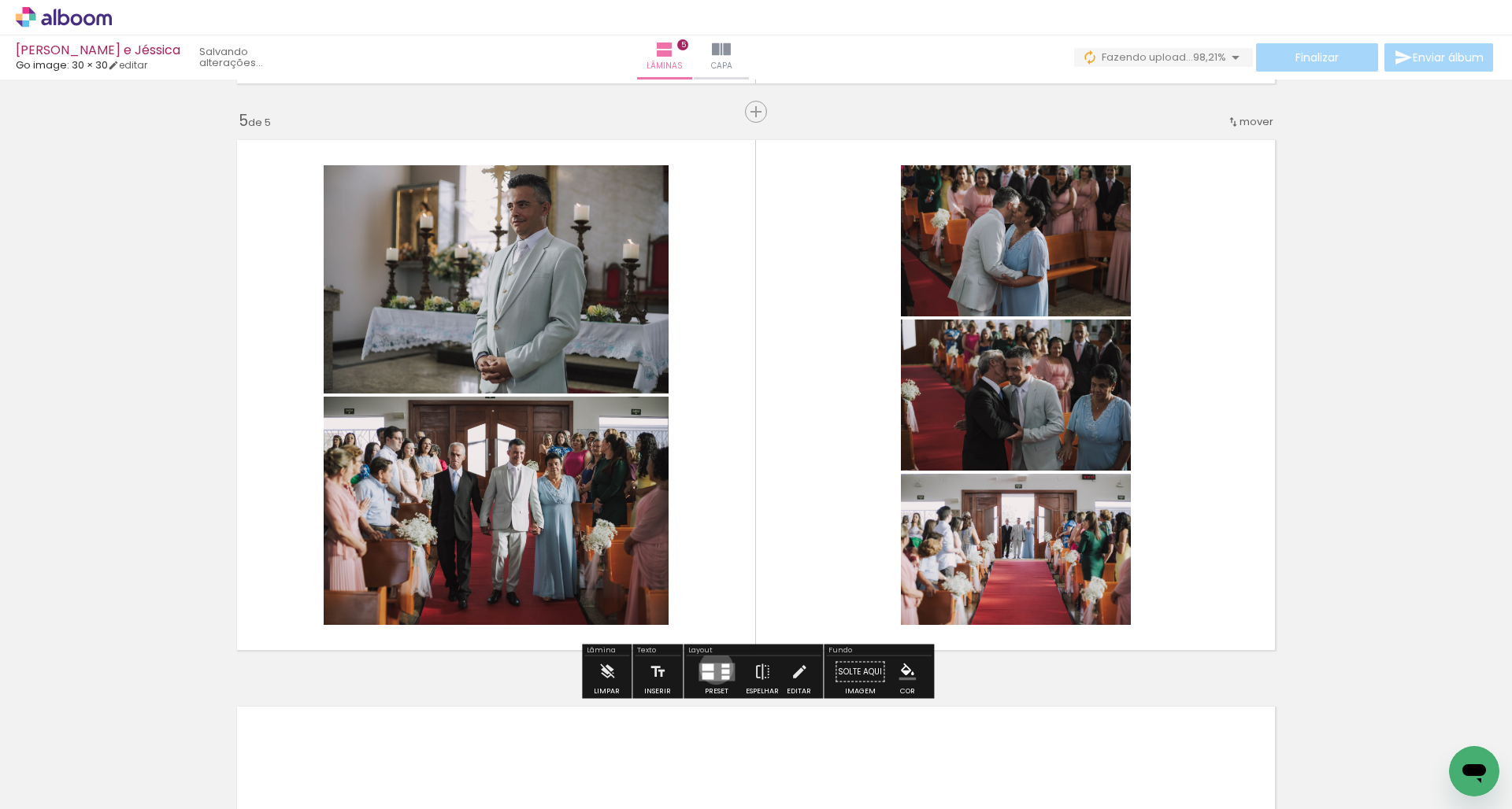
click at [713, 668] on quentale-layouter at bounding box center [716, 672] width 36 height 18
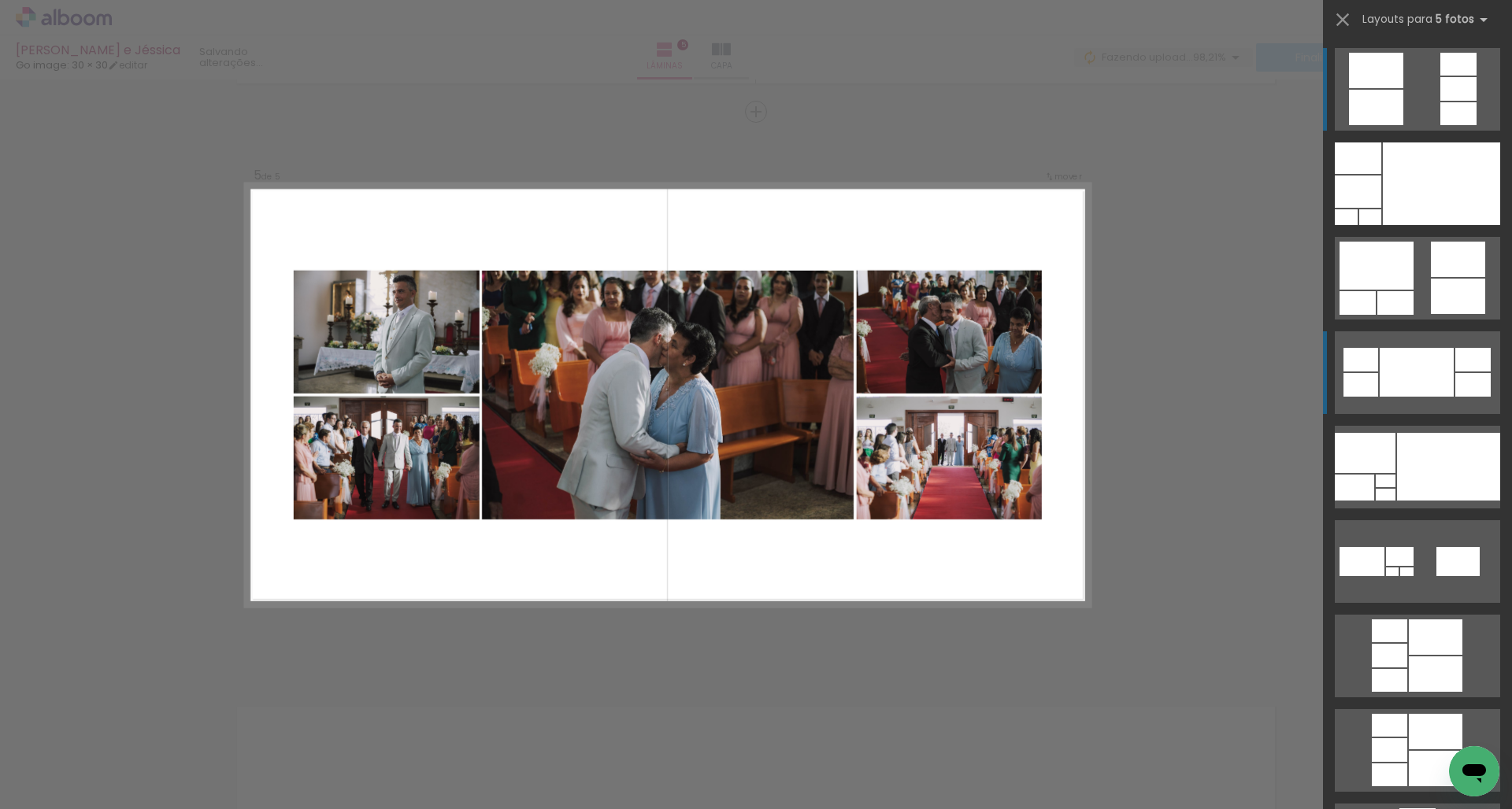
click at [1404, 377] on div at bounding box center [1416, 372] width 74 height 49
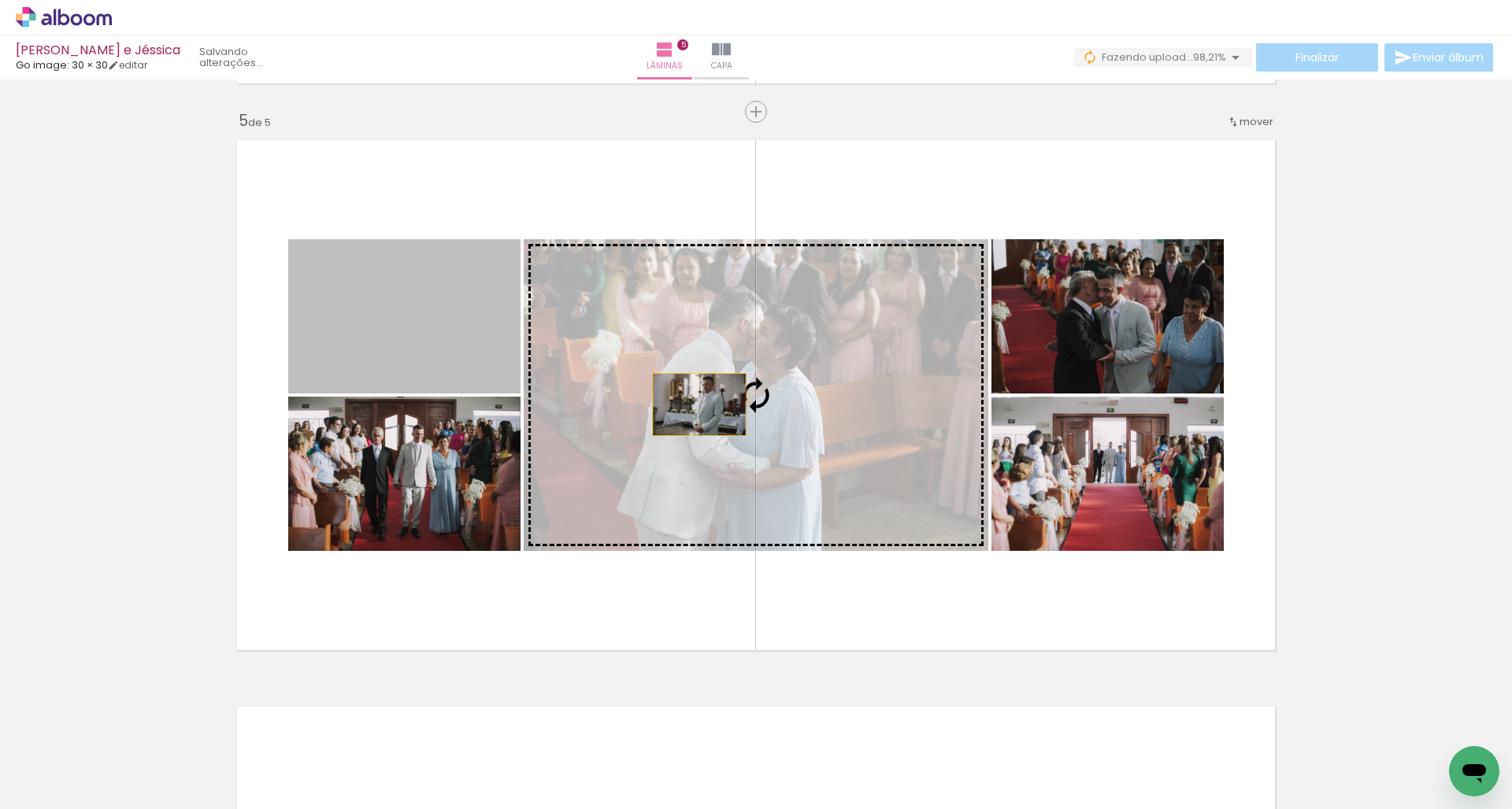
drag, startPoint x: 419, startPoint y: 338, endPoint x: 707, endPoint y: 410, distance: 296.9
click at [0, 0] on slot at bounding box center [0, 0] width 0 height 0
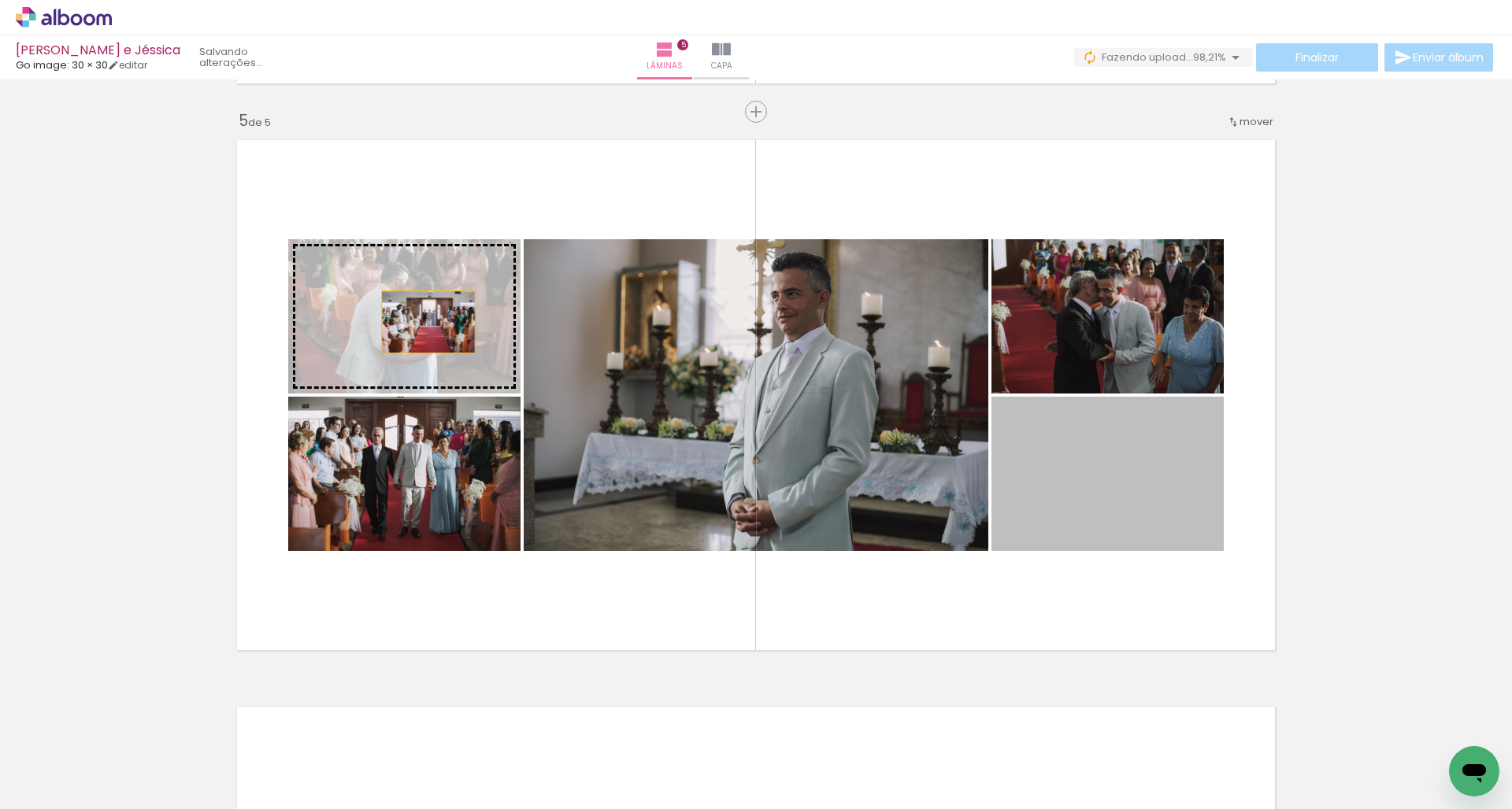
drag, startPoint x: 1110, startPoint y: 500, endPoint x: 428, endPoint y: 323, distance: 704.6
click at [0, 0] on slot at bounding box center [0, 0] width 0 height 0
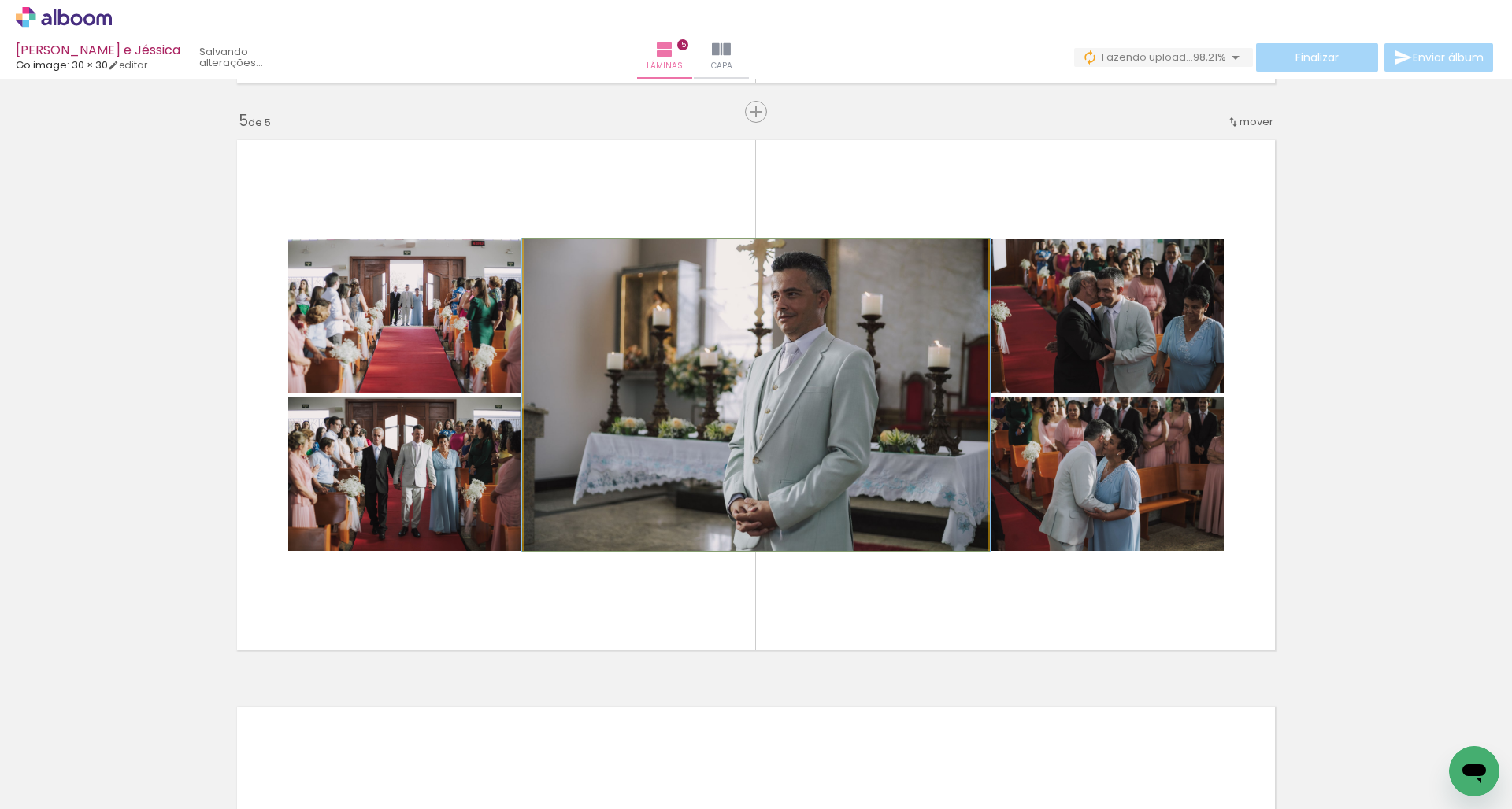
type paper-slider "113"
click at [568, 261] on div at bounding box center [560, 255] width 14 height 14
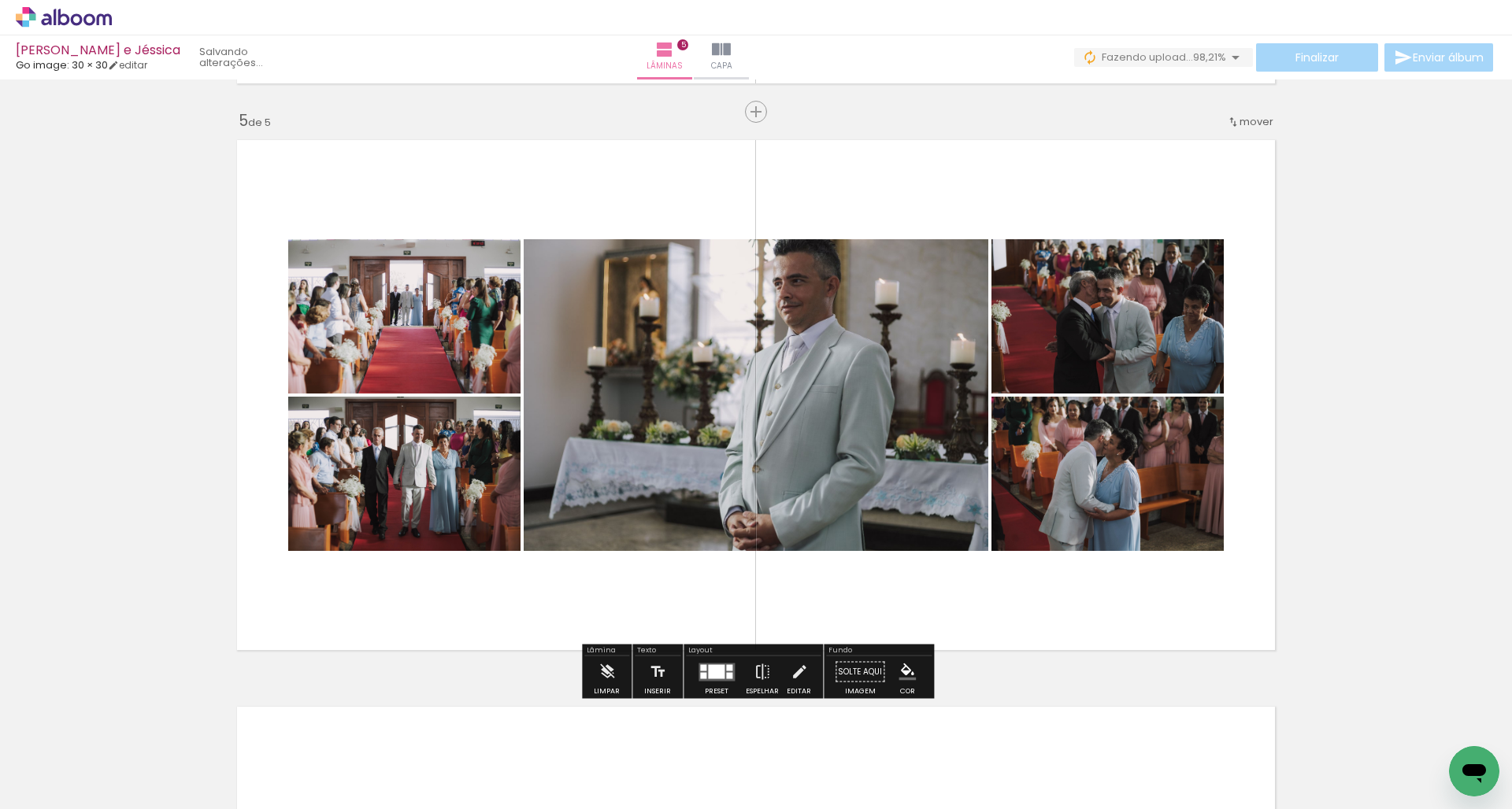
click at [920, 439] on div at bounding box center [755, 394] width 528 height 352
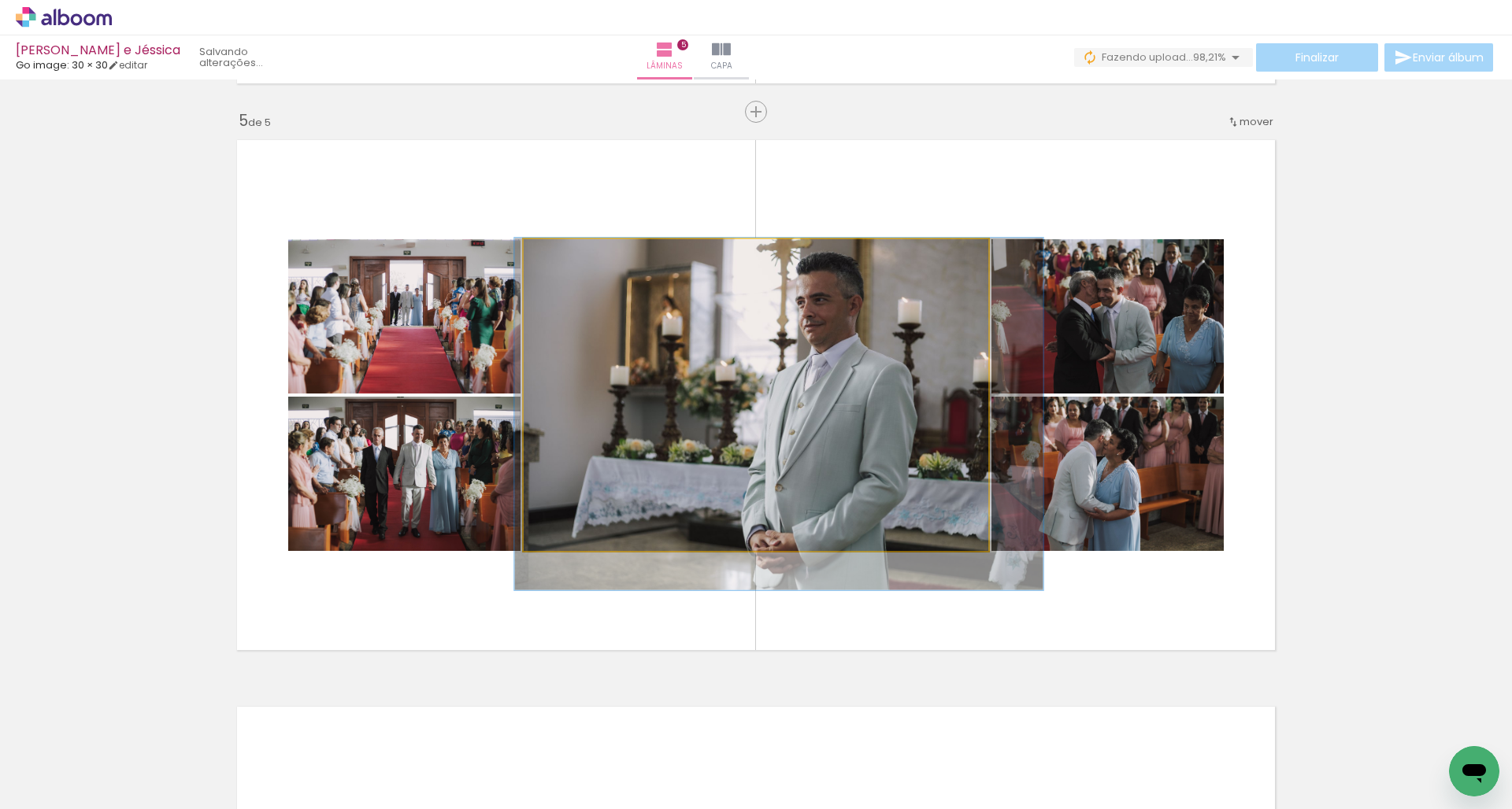
drag, startPoint x: 873, startPoint y: 408, endPoint x: 864, endPoint y: 407, distance: 9.1
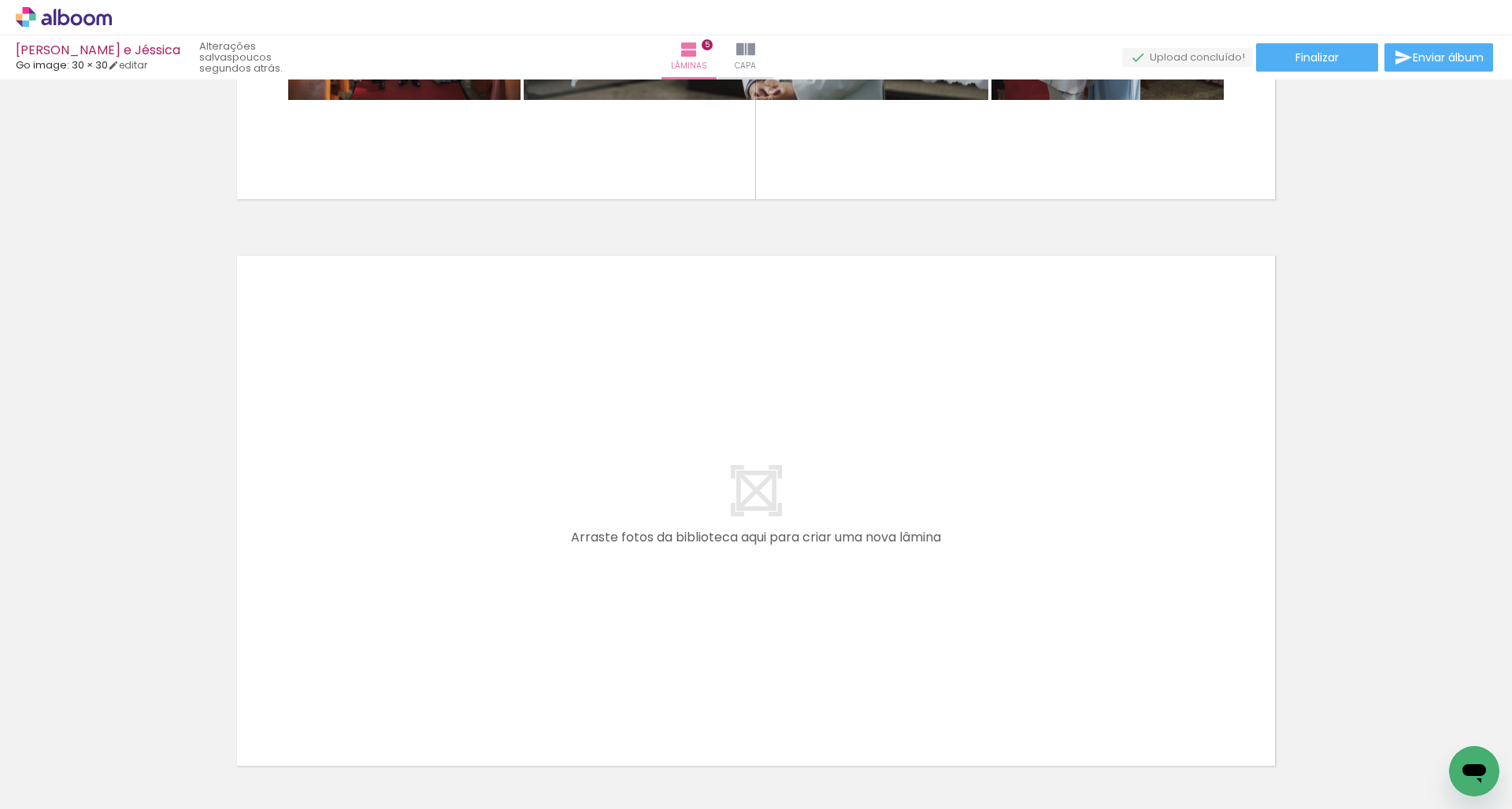
scroll to position [2723, 0]
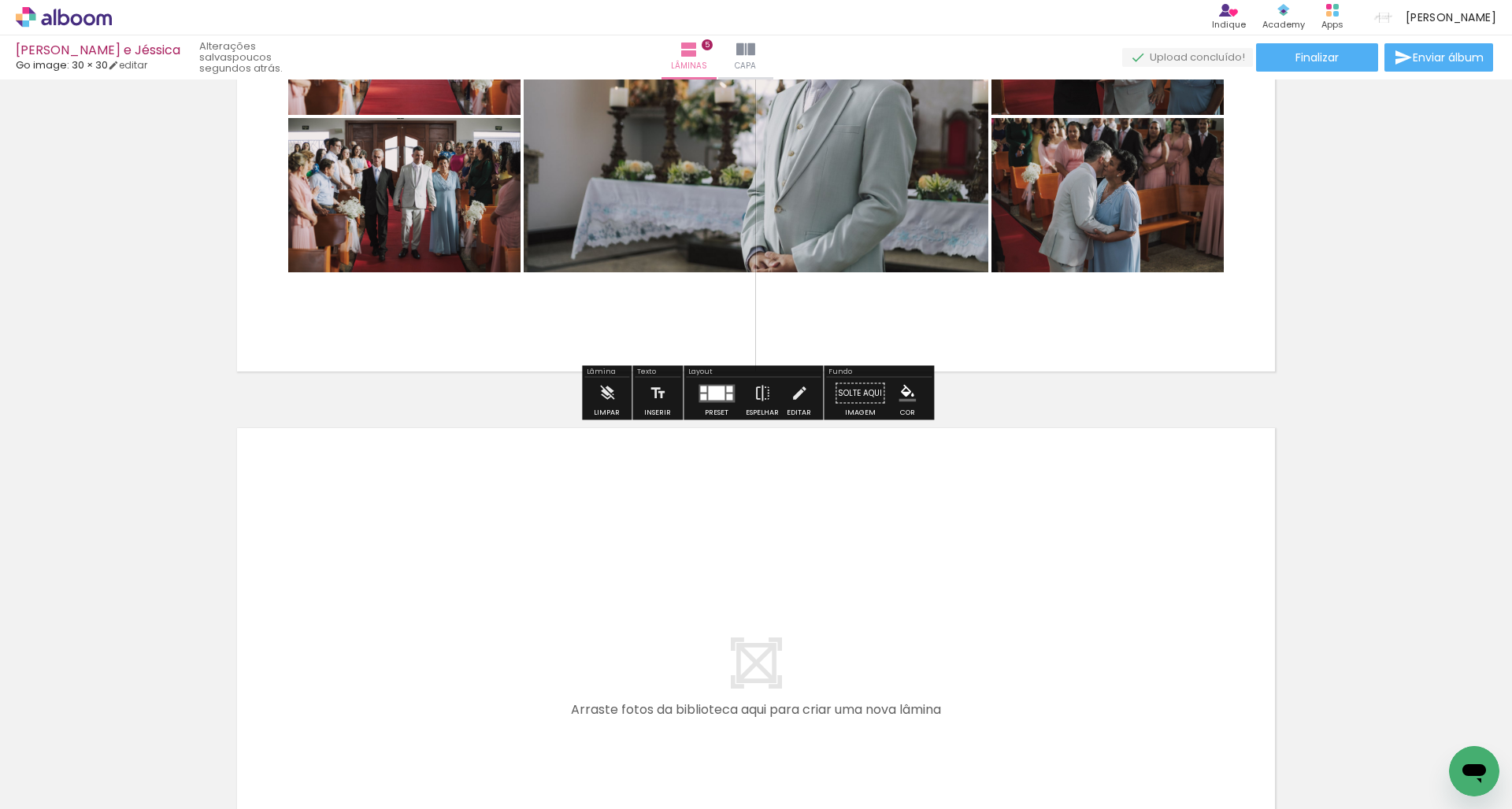
scroll to position [2674, 0]
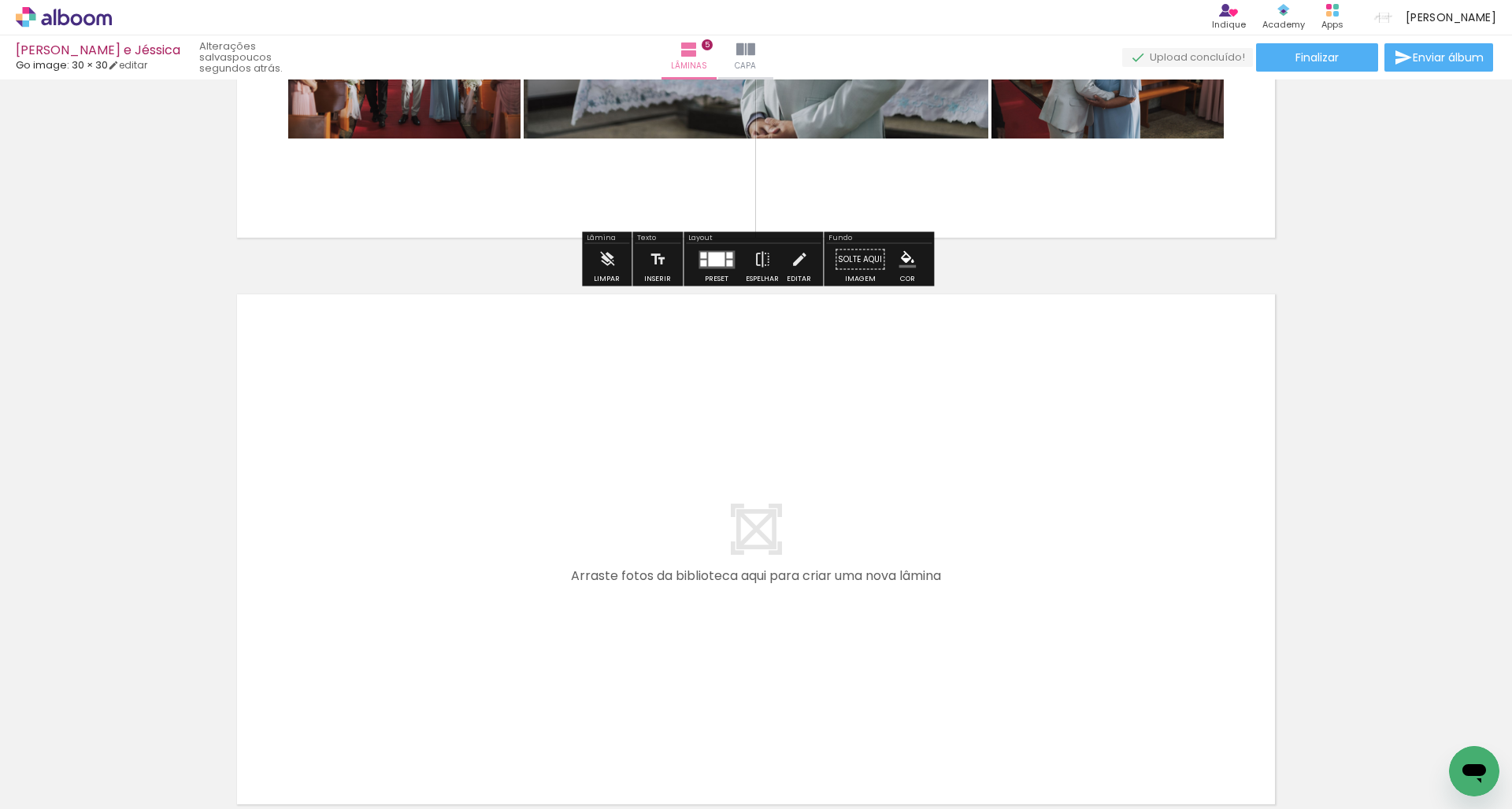
click at [51, 759] on input "Todas as fotos" at bounding box center [43, 761] width 60 height 14
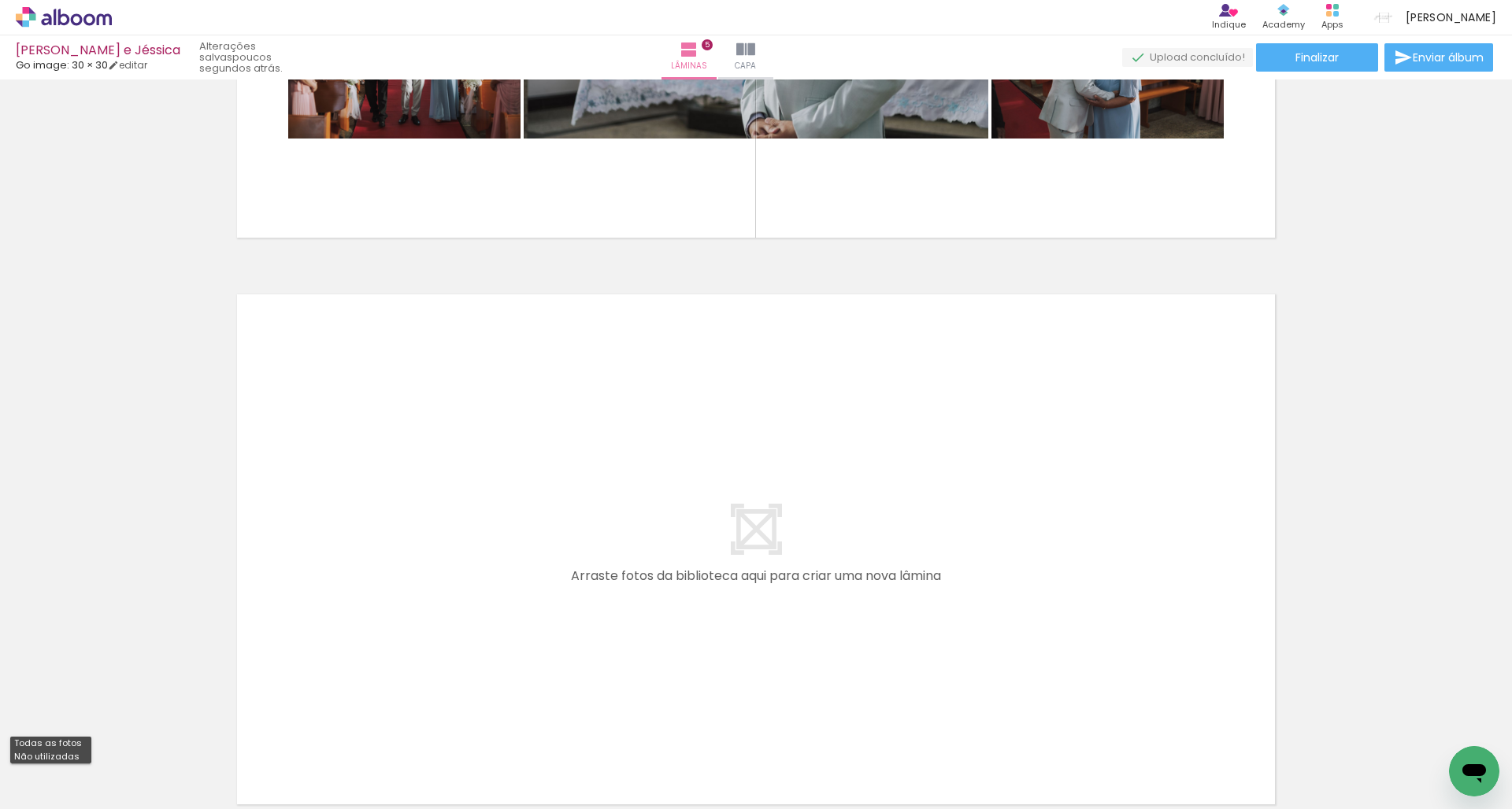
click at [0, 0] on slot "Não utilizadas" at bounding box center [0, 0] width 0 height 0
type input "Não utilizadas"
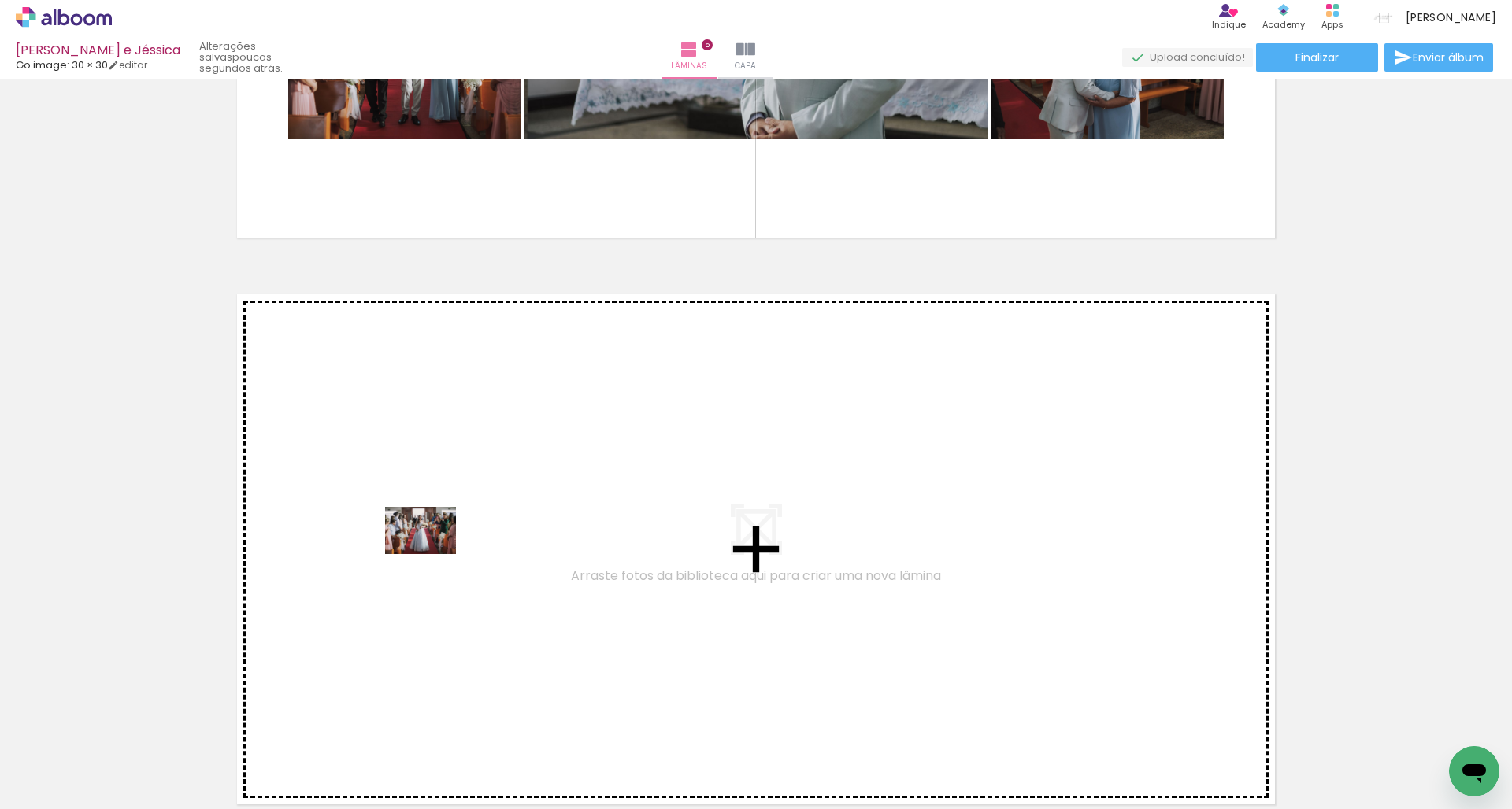
drag, startPoint x: 169, startPoint y: 759, endPoint x: 436, endPoint y: 548, distance: 340.3
click at [436, 548] on quentale-workspace at bounding box center [756, 404] width 1512 height 809
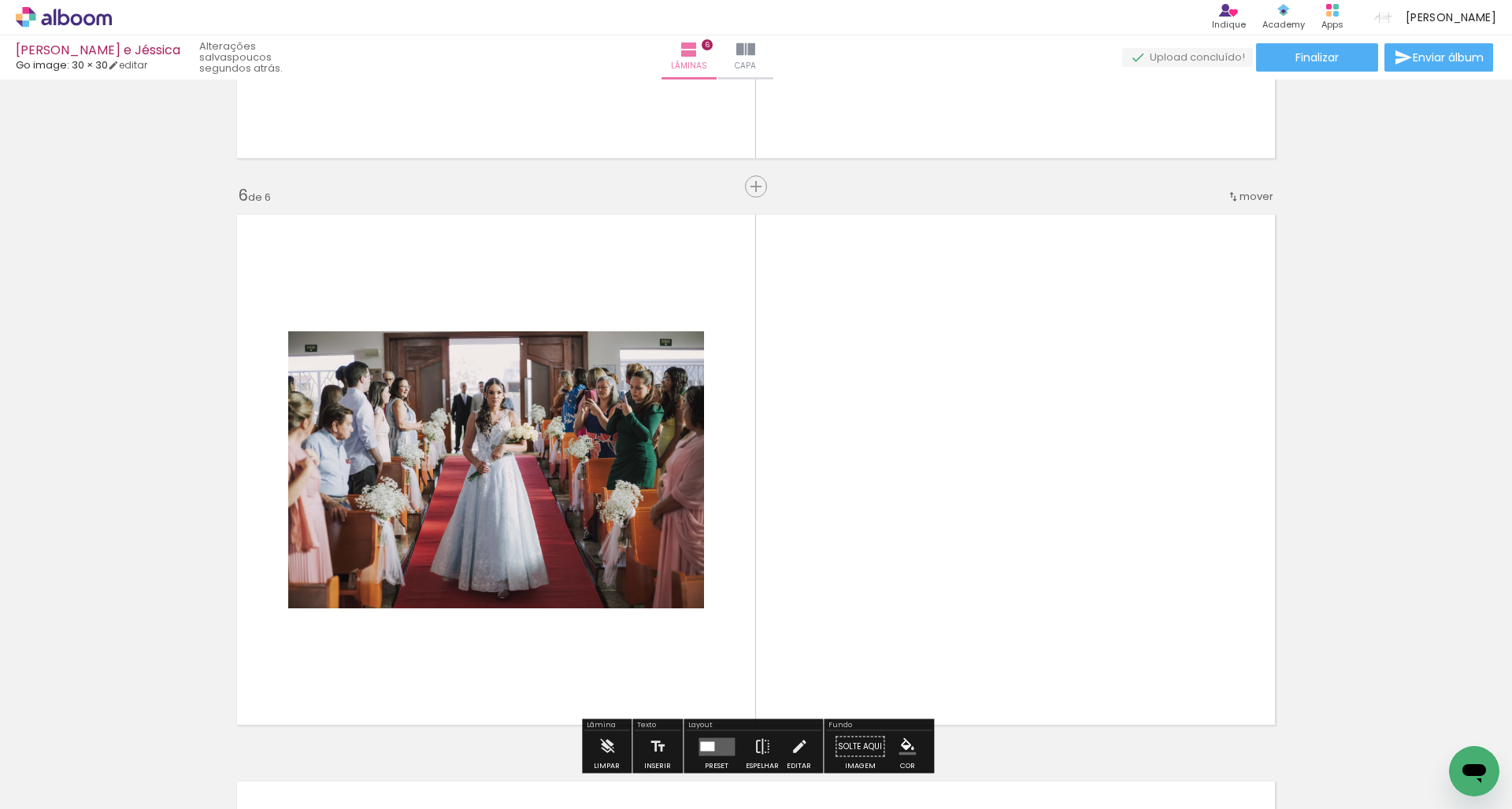
scroll to position [2828, 0]
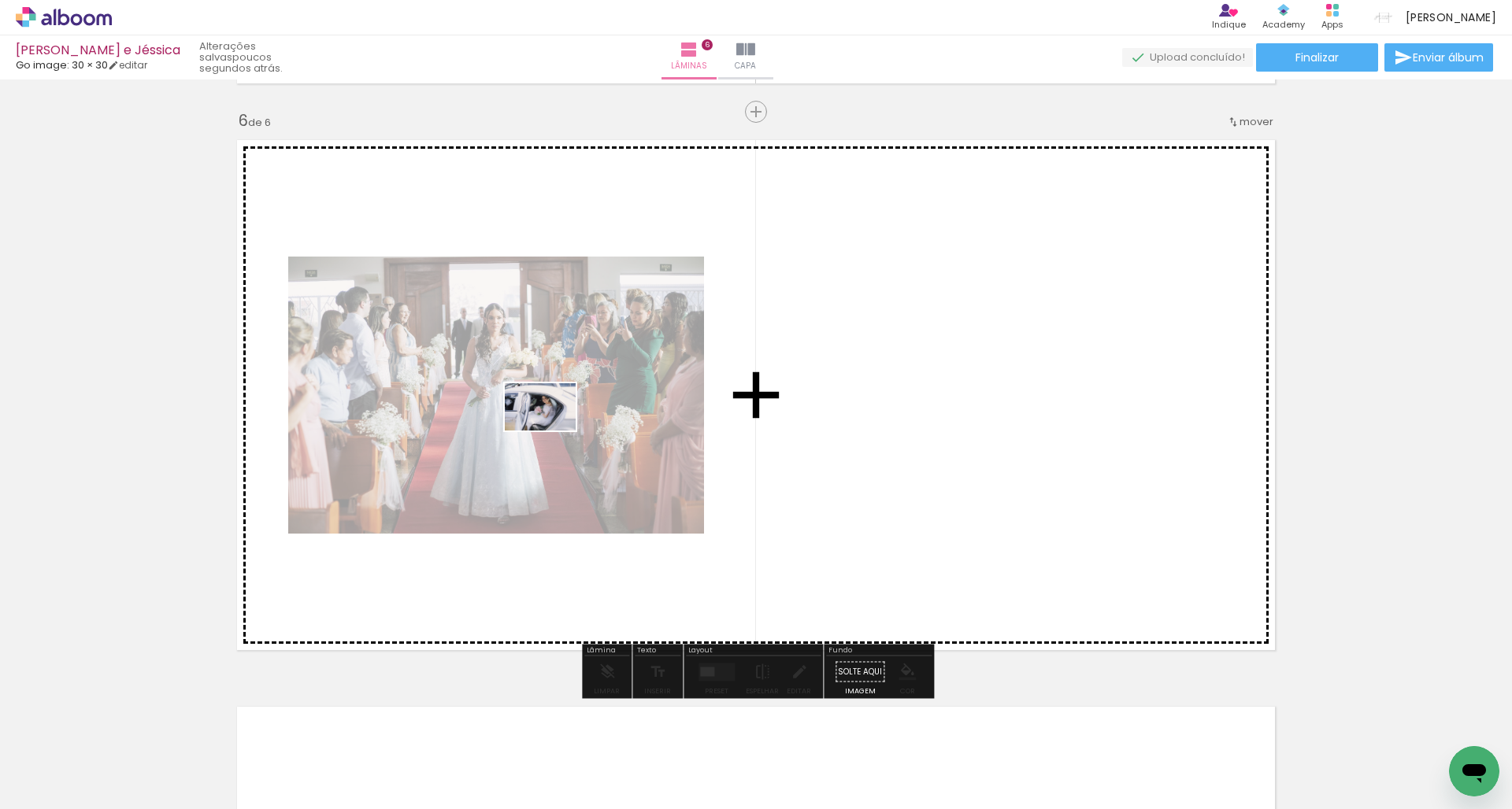
drag, startPoint x: 174, startPoint y: 745, endPoint x: 559, endPoint y: 413, distance: 508.4
click at [559, 413] on quentale-workspace at bounding box center [756, 404] width 1512 height 809
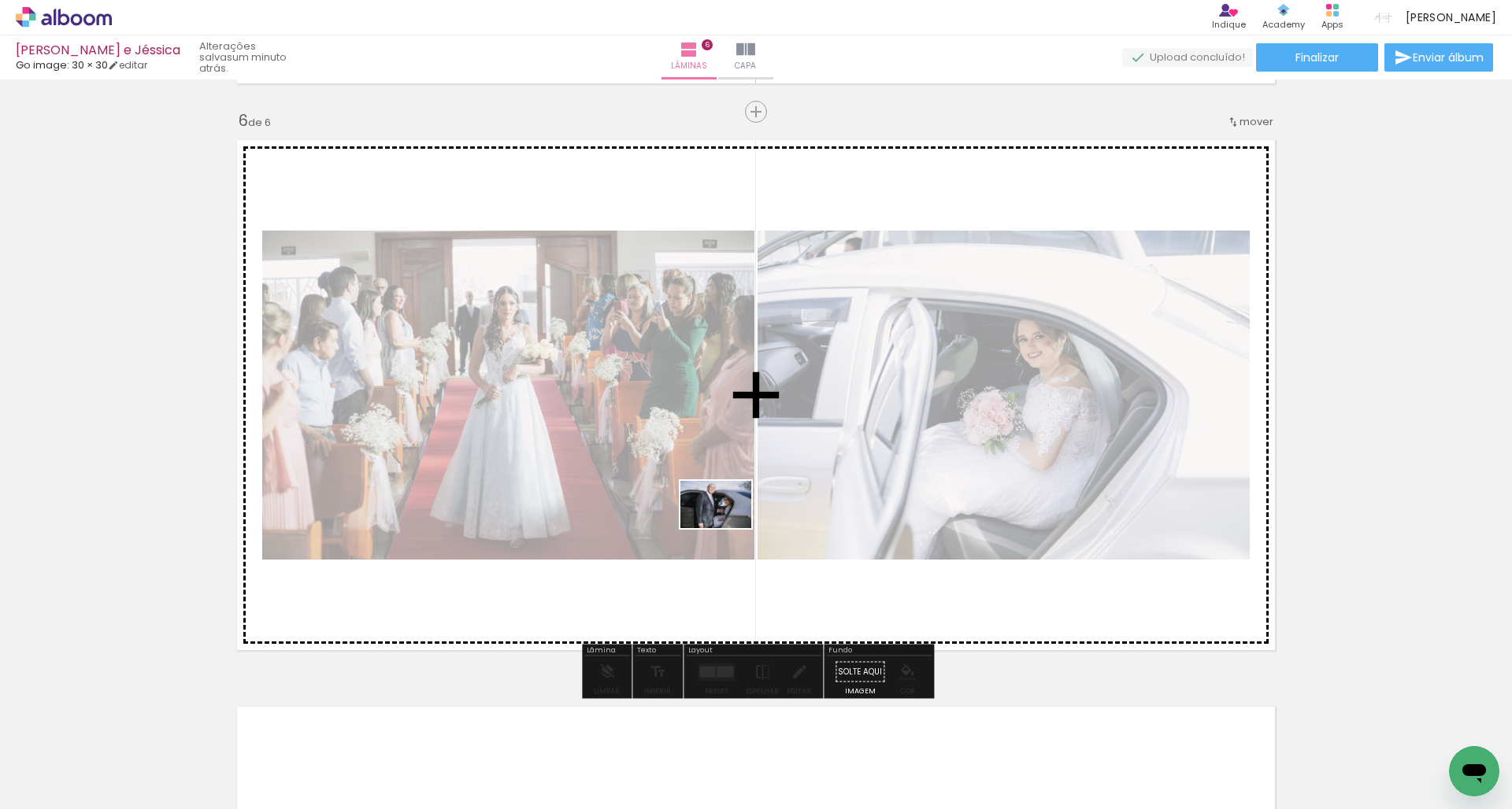
drag, startPoint x: 177, startPoint y: 771, endPoint x: 737, endPoint y: 511, distance: 617.4
click at [737, 512] on quentale-workspace at bounding box center [756, 404] width 1512 height 809
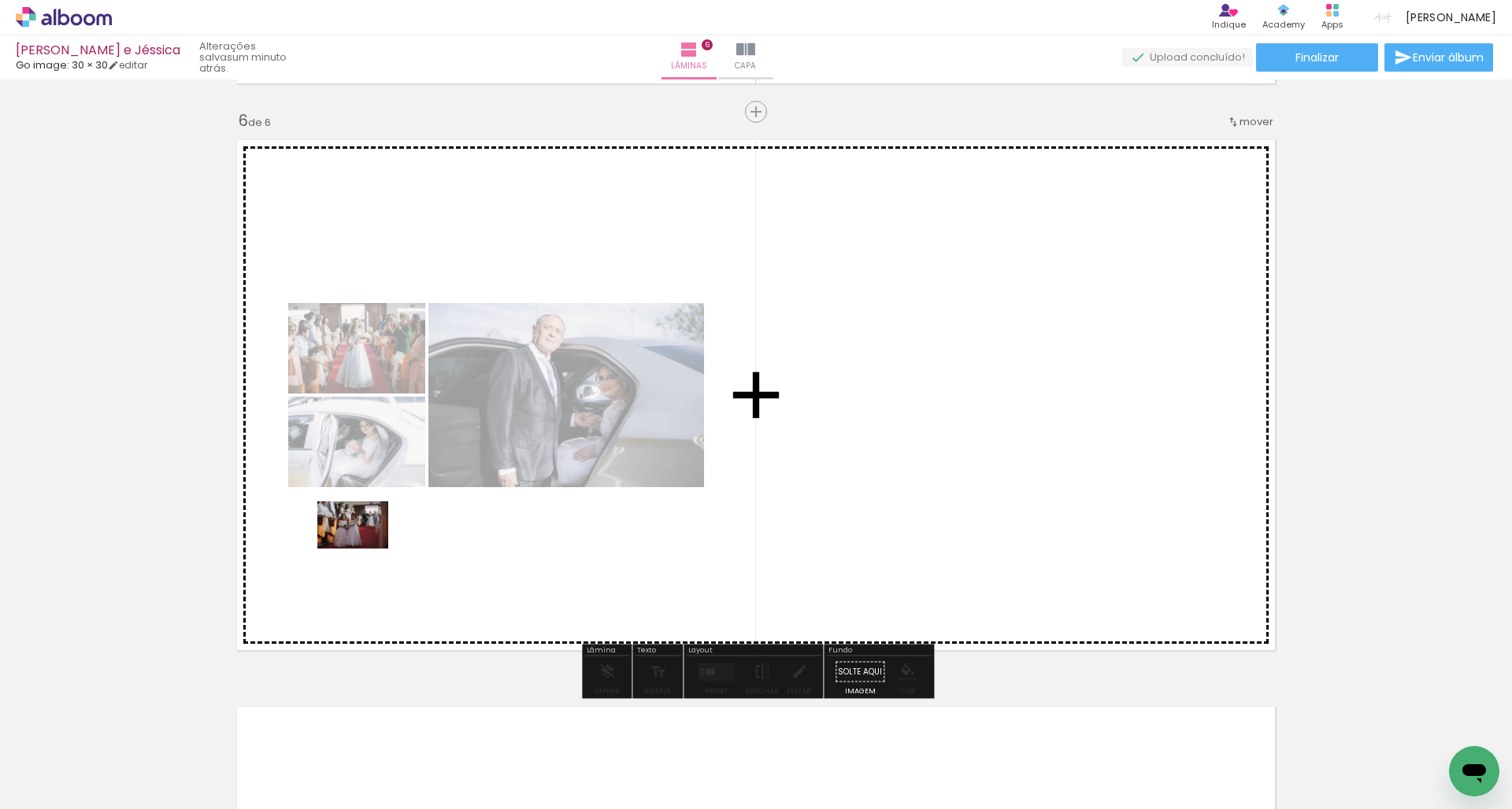
drag, startPoint x: 412, startPoint y: 764, endPoint x: 365, endPoint y: 549, distance: 220.1
click at [365, 549] on quentale-workspace at bounding box center [756, 404] width 1512 height 809
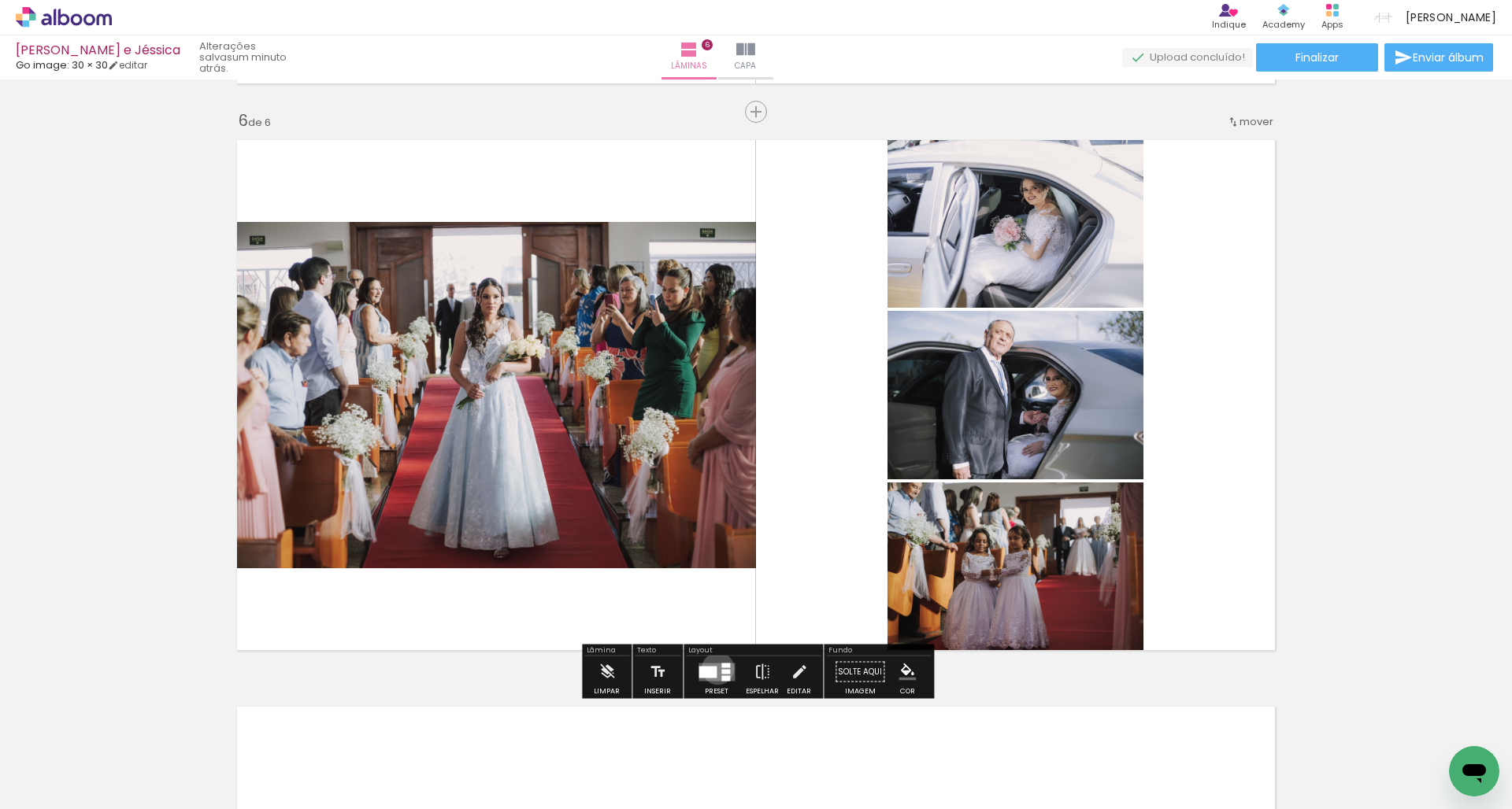
click at [715, 669] on quentale-layouter at bounding box center [716, 672] width 36 height 18
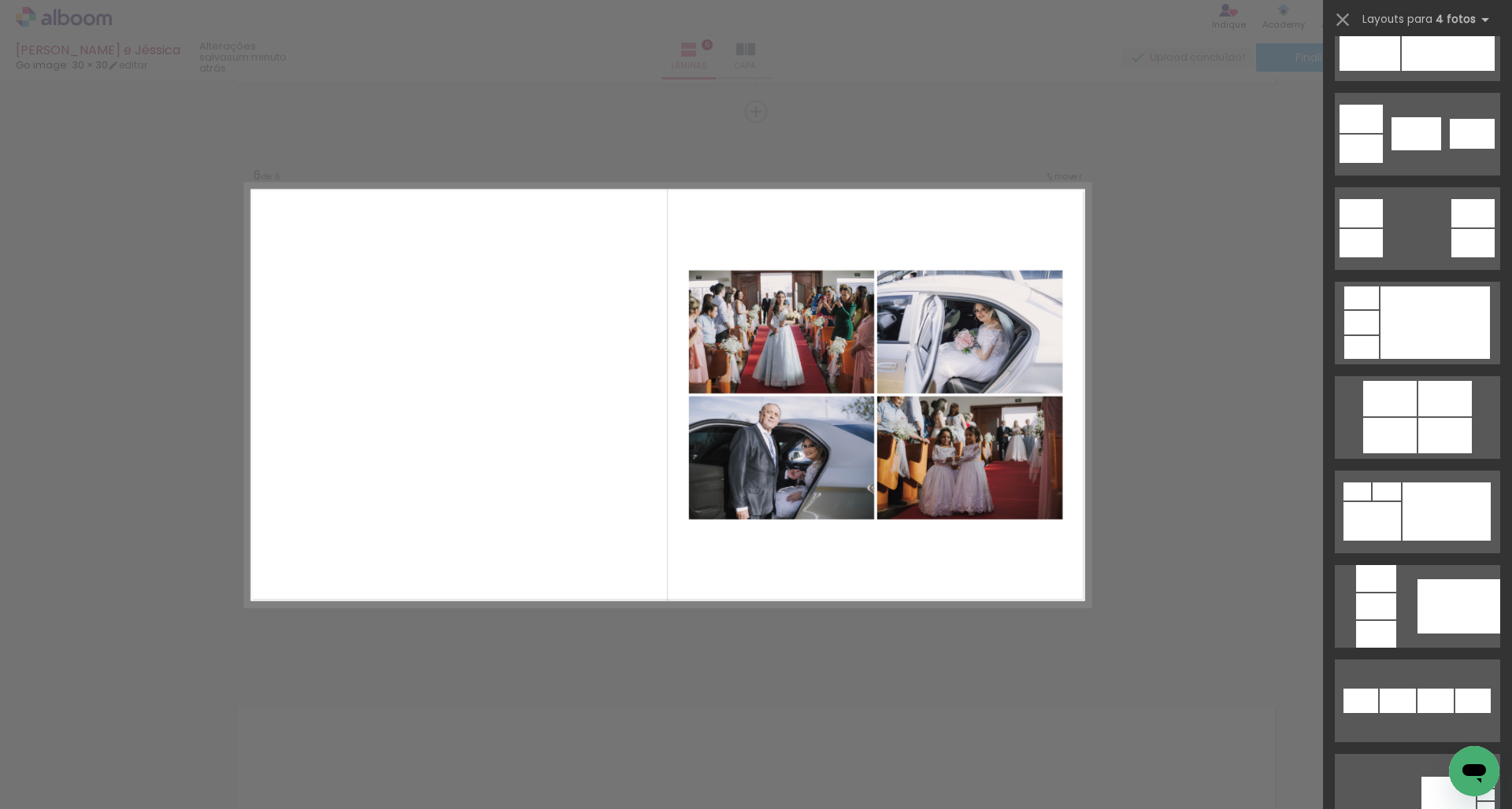
scroll to position [524, 0]
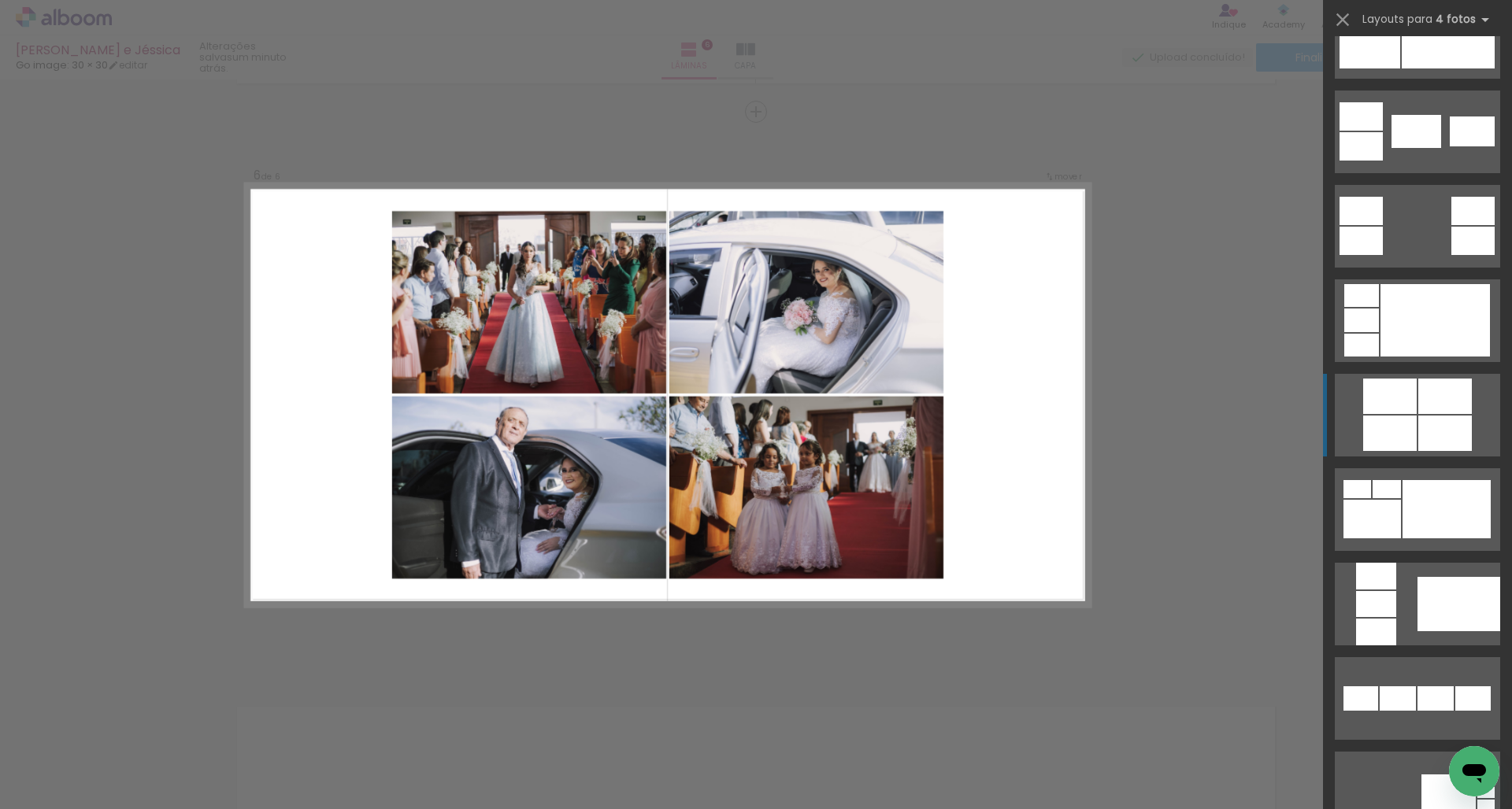
click at [1403, 397] on div at bounding box center [1390, 396] width 53 height 36
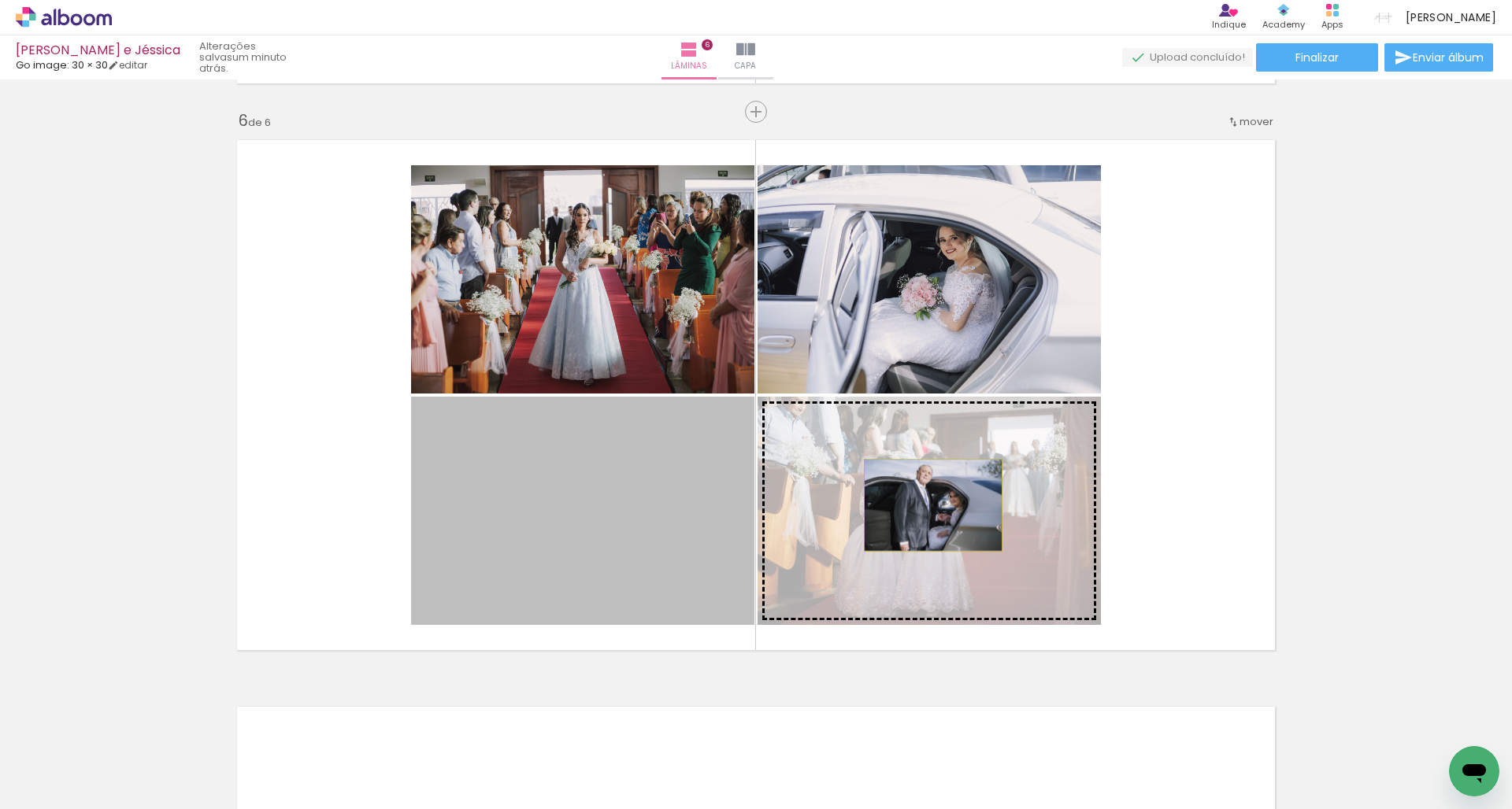
drag, startPoint x: 637, startPoint y: 521, endPoint x: 933, endPoint y: 505, distance: 296.4
click at [0, 0] on slot at bounding box center [0, 0] width 0 height 0
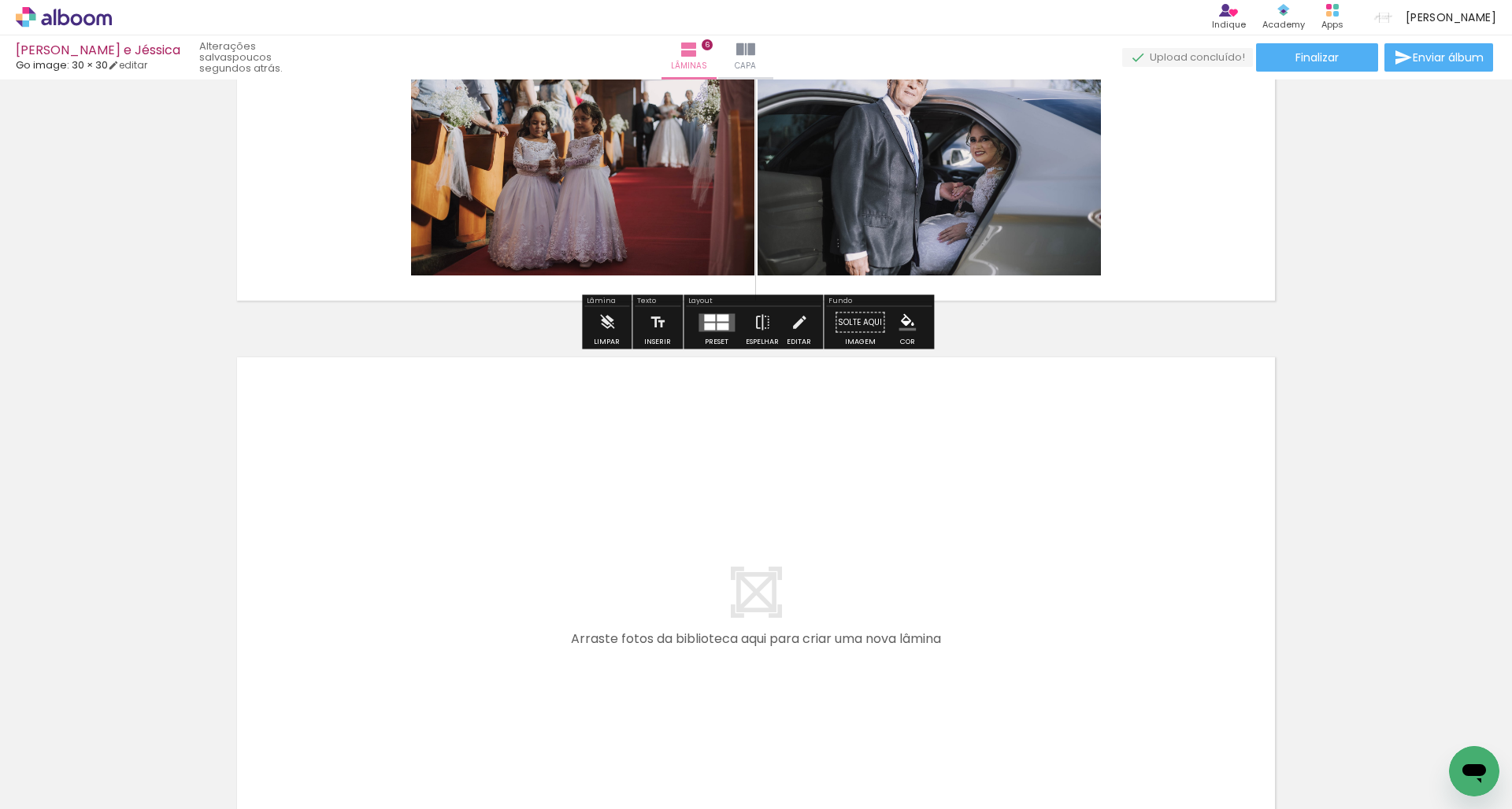
scroll to position [3237, 0]
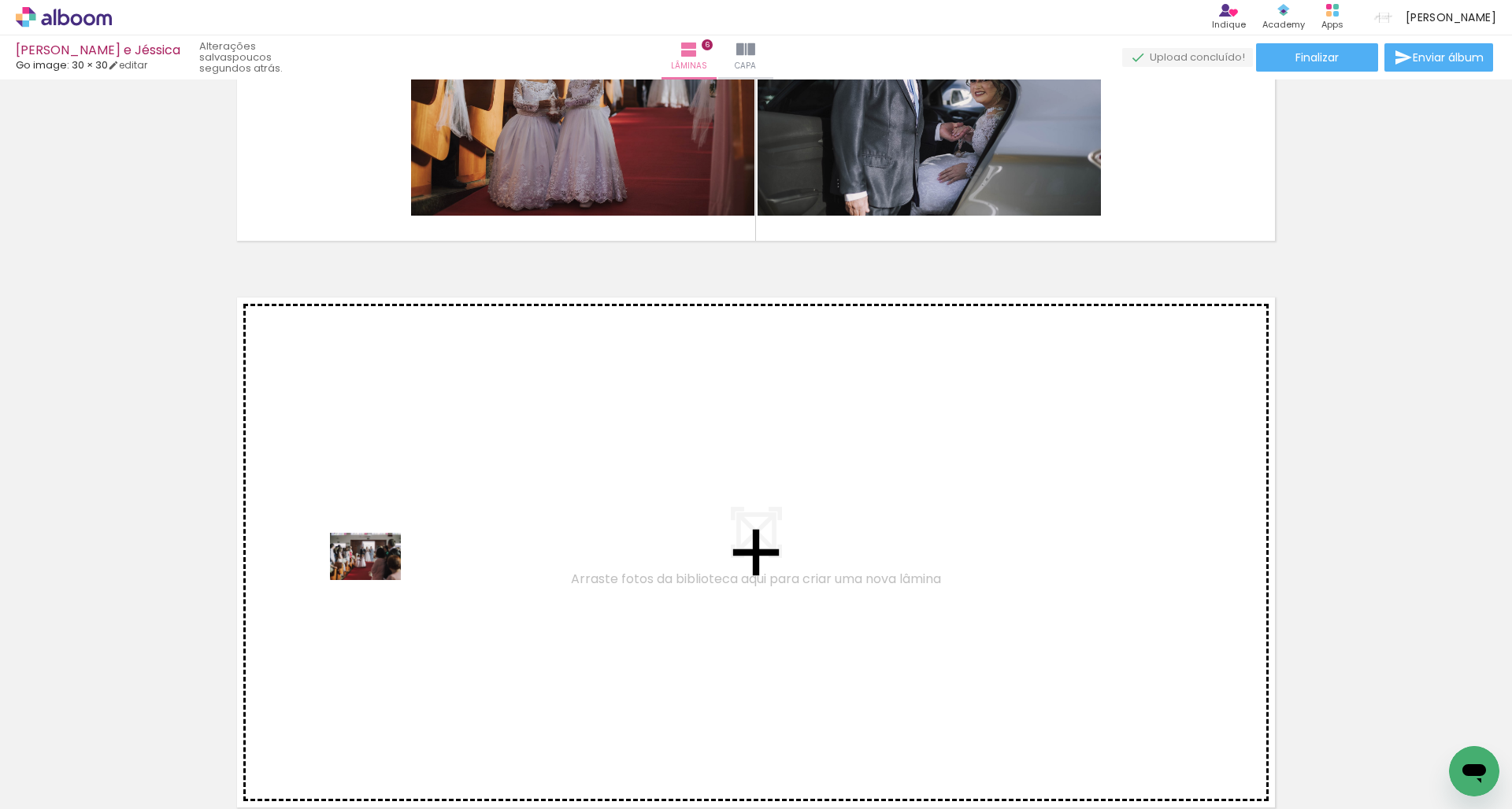
drag, startPoint x: 265, startPoint y: 755, endPoint x: 378, endPoint y: 573, distance: 214.2
click at [378, 573] on quentale-workspace at bounding box center [756, 404] width 1512 height 809
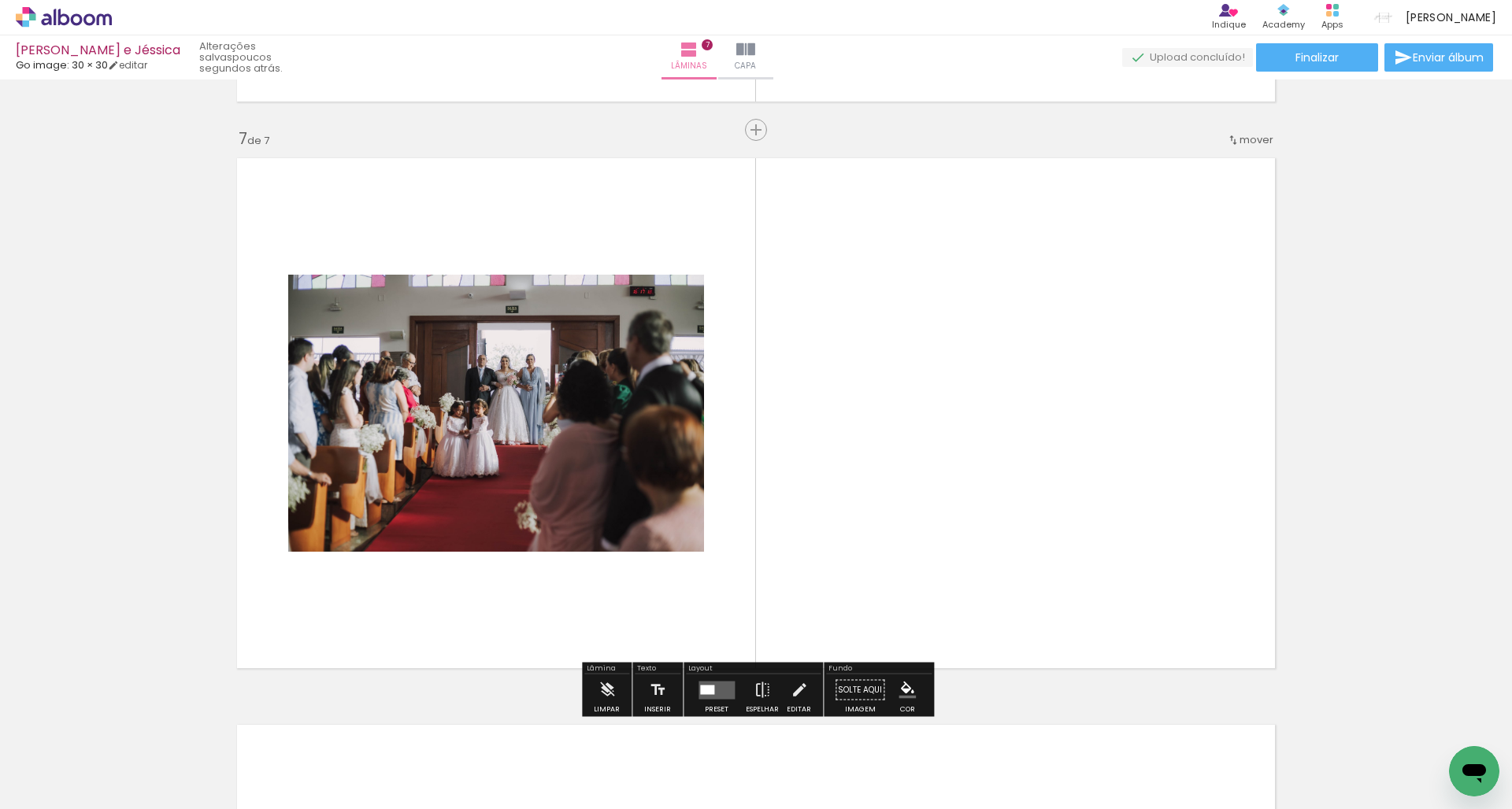
scroll to position [3395, 0]
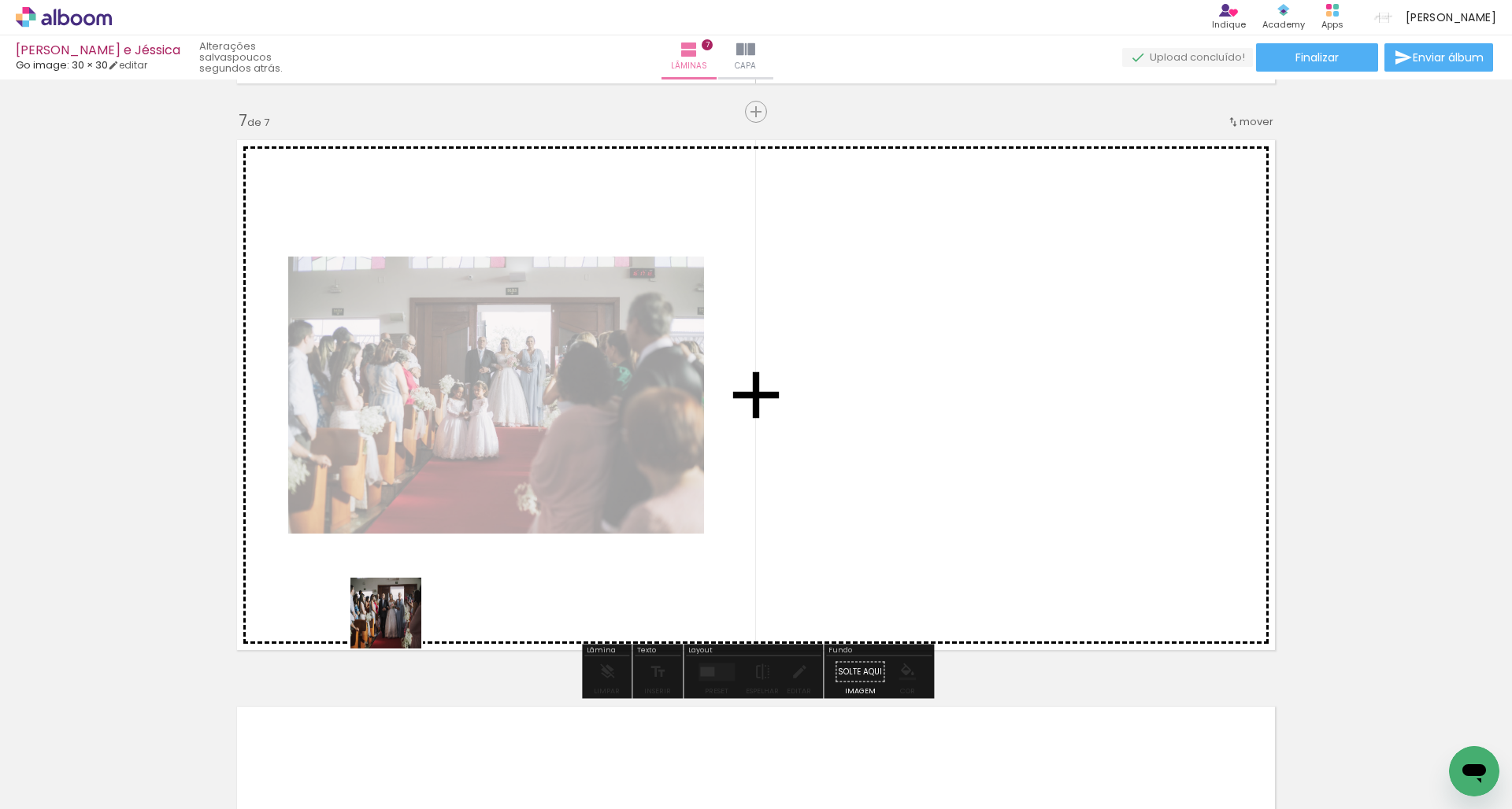
drag, startPoint x: 350, startPoint y: 758, endPoint x: 275, endPoint y: 665, distance: 119.5
click at [403, 607] on quentale-workspace at bounding box center [756, 404] width 1512 height 809
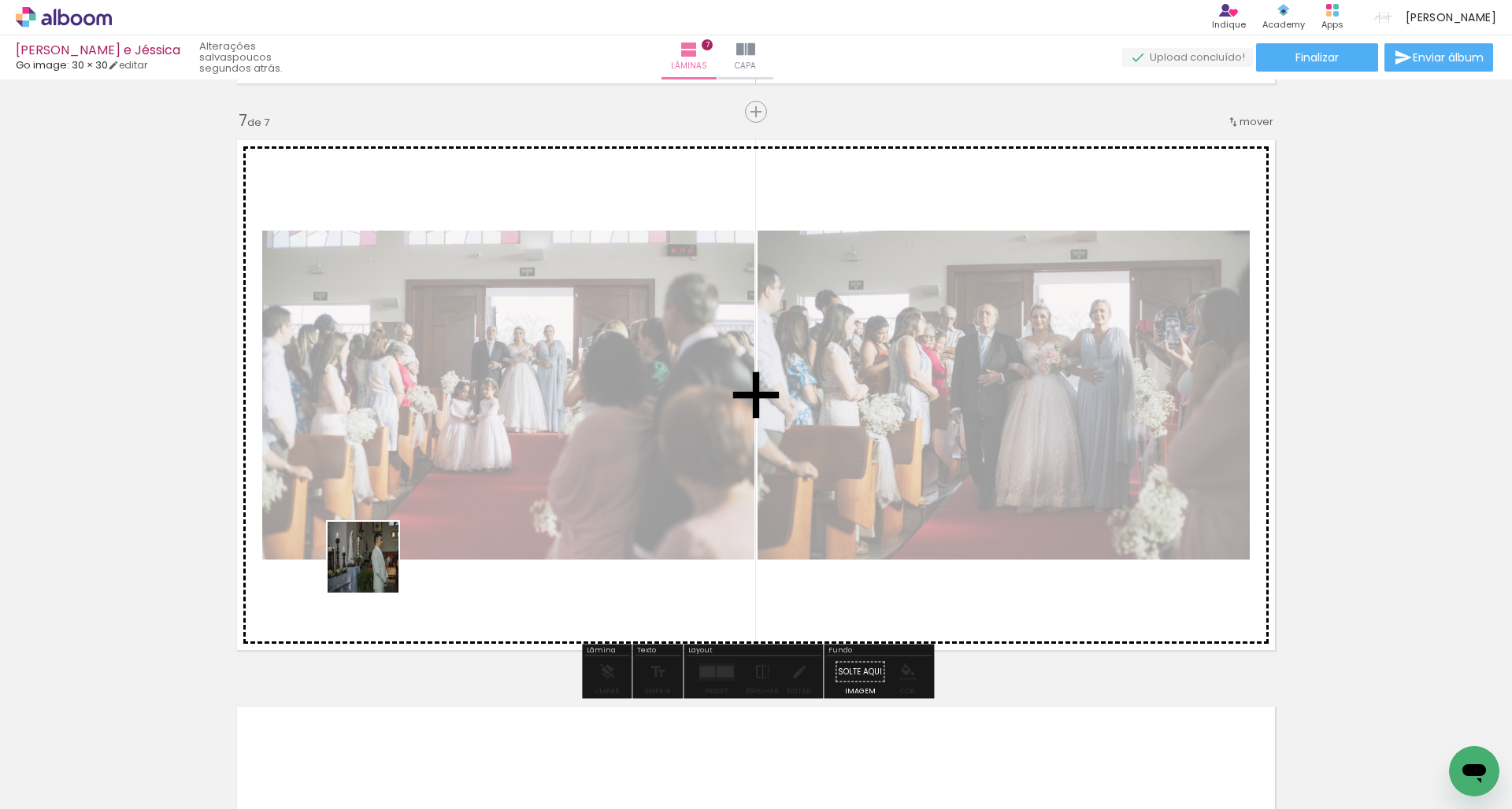
drag, startPoint x: 169, startPoint y: 755, endPoint x: 503, endPoint y: 388, distance: 496.2
click at [503, 388] on quentale-workspace at bounding box center [756, 404] width 1512 height 809
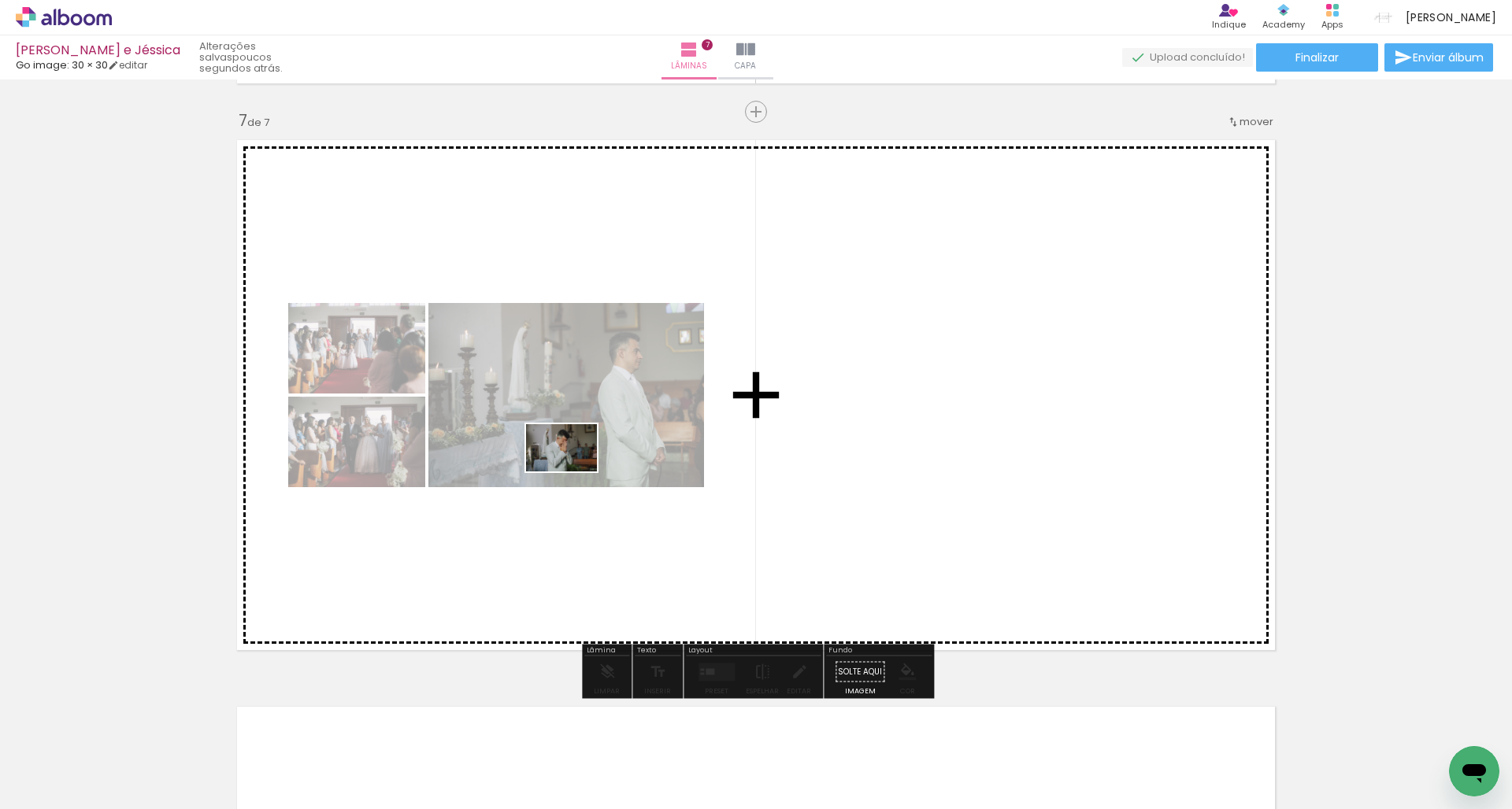
drag, startPoint x: 178, startPoint y: 747, endPoint x: 581, endPoint y: 461, distance: 494.2
click at [581, 461] on quentale-workspace at bounding box center [756, 404] width 1512 height 809
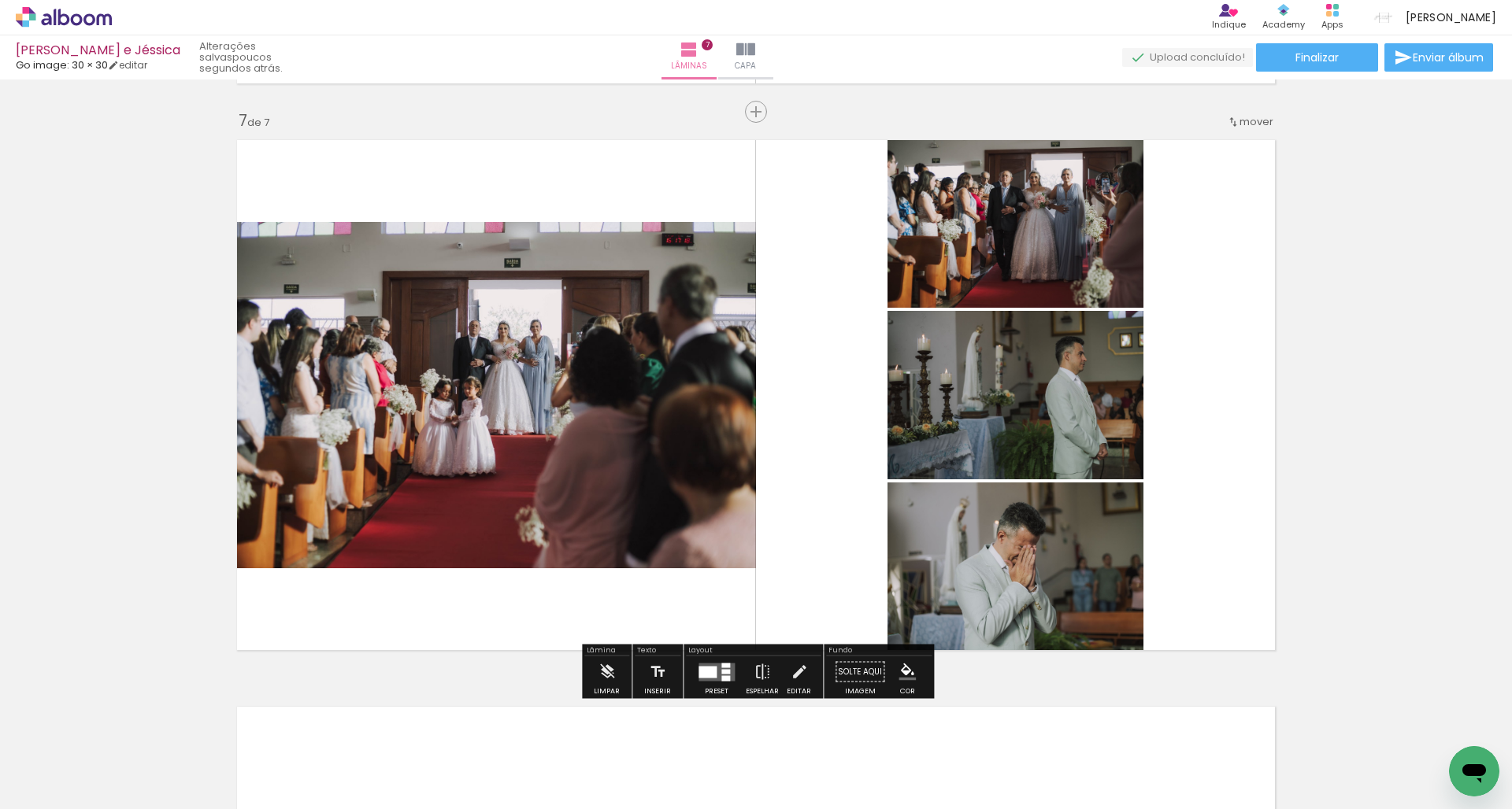
click at [721, 671] on div at bounding box center [725, 671] width 8 height 5
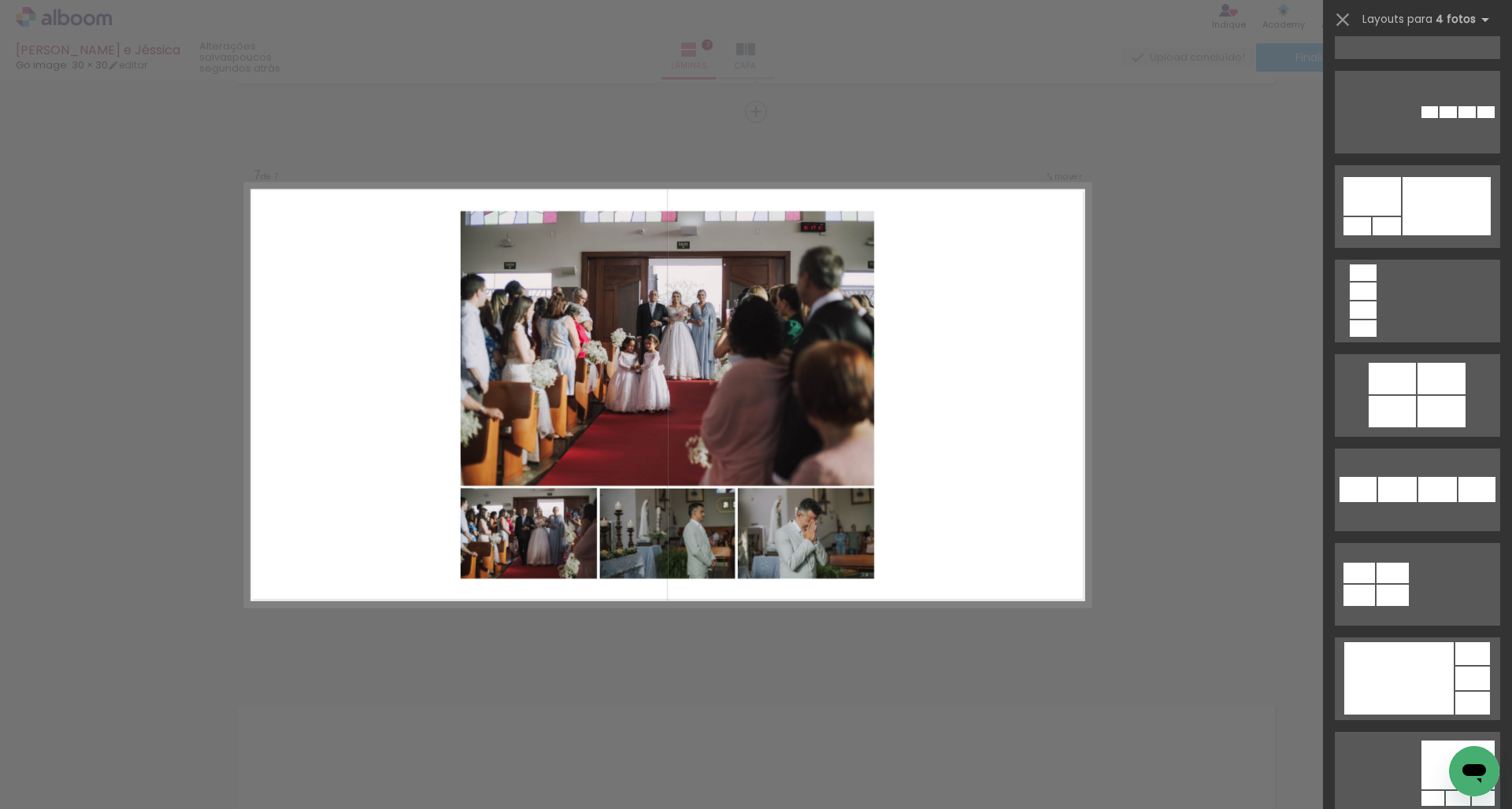
scroll to position [3255, 0]
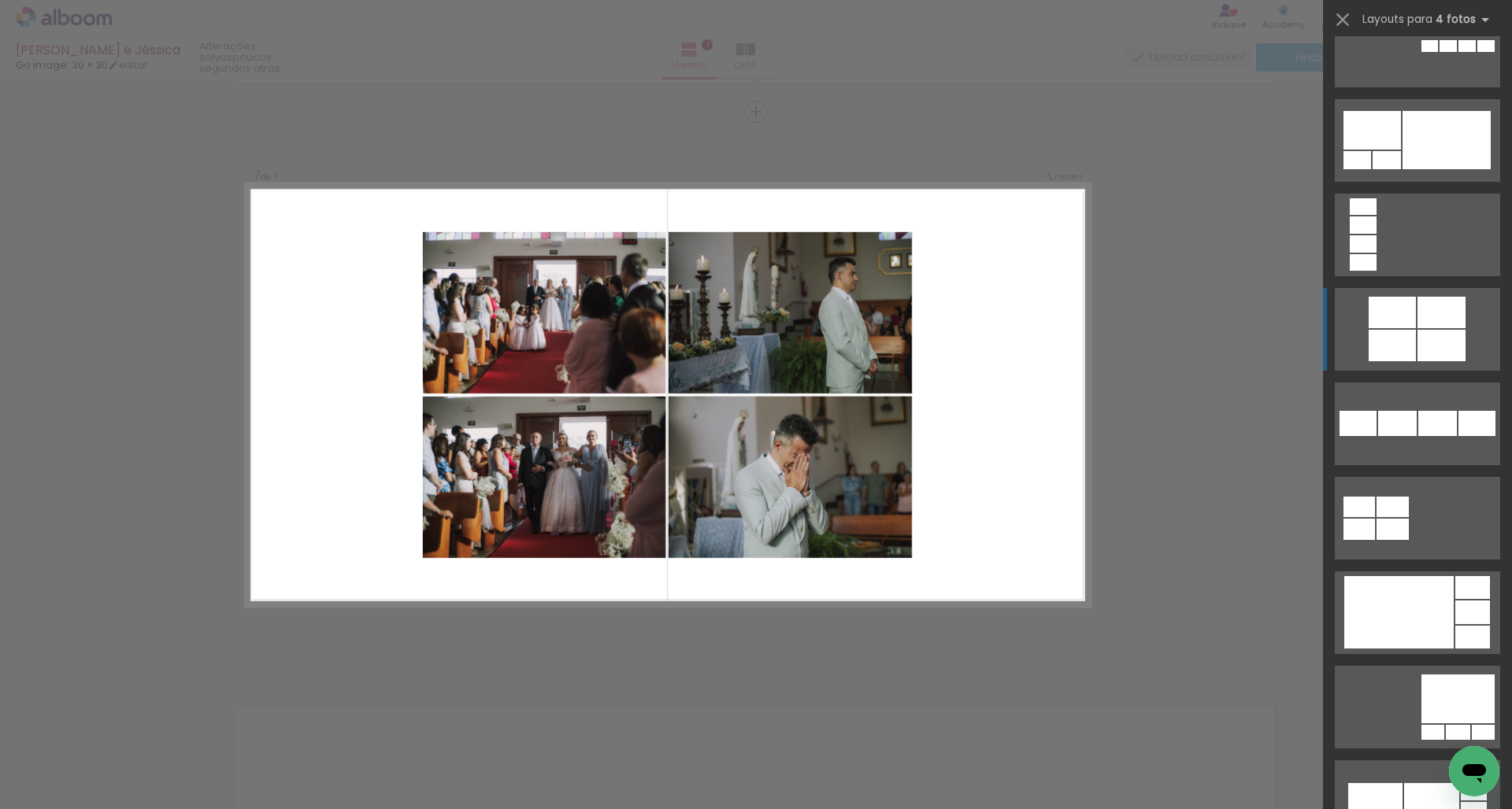
click at [1419, 329] on quentale-layouter at bounding box center [1417, 330] width 165 height 83
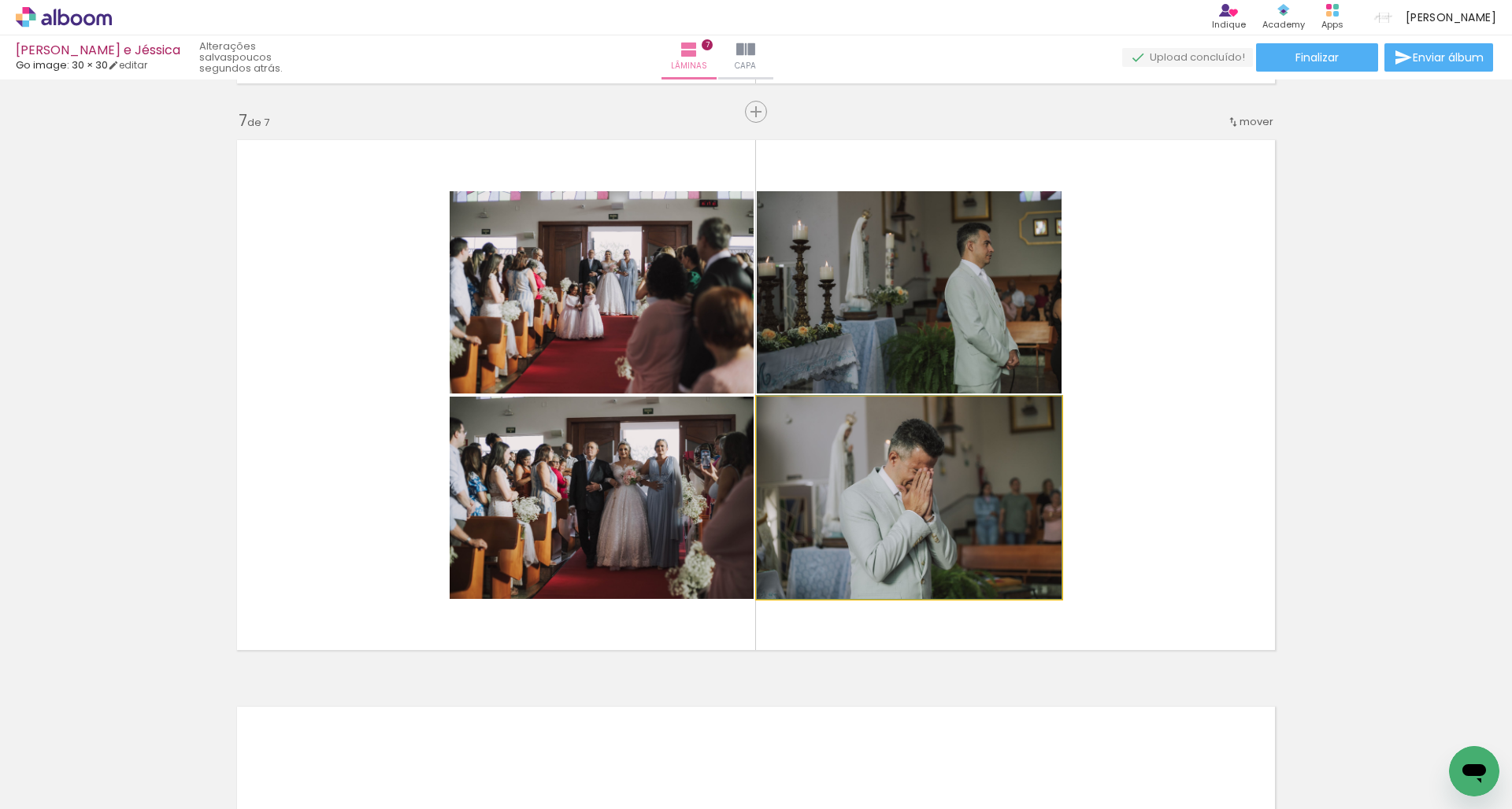
click at [893, 516] on quentale-photo at bounding box center [909, 498] width 305 height 202
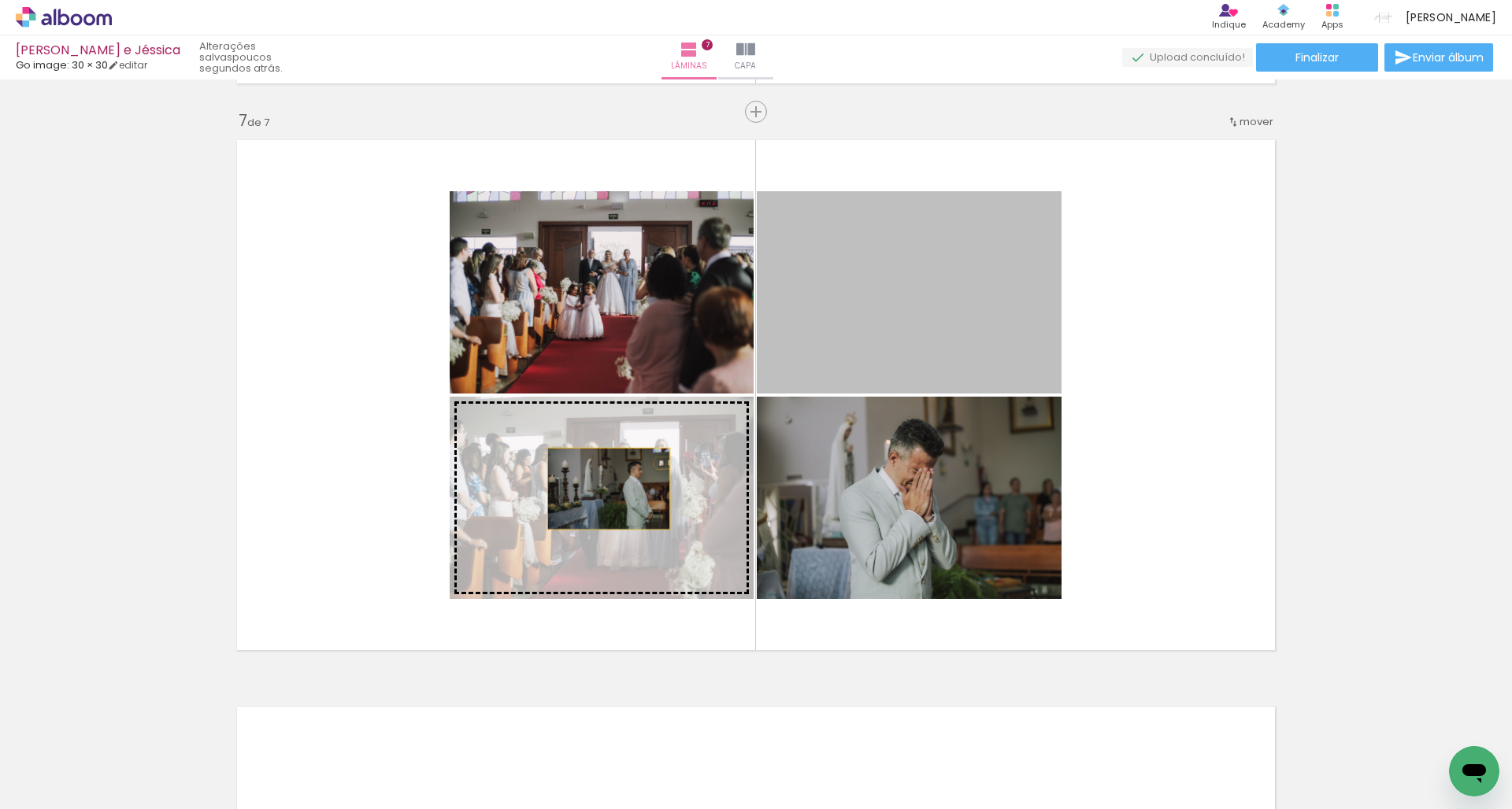
drag, startPoint x: 941, startPoint y: 319, endPoint x: 604, endPoint y: 489, distance: 377.5
click at [0, 0] on slot at bounding box center [0, 0] width 0 height 0
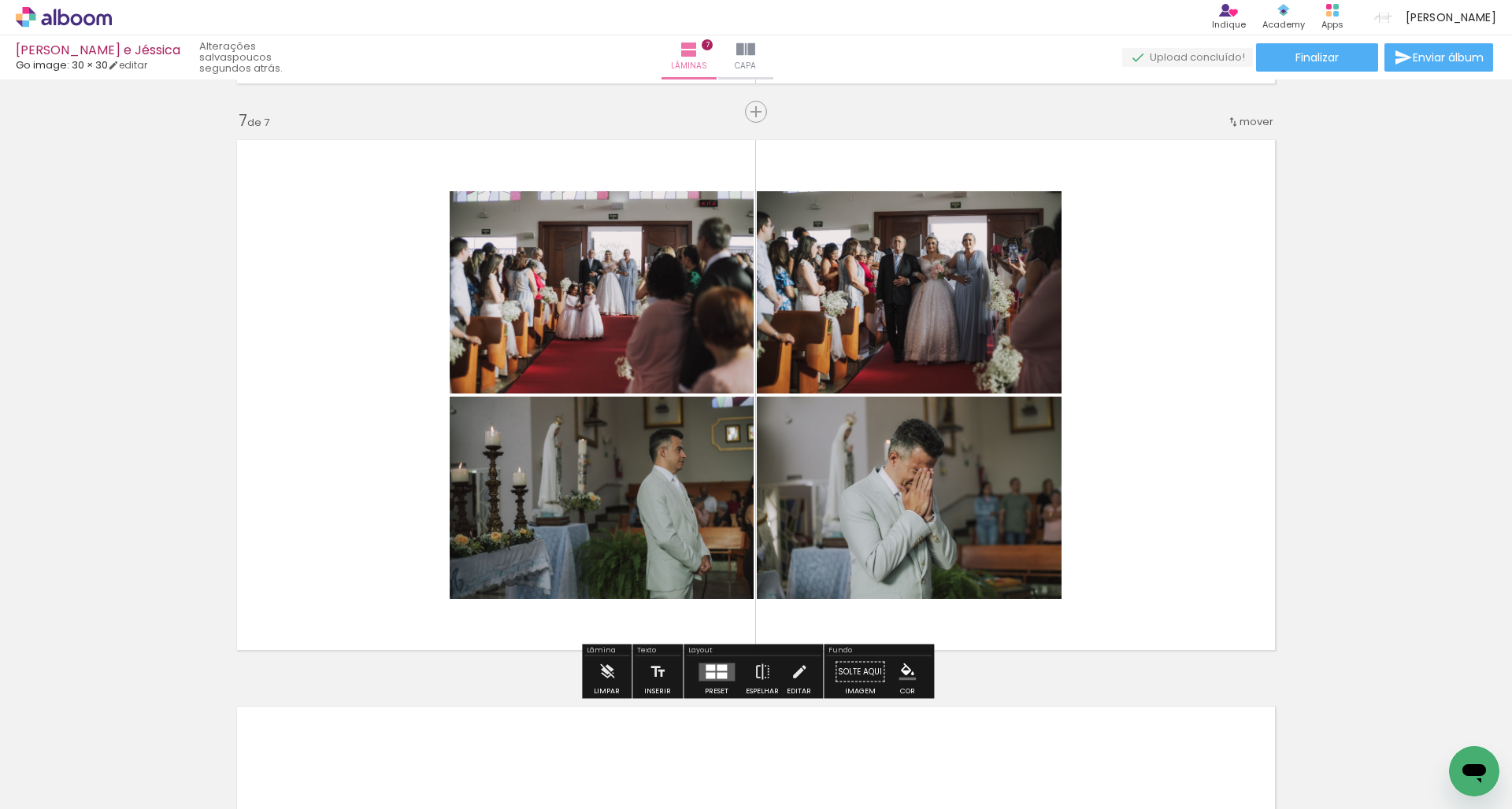
click at [1153, 351] on quentale-layouter at bounding box center [756, 395] width 1055 height 527
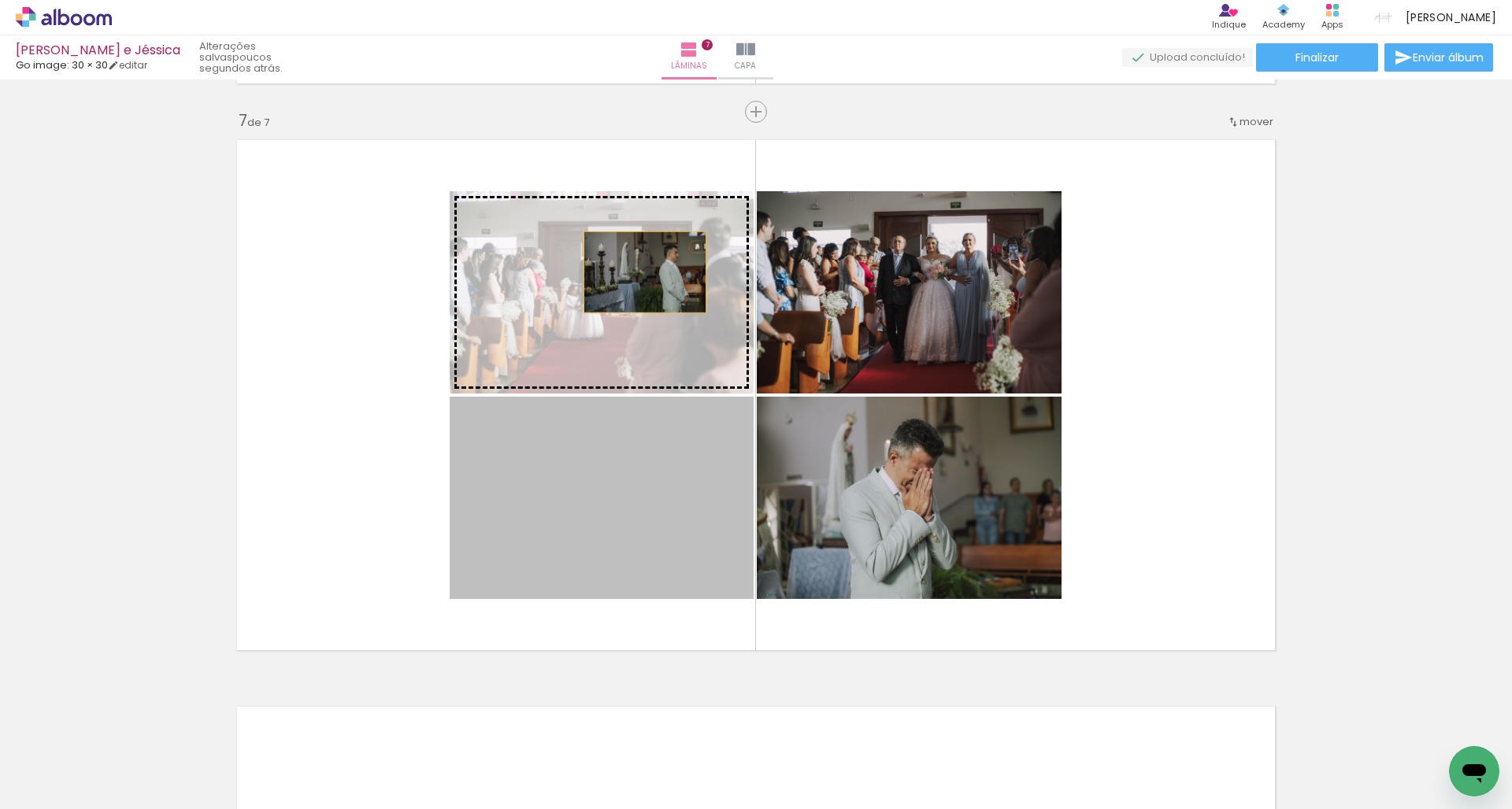
drag, startPoint x: 646, startPoint y: 478, endPoint x: 645, endPoint y: 273, distance: 205.0
click at [0, 0] on slot at bounding box center [0, 0] width 0 height 0
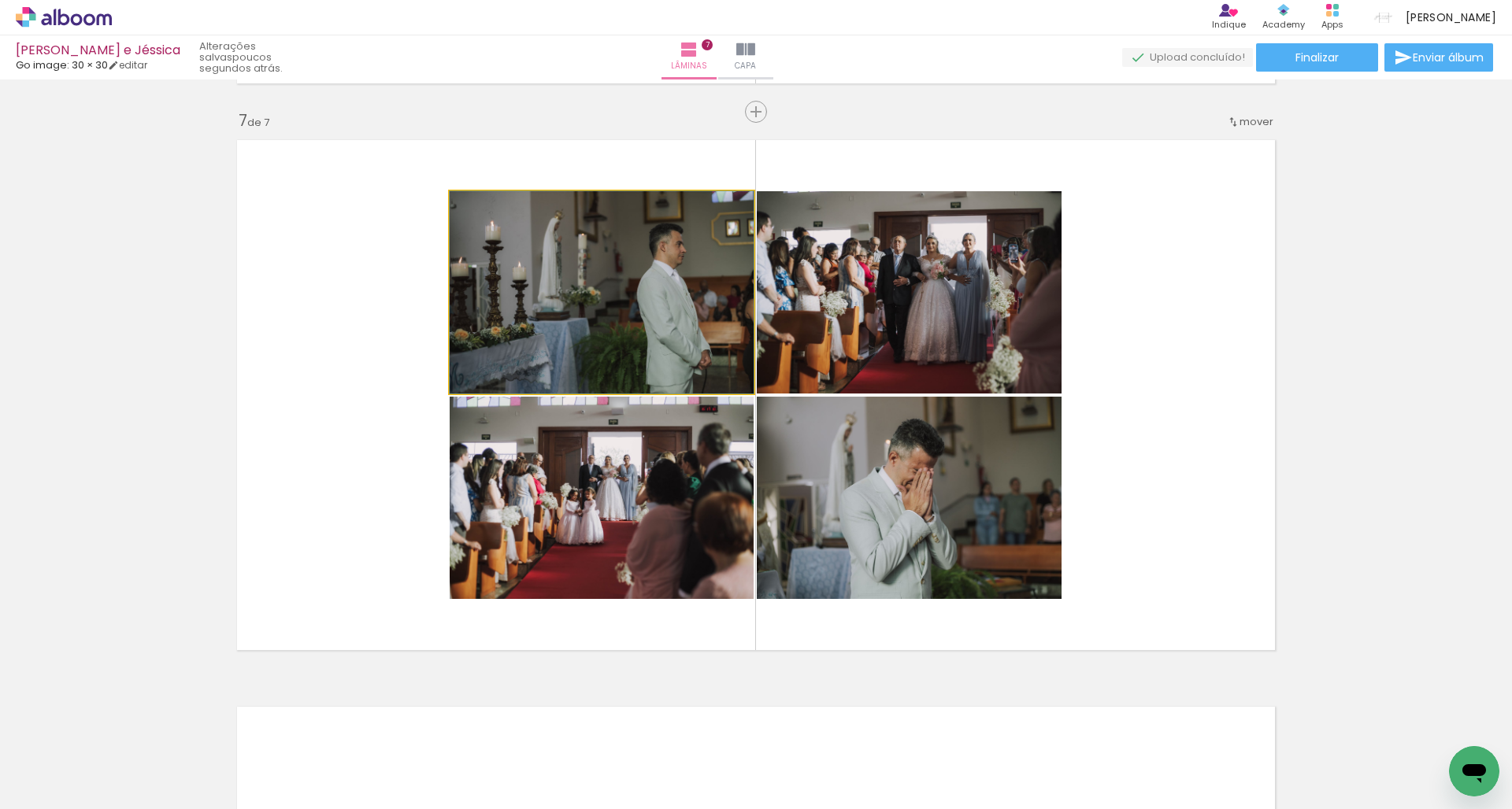
drag, startPoint x: 660, startPoint y: 267, endPoint x: 626, endPoint y: 267, distance: 34.0
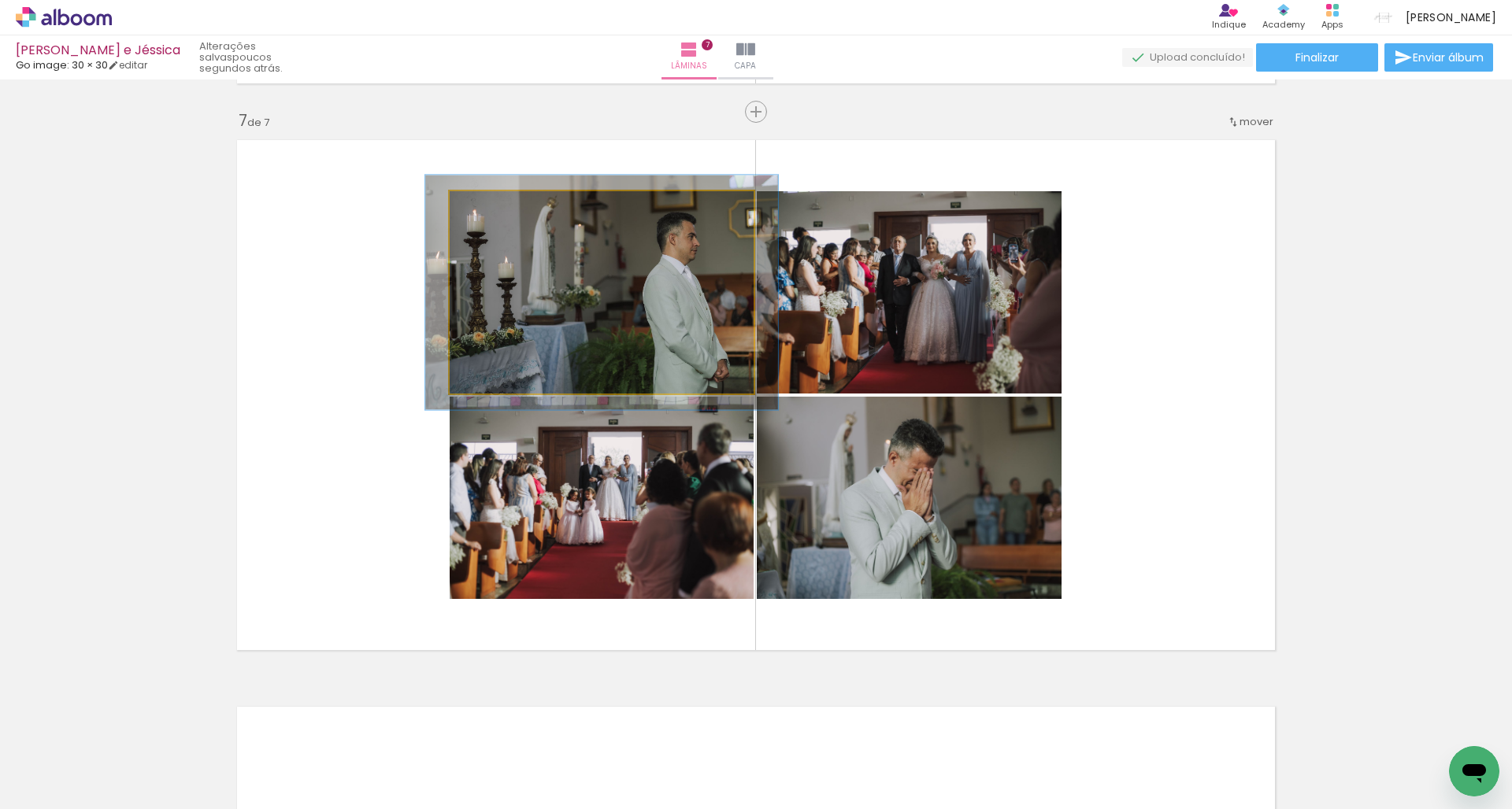
drag, startPoint x: 491, startPoint y: 209, endPoint x: 500, endPoint y: 209, distance: 9.0
type paper-slider "116"
click at [500, 209] on div at bounding box center [495, 208] width 14 height 14
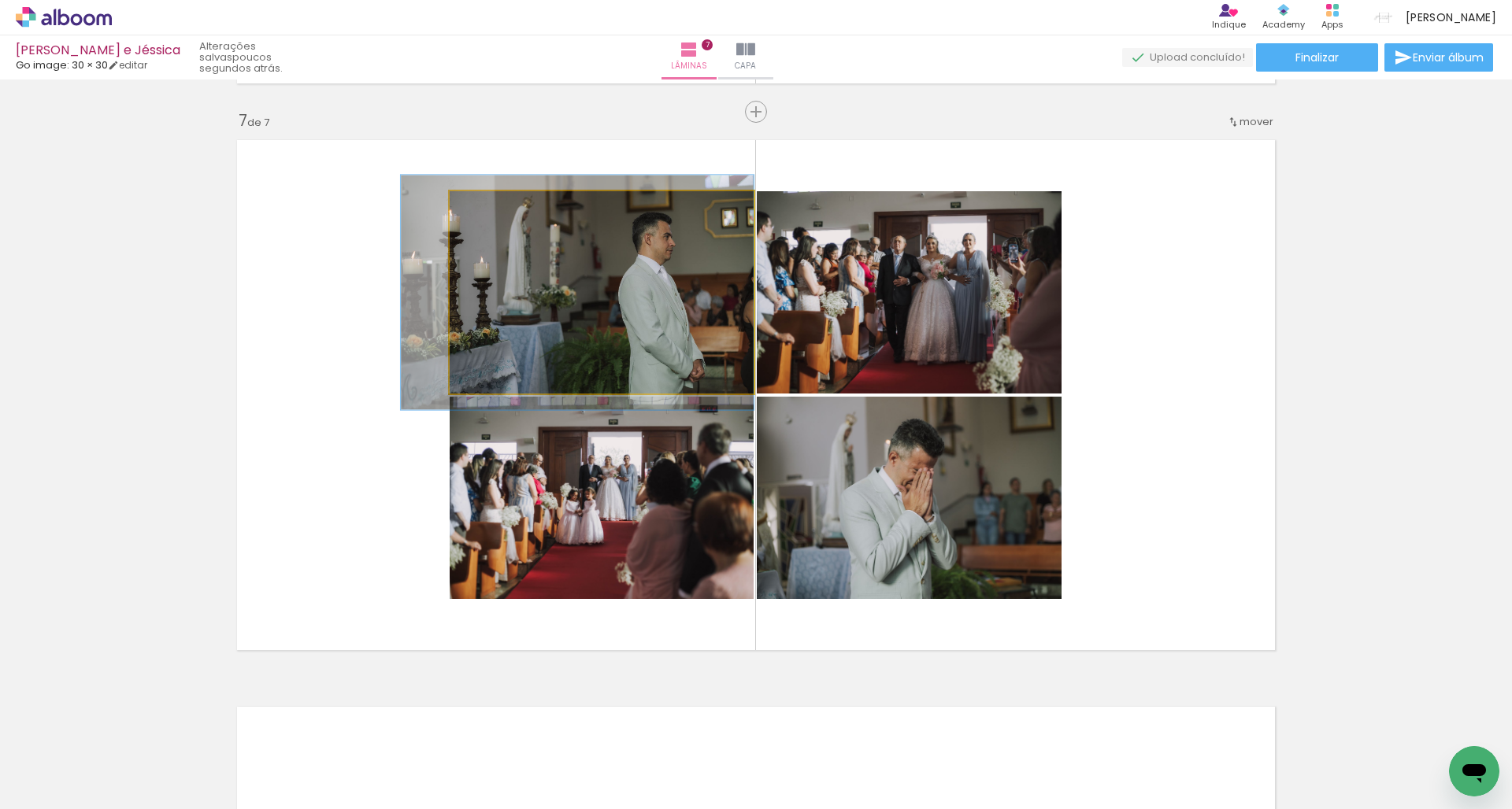
drag, startPoint x: 527, startPoint y: 251, endPoint x: 468, endPoint y: 251, distance: 59.0
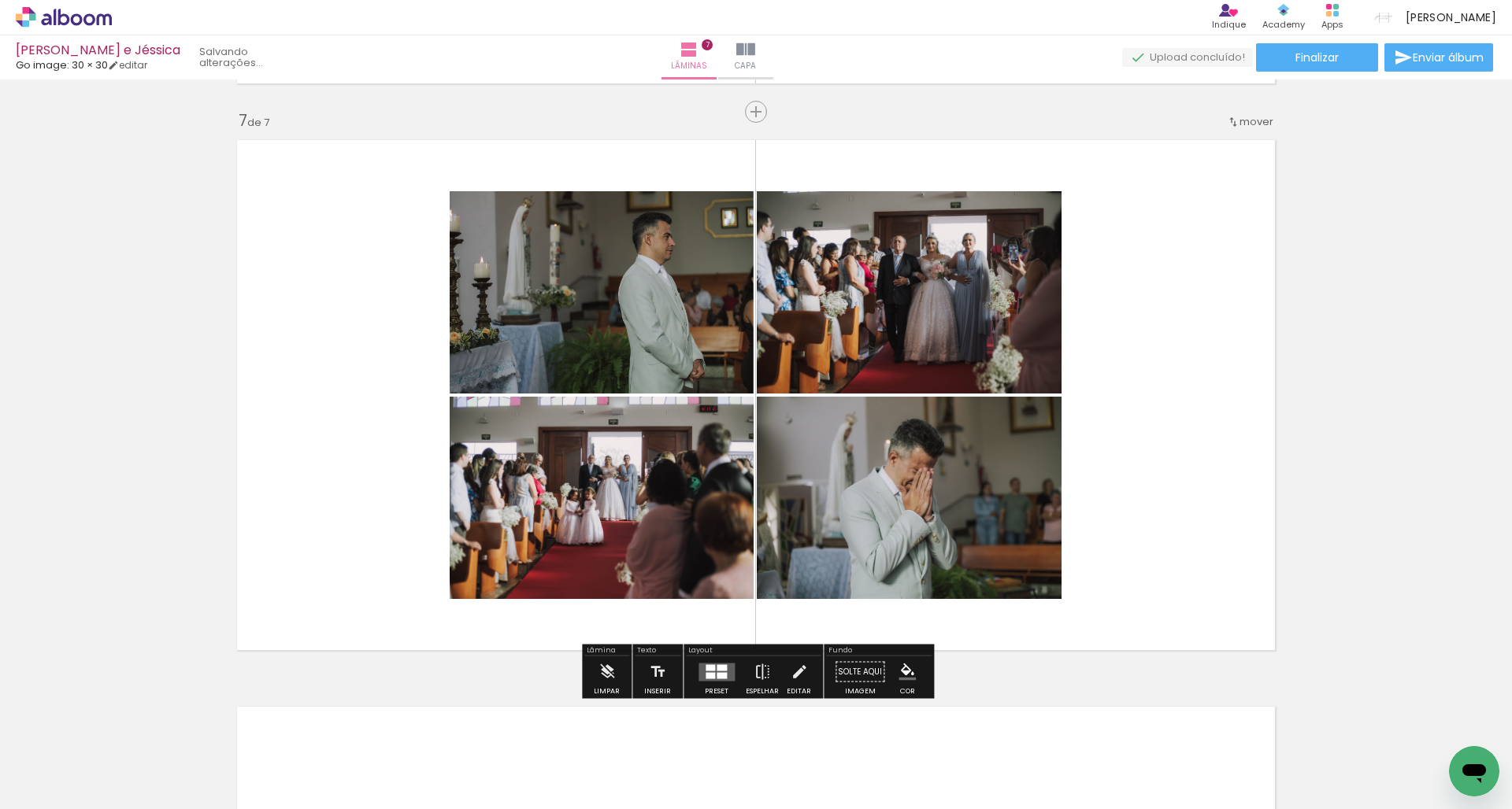
click at [364, 181] on quentale-layouter at bounding box center [756, 395] width 1055 height 527
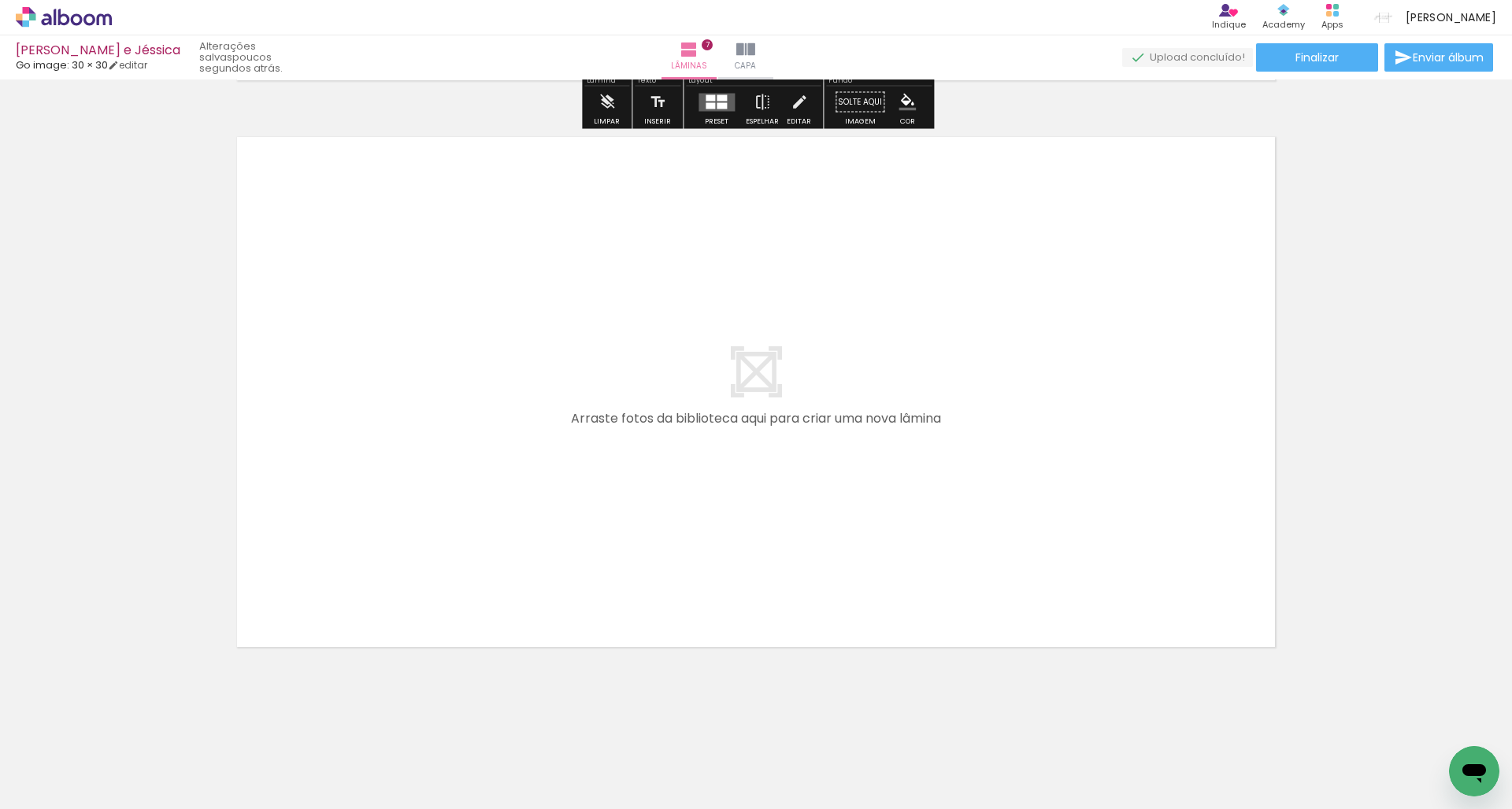
scroll to position [3965, 0]
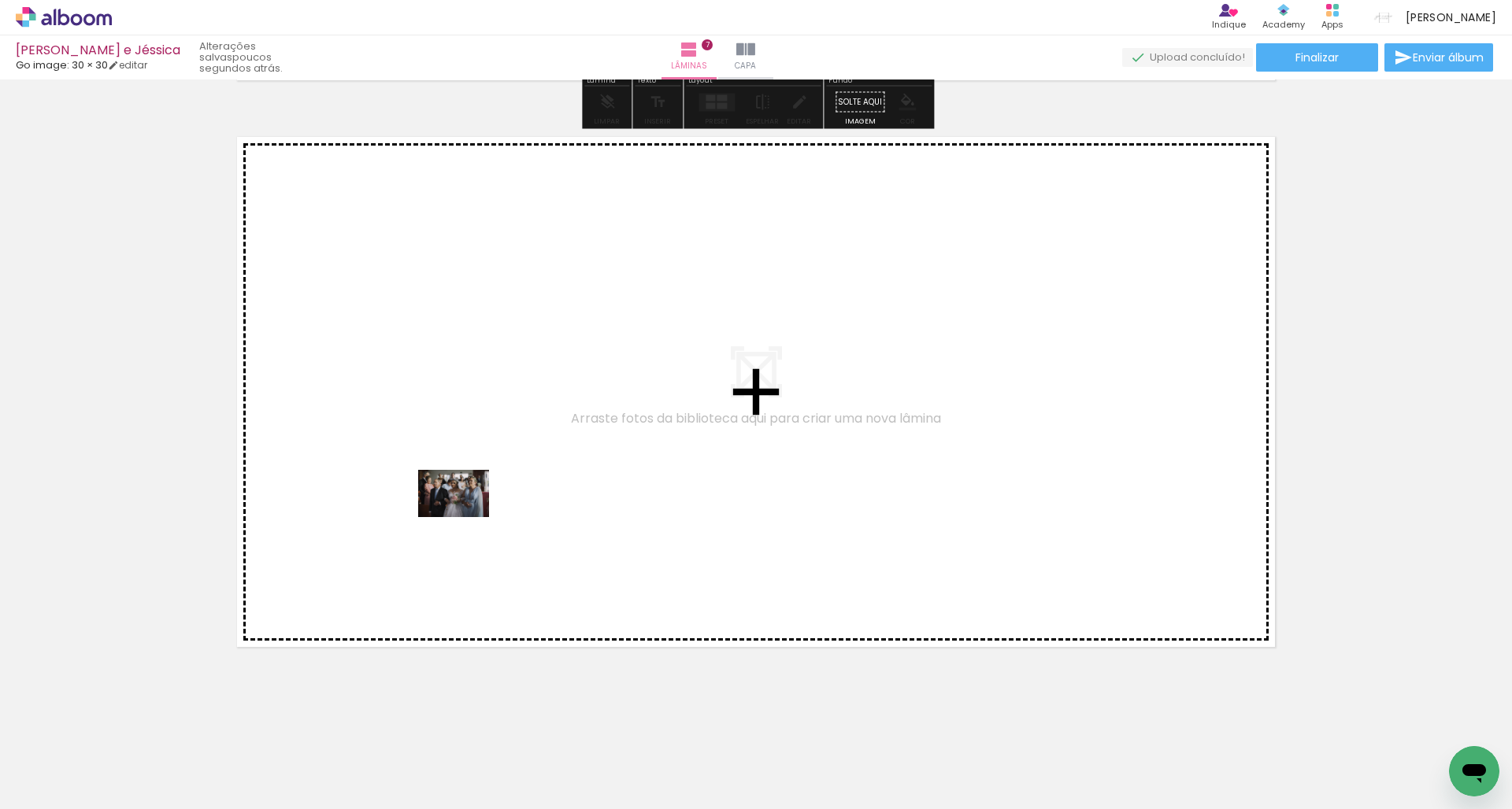
drag, startPoint x: 166, startPoint y: 770, endPoint x: 467, endPoint y: 513, distance: 395.8
click at [467, 513] on quentale-workspace at bounding box center [756, 404] width 1512 height 809
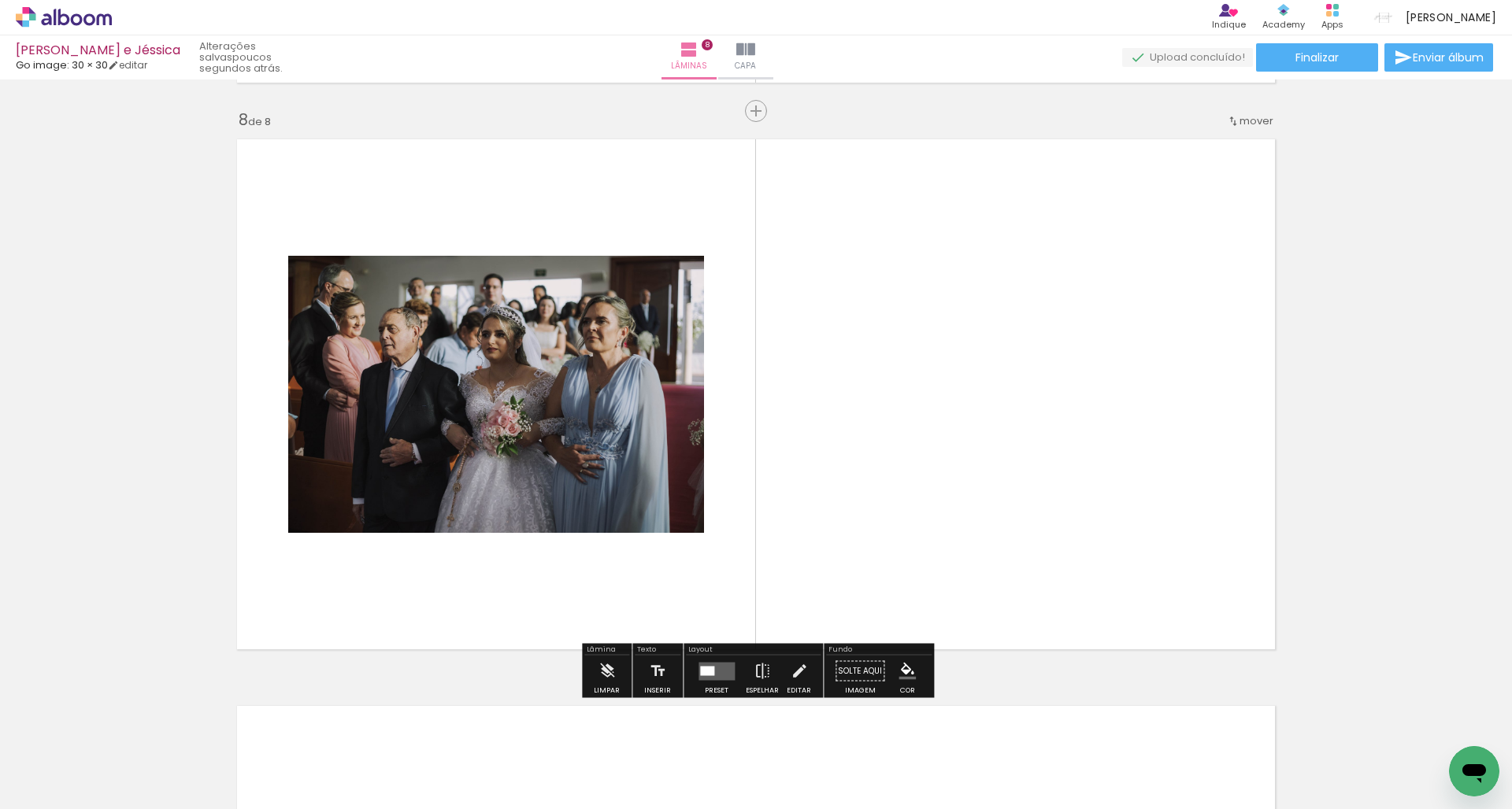
scroll to position [3961, 0]
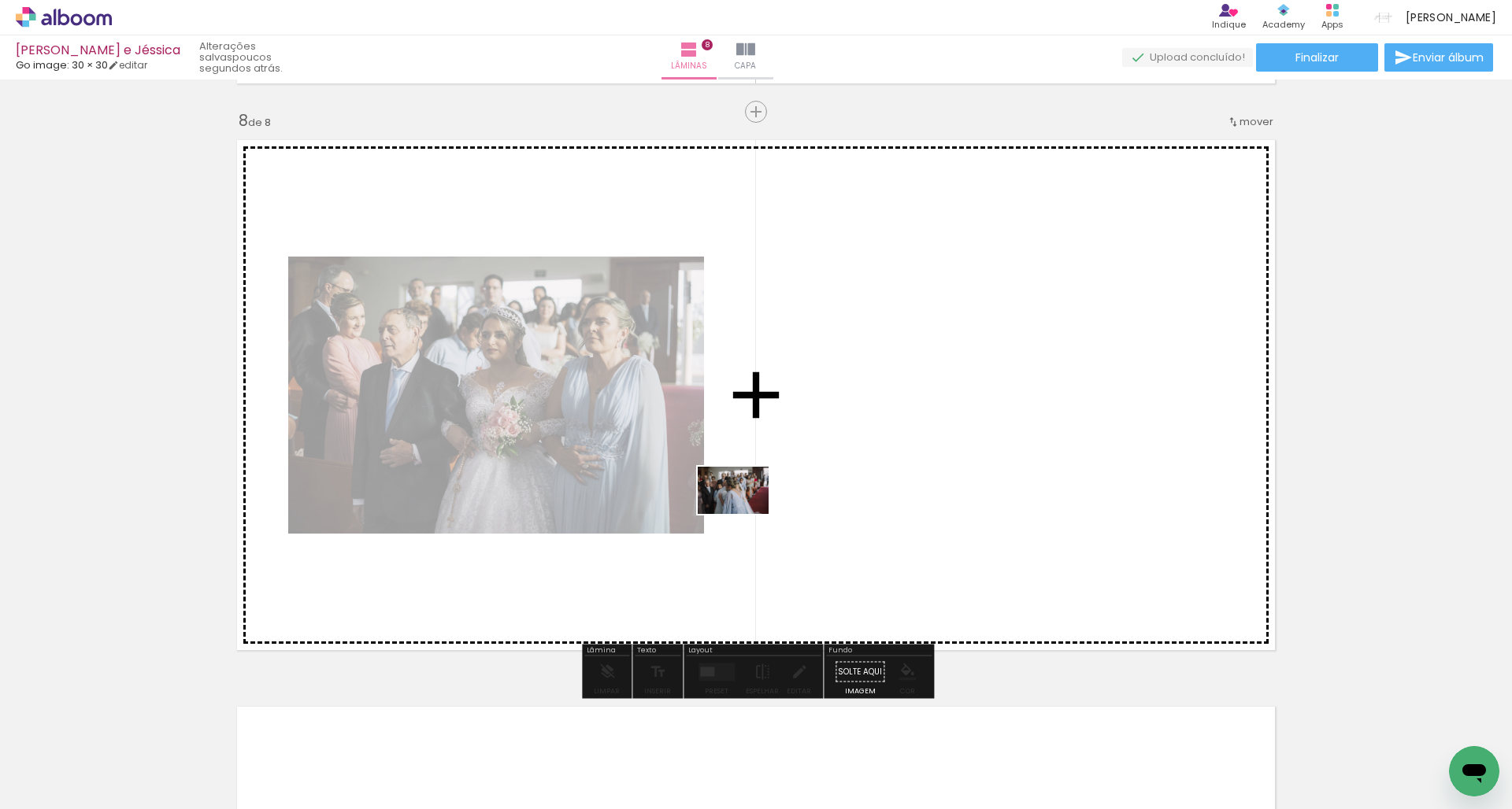
drag, startPoint x: 175, startPoint y: 757, endPoint x: 745, endPoint y: 514, distance: 619.6
click at [745, 514] on quentale-workspace at bounding box center [756, 404] width 1512 height 809
